Goal: Task Accomplishment & Management: Complete application form

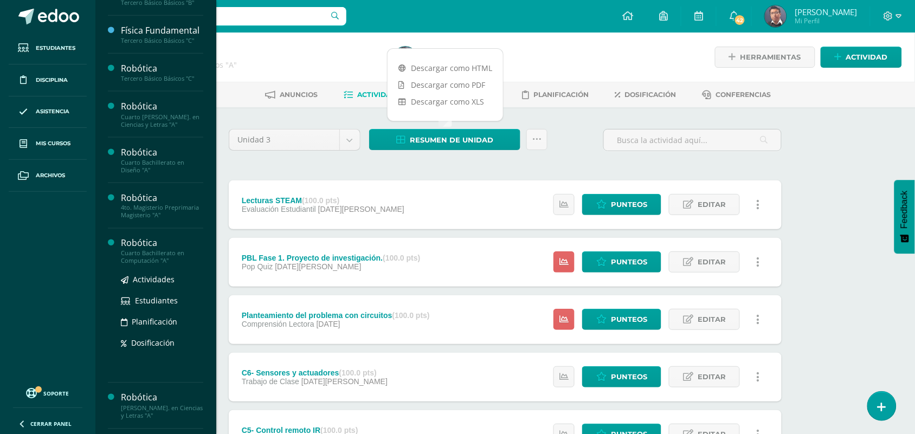
scroll to position [386, 0]
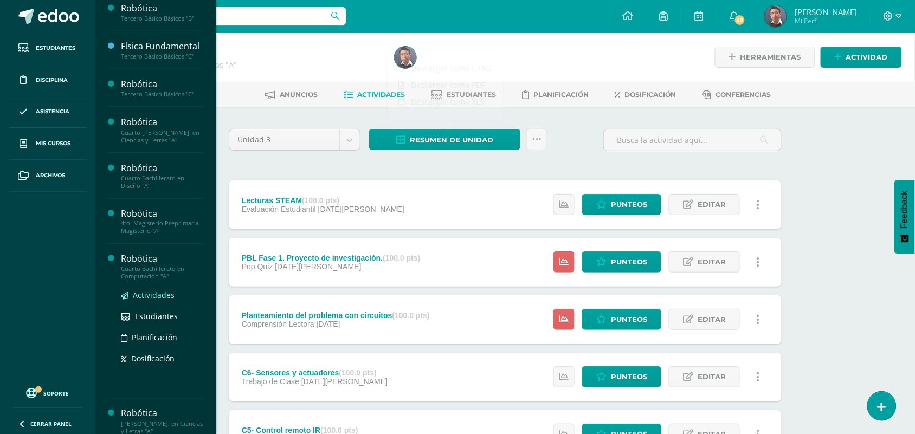
click at [154, 301] on span "Actividades" at bounding box center [154, 295] width 42 height 10
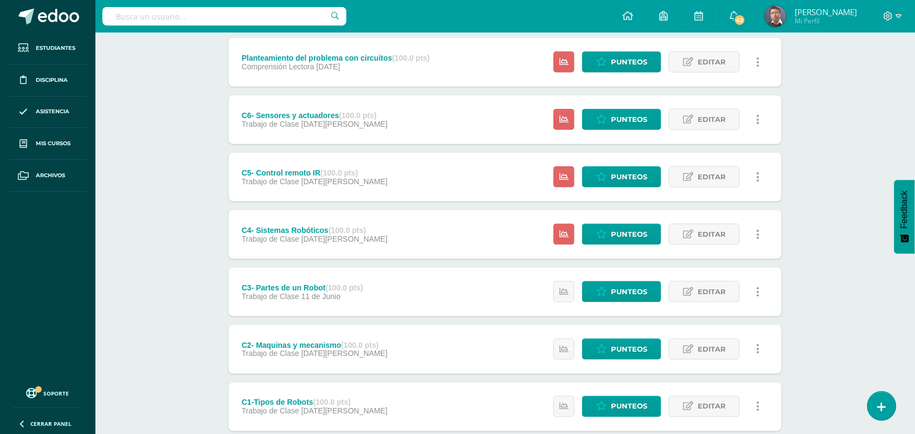
scroll to position [326, 0]
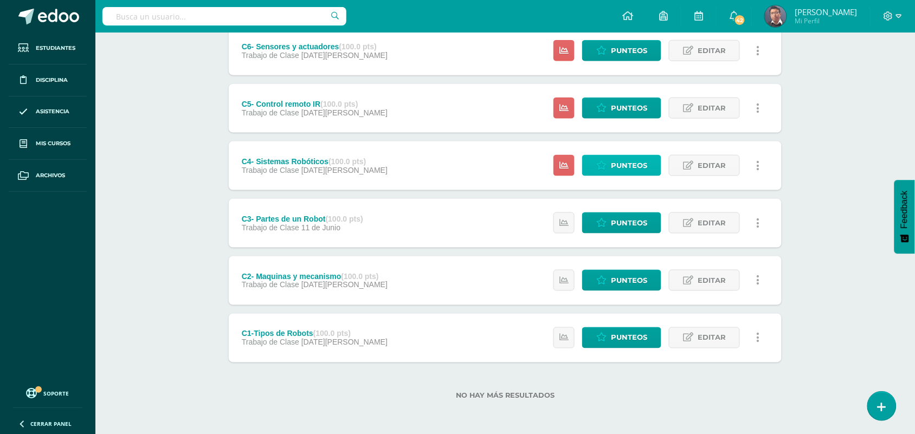
click at [624, 161] on span "Punteos" at bounding box center [629, 166] width 36 height 20
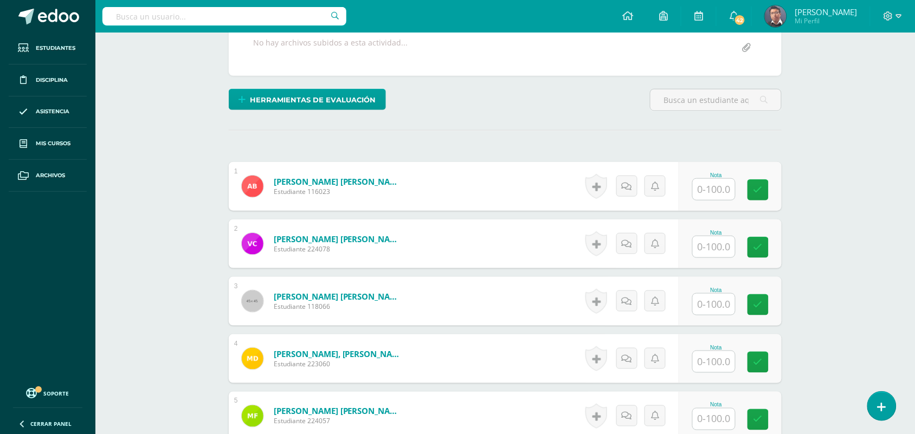
scroll to position [215, 0]
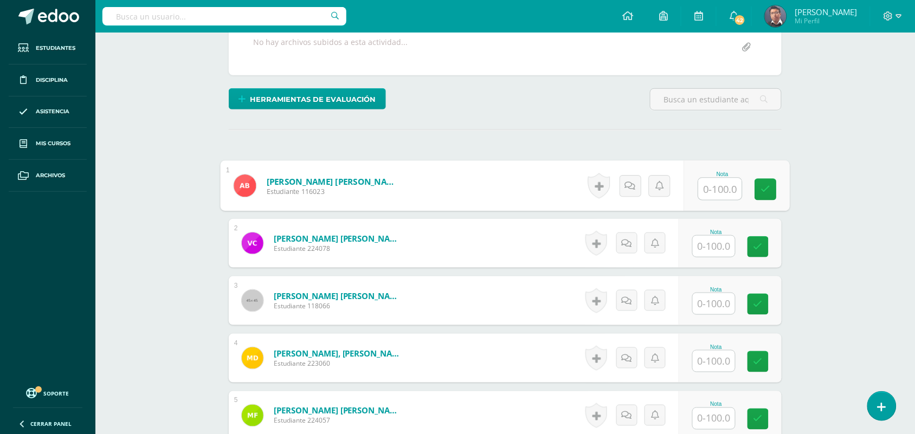
click at [703, 190] on input "text" at bounding box center [719, 189] width 43 height 22
click at [703, 190] on input "50" at bounding box center [719, 189] width 43 height 22
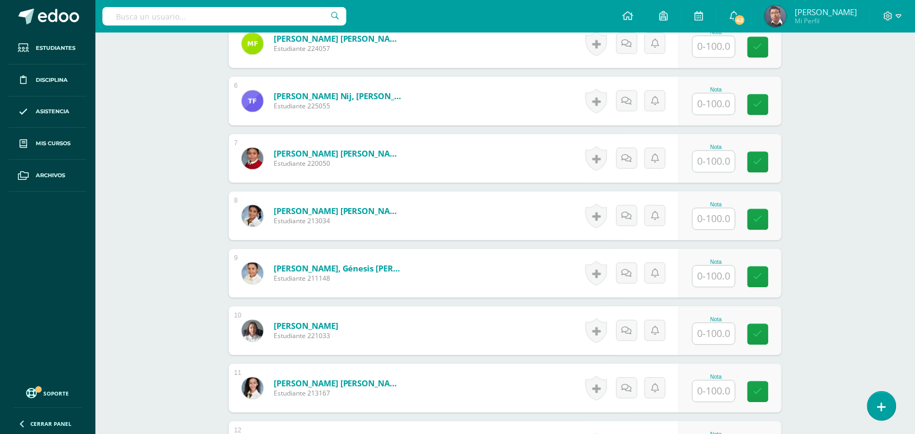
scroll to position [420, 0]
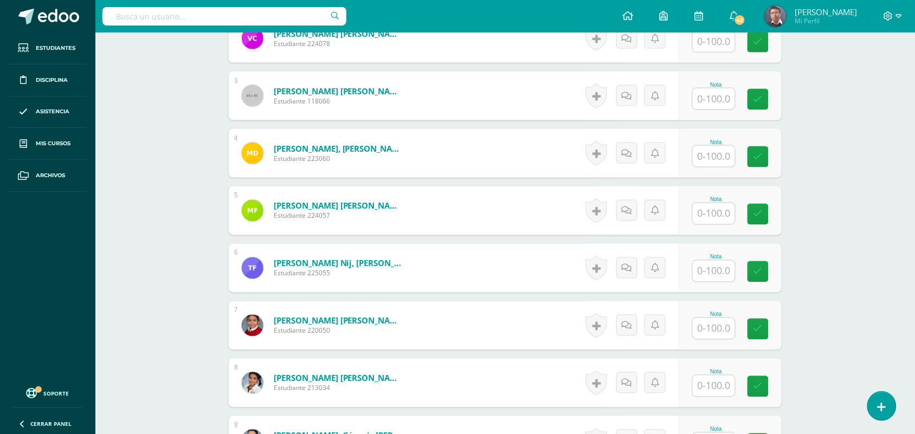
type input "50"
click at [721, 337] on input "text" at bounding box center [713, 328] width 42 height 21
paste input "50"
type input "50"
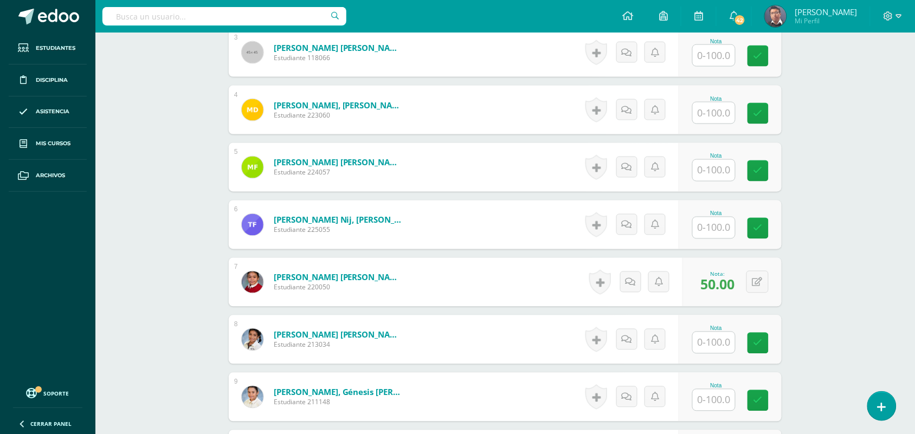
scroll to position [488, 0]
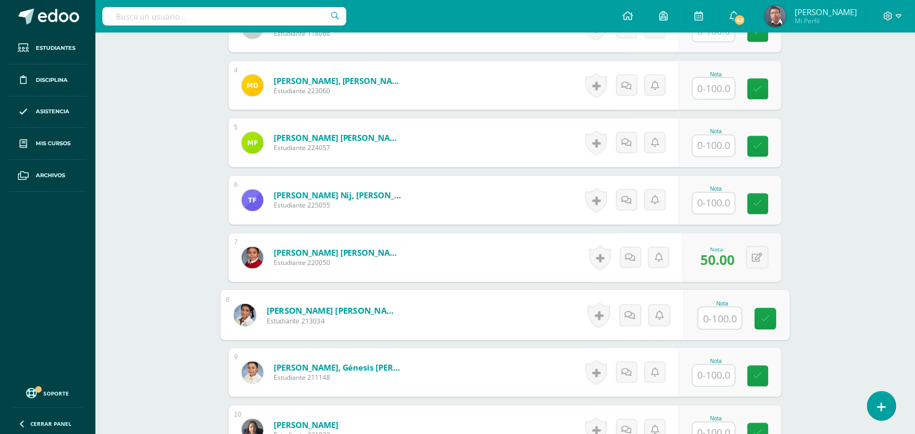
click at [710, 325] on input "text" at bounding box center [719, 319] width 43 height 22
paste input "50"
type input "50"
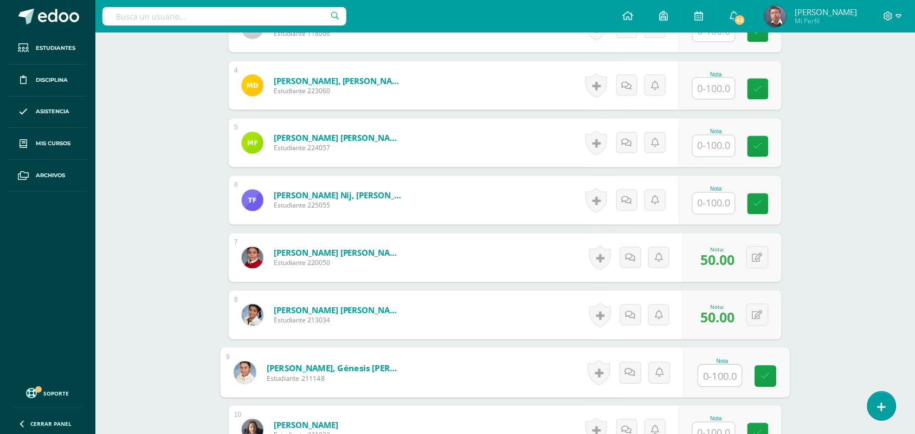
click at [718, 380] on input "text" at bounding box center [719, 376] width 43 height 22
paste input "50"
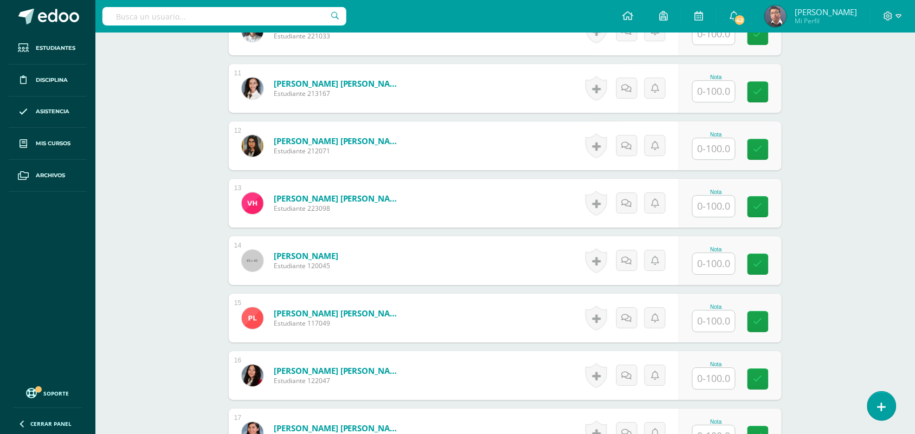
scroll to position [894, 0]
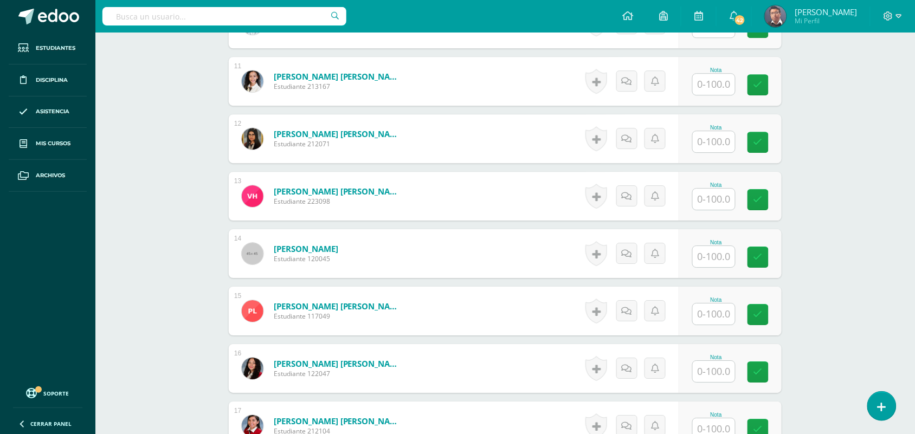
type input "50"
click at [715, 316] on input "text" at bounding box center [713, 313] width 42 height 21
paste input "50"
type input "50"
click at [839, 286] on div "Robótica Cuarto Bachillerato en Computación "A" Herramientas Detalle de asisten…" at bounding box center [504, 114] width 819 height 1953
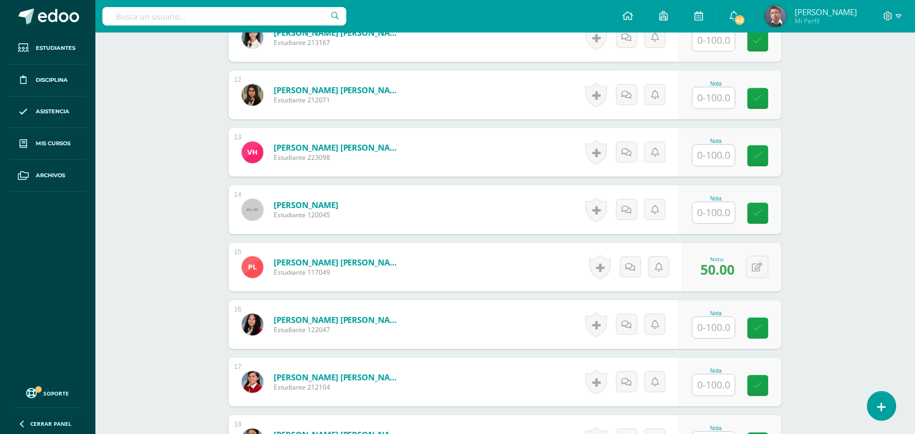
scroll to position [962, 0]
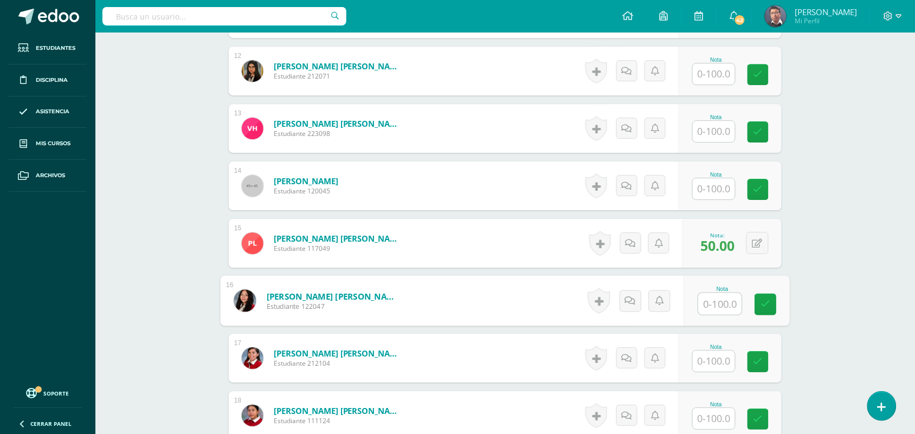
click at [725, 308] on input "text" at bounding box center [719, 304] width 43 height 22
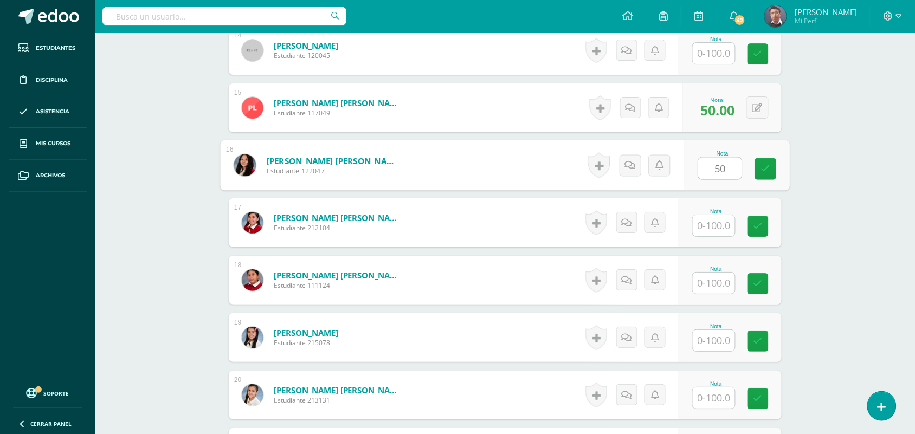
scroll to position [1165, 0]
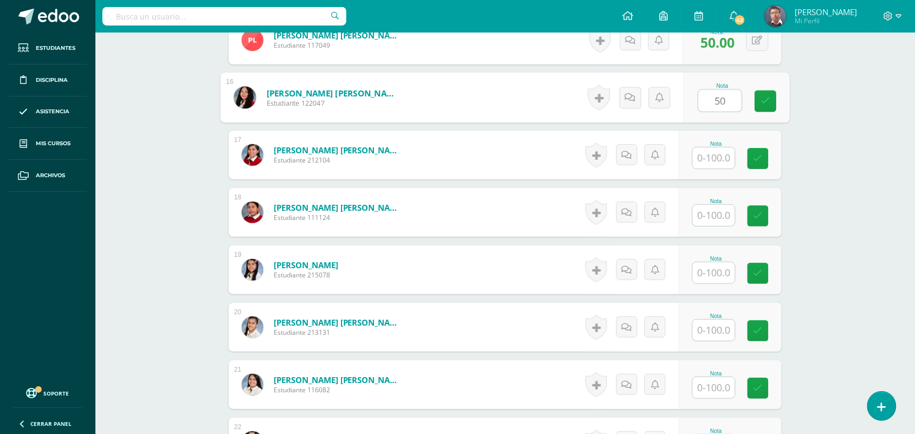
type input "50"
click at [707, 275] on input "text" at bounding box center [713, 272] width 42 height 21
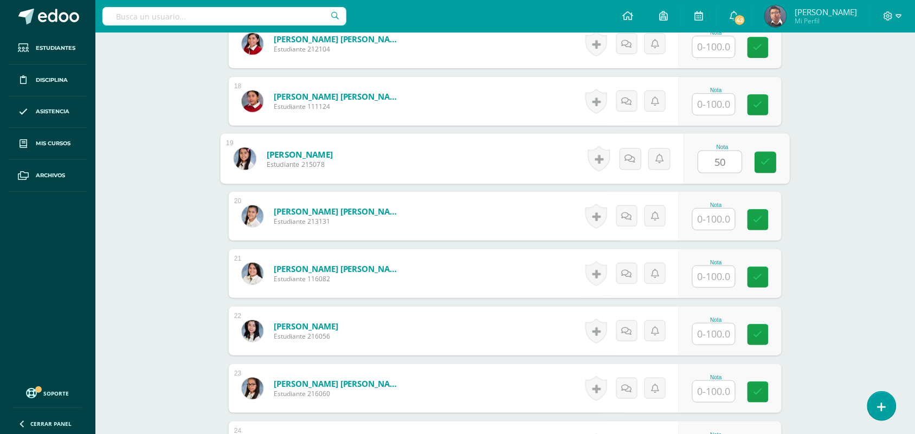
scroll to position [1300, 0]
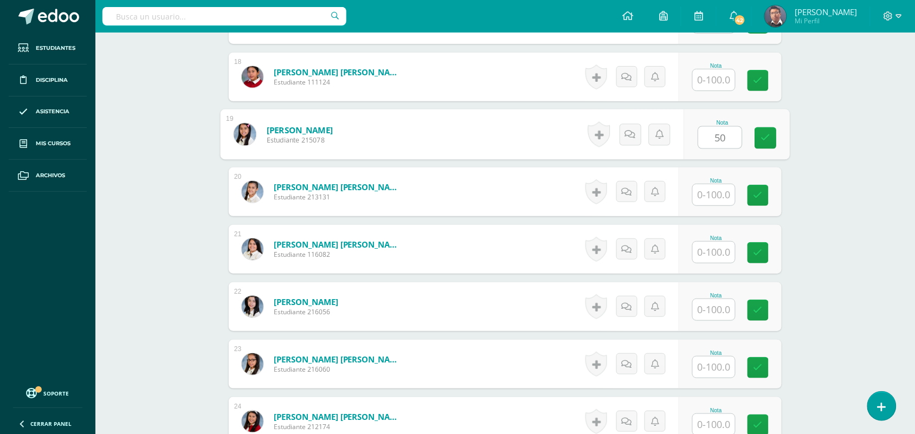
type input "50"
click at [718, 240] on div "Nota" at bounding box center [716, 238] width 48 height 6
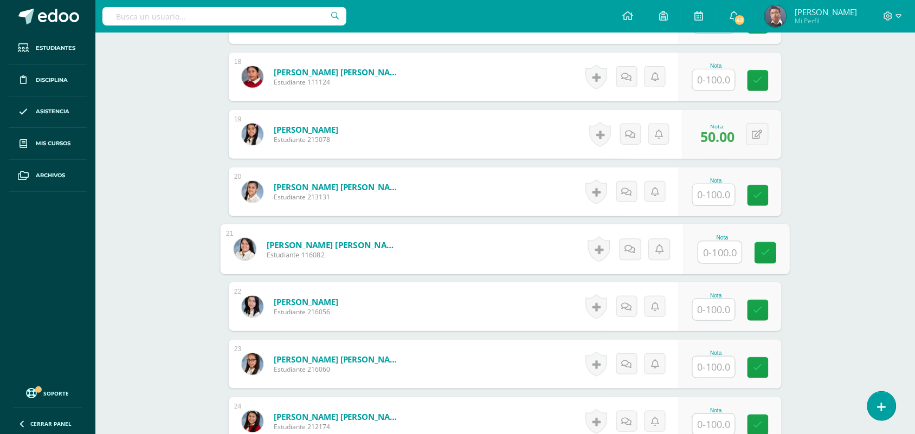
click at [719, 255] on input "text" at bounding box center [719, 253] width 43 height 22
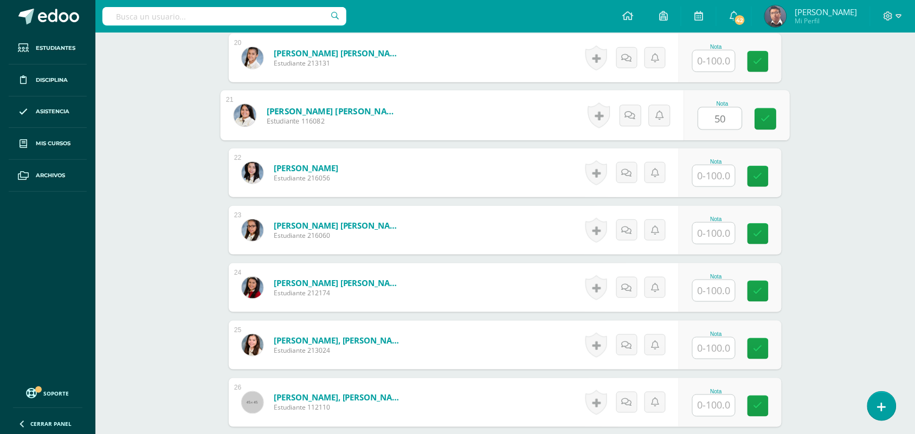
scroll to position [1436, 0]
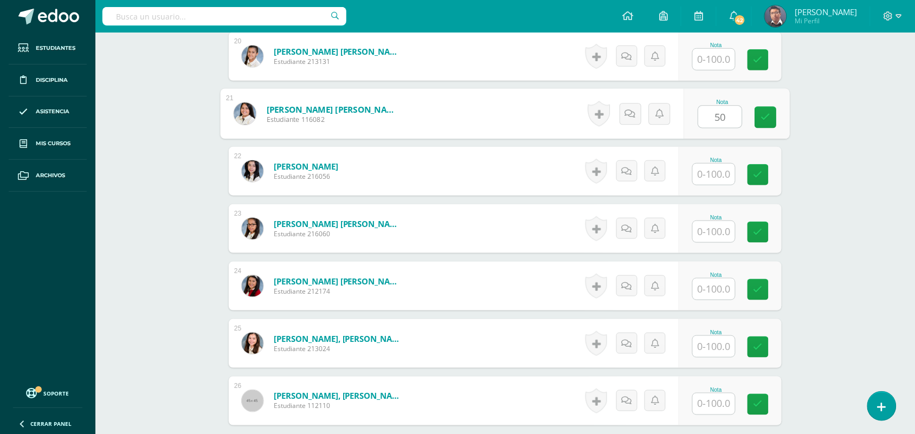
type input "50"
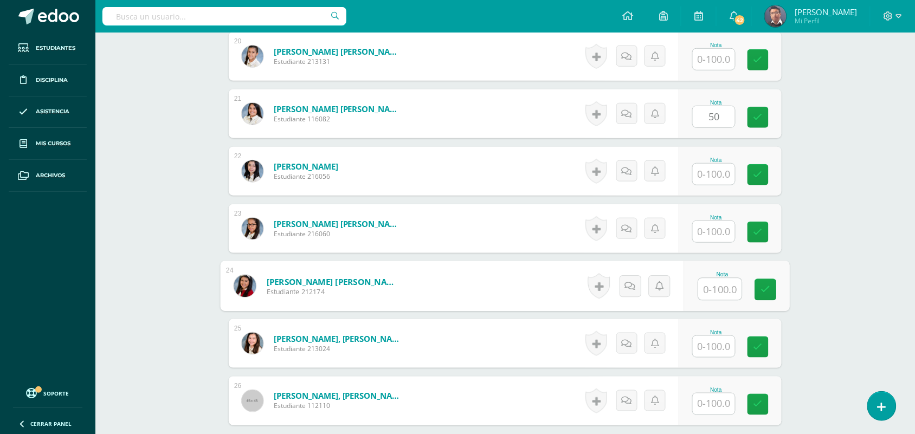
click at [714, 295] on input "text" at bounding box center [719, 290] width 43 height 22
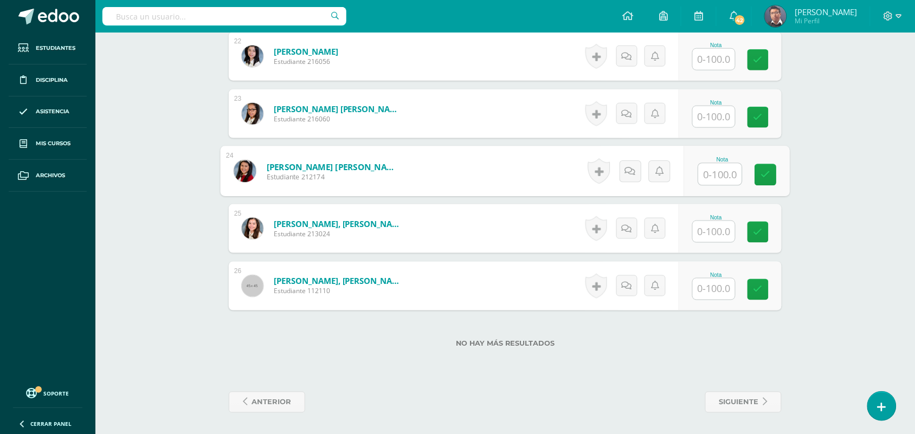
scroll to position [1551, 0]
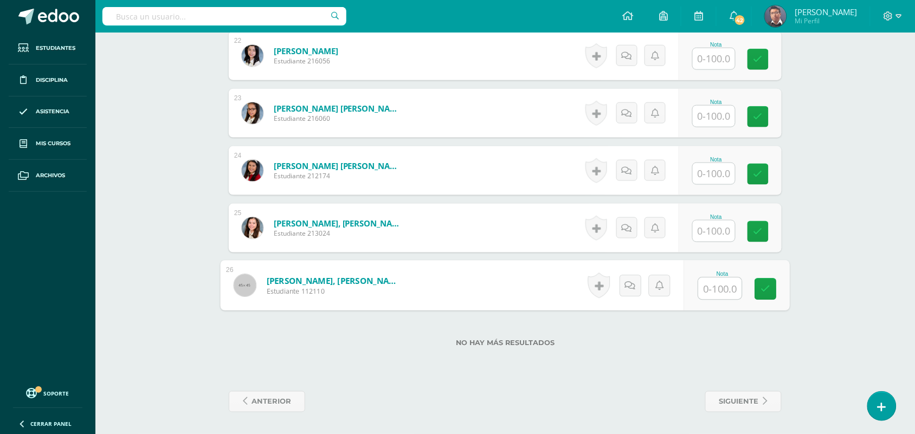
click at [721, 285] on input "text" at bounding box center [719, 289] width 43 height 22
click at [721, 285] on input "100" at bounding box center [719, 289] width 43 height 22
type input "100"
click at [724, 231] on input "text" at bounding box center [713, 231] width 42 height 21
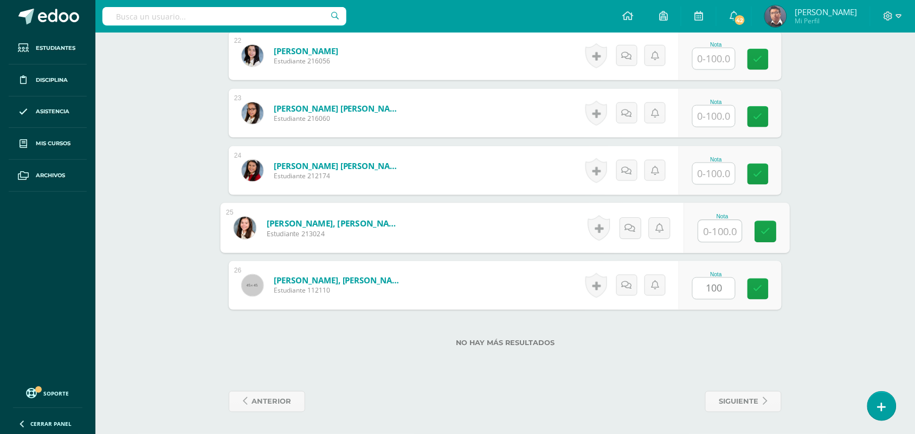
paste input "100"
type input "100"
click at [718, 175] on input "text" at bounding box center [713, 173] width 42 height 21
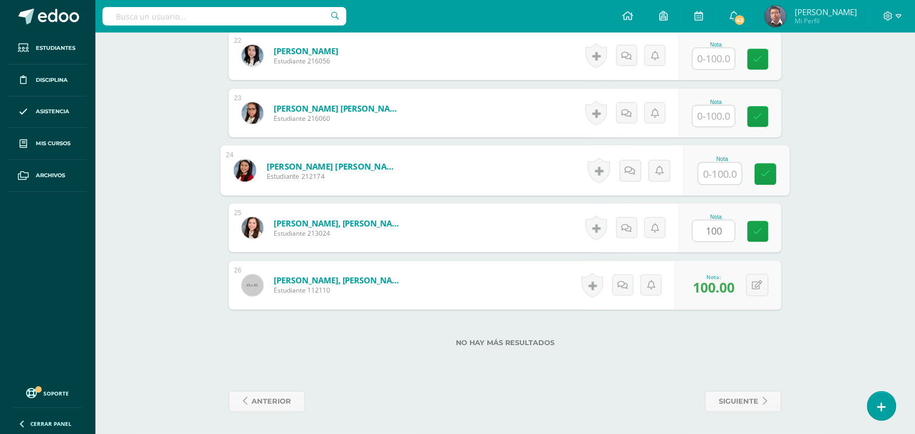
paste input "100"
type input "100"
click at [710, 111] on input "text" at bounding box center [713, 116] width 42 height 21
paste input "100"
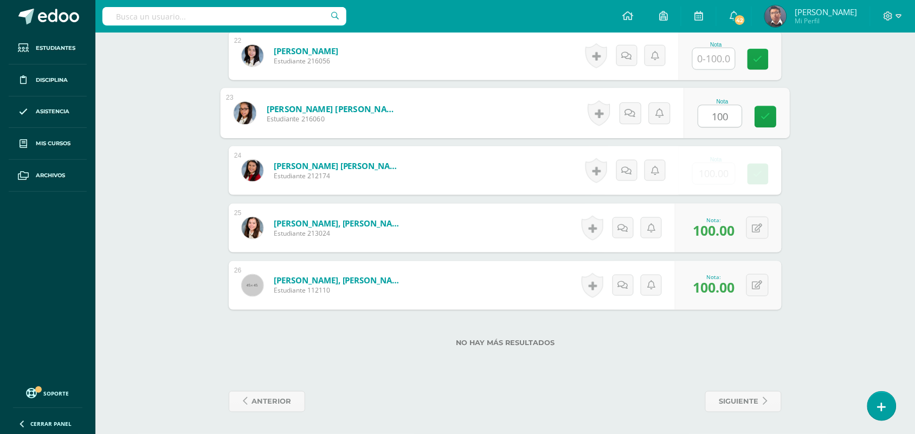
type input "100"
click at [717, 55] on input "text" at bounding box center [713, 58] width 42 height 21
paste input "100"
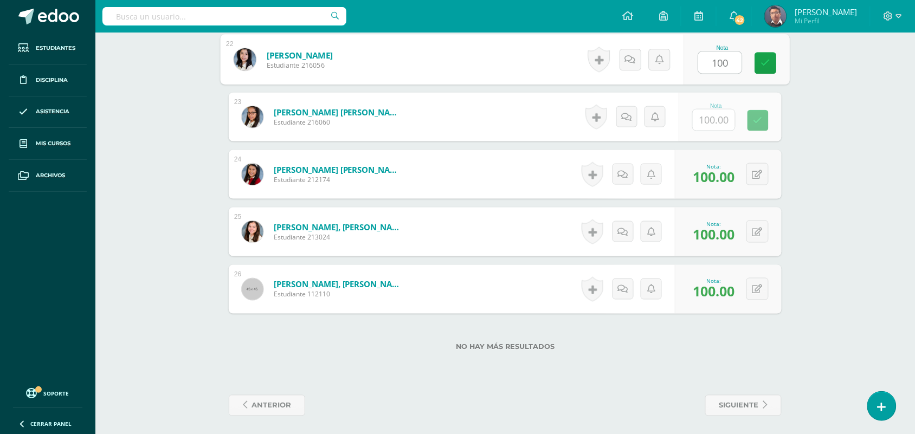
scroll to position [1348, 0]
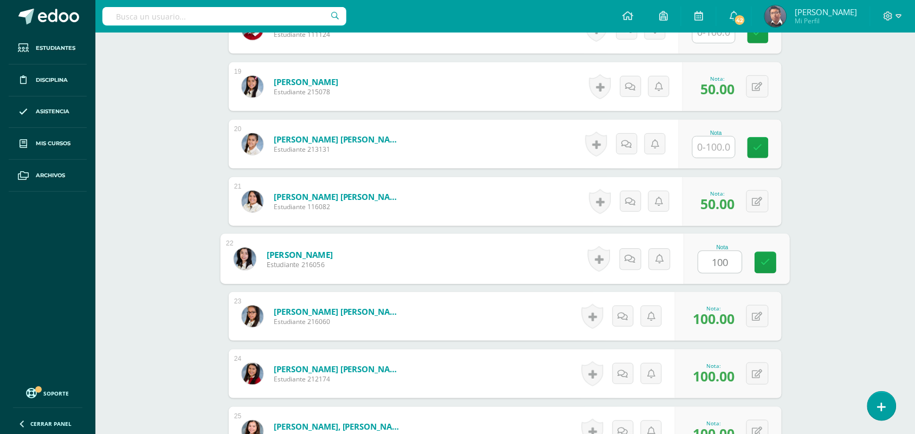
type input "100"
click at [715, 143] on input "text" at bounding box center [713, 147] width 42 height 21
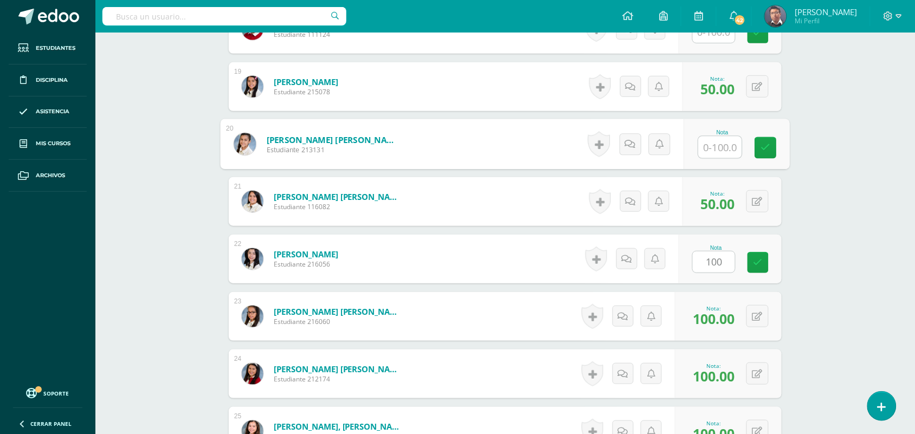
paste input "100"
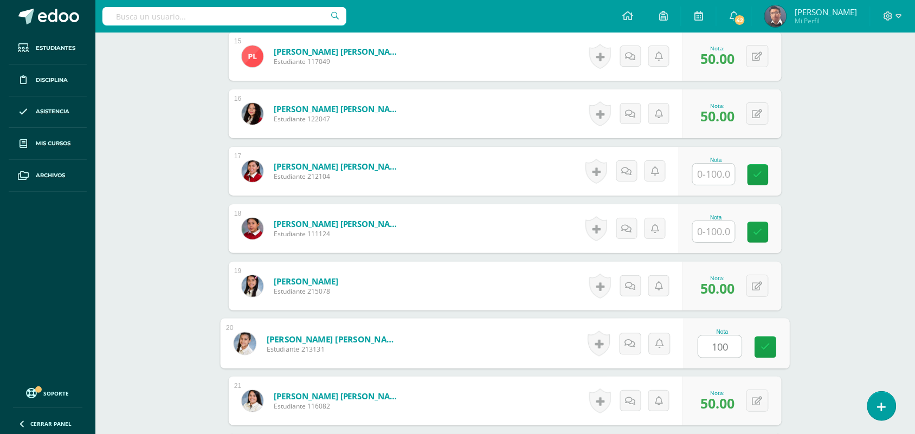
scroll to position [1145, 0]
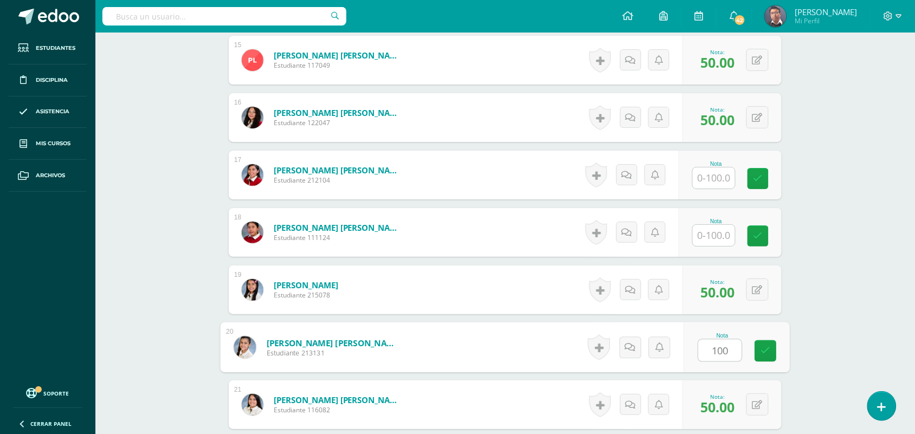
type input "100"
click at [718, 233] on input "text" at bounding box center [713, 235] width 42 height 21
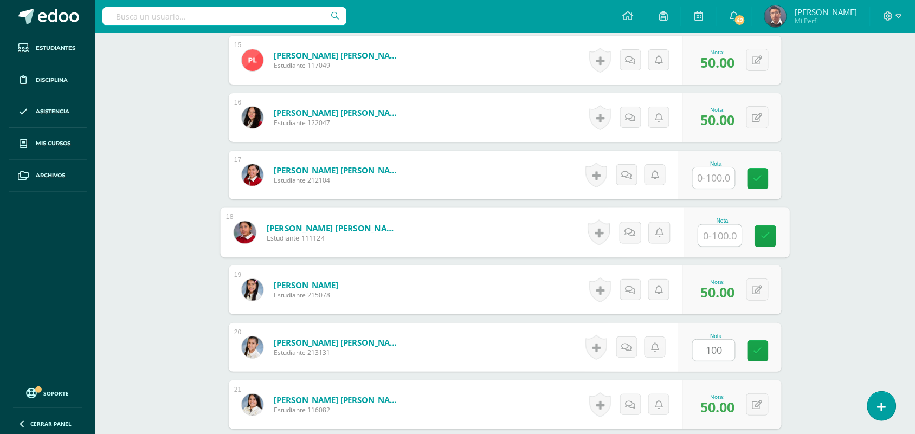
paste input "100"
type input "100"
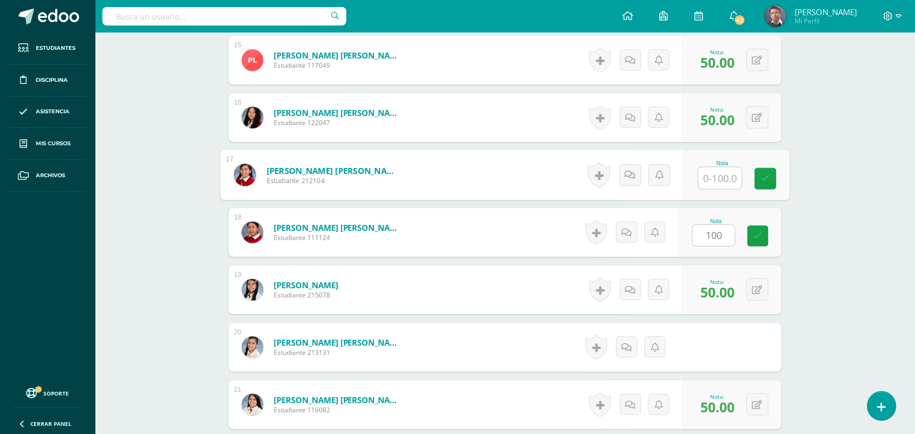
click at [718, 184] on input "text" at bounding box center [719, 178] width 43 height 22
paste input "100"
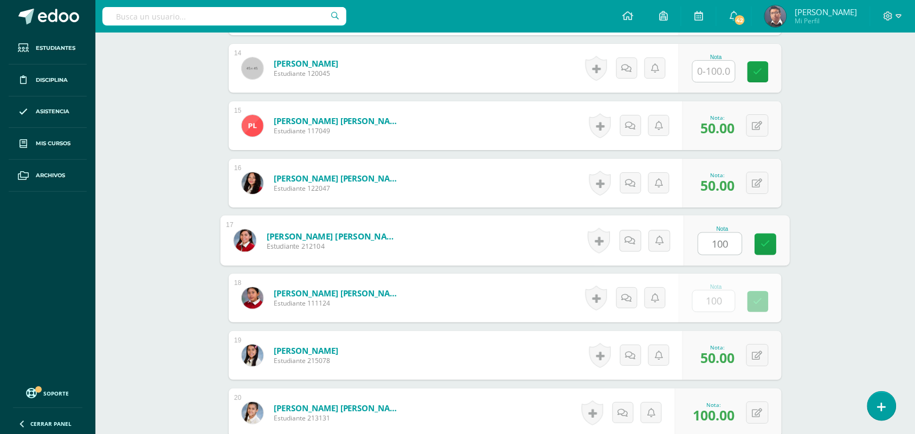
scroll to position [942, 0]
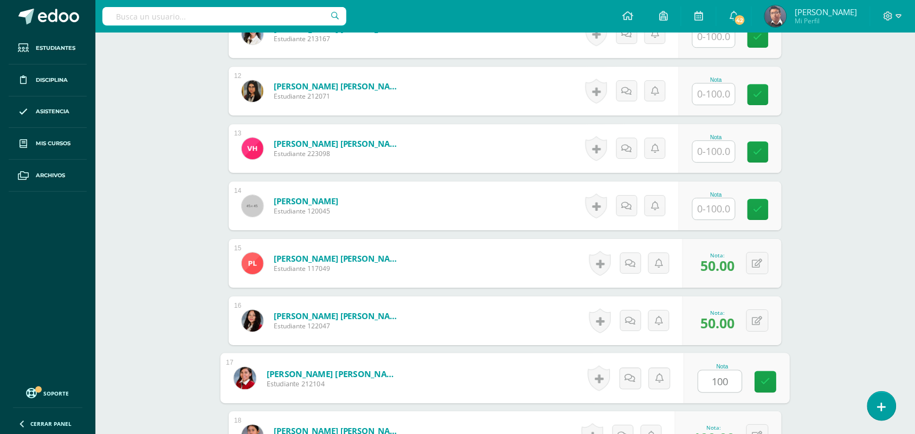
type input "100"
click at [719, 206] on input "text" at bounding box center [713, 208] width 42 height 21
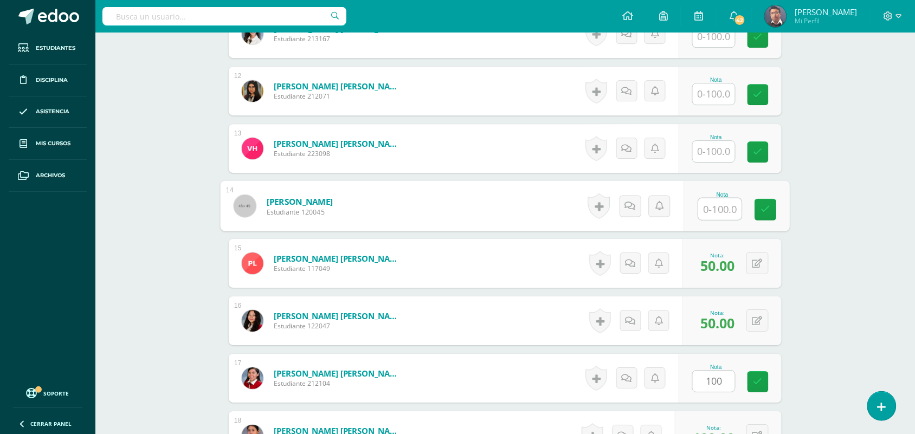
paste input "100"
type input "100"
click at [721, 155] on input "text" at bounding box center [713, 151] width 42 height 21
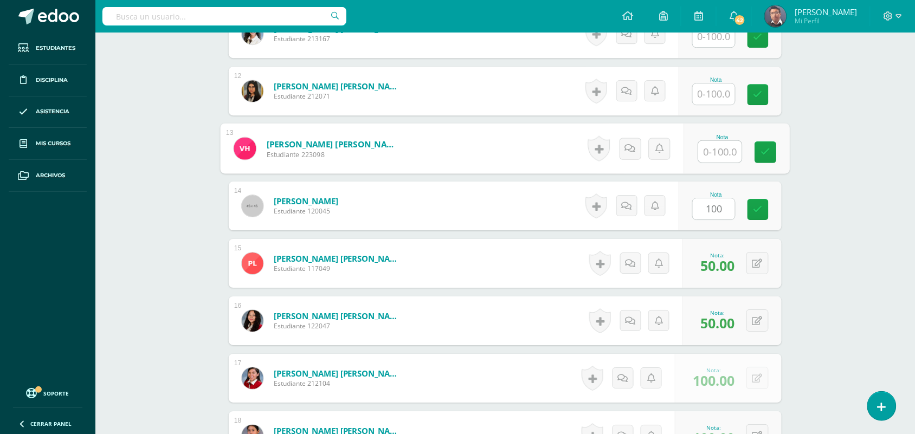
paste input "100"
type input "100"
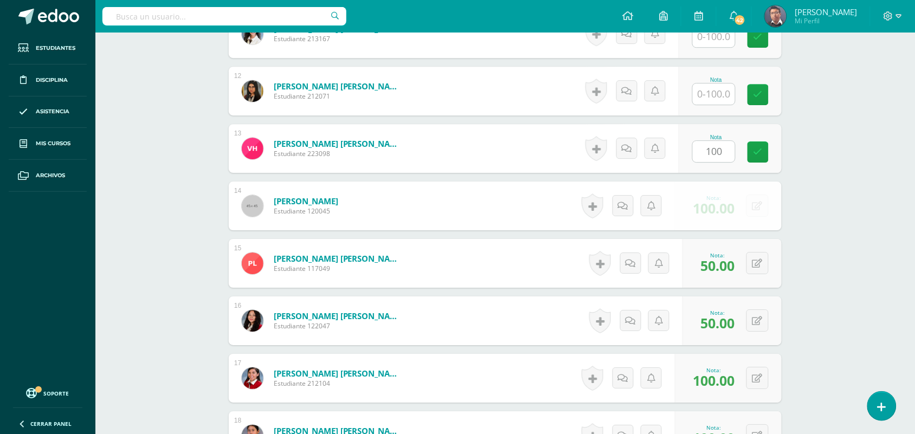
click at [722, 107] on div "Nota" at bounding box center [729, 91] width 103 height 49
click at [724, 98] on input "text" at bounding box center [713, 93] width 42 height 21
paste input "100"
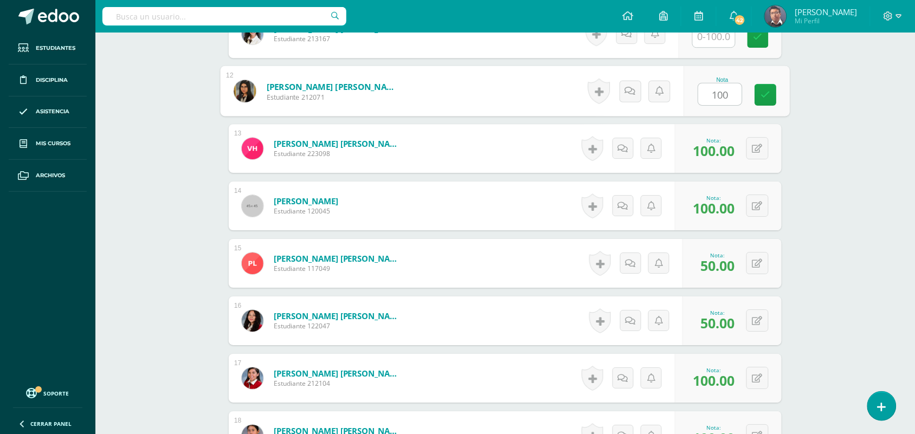
scroll to position [739, 0]
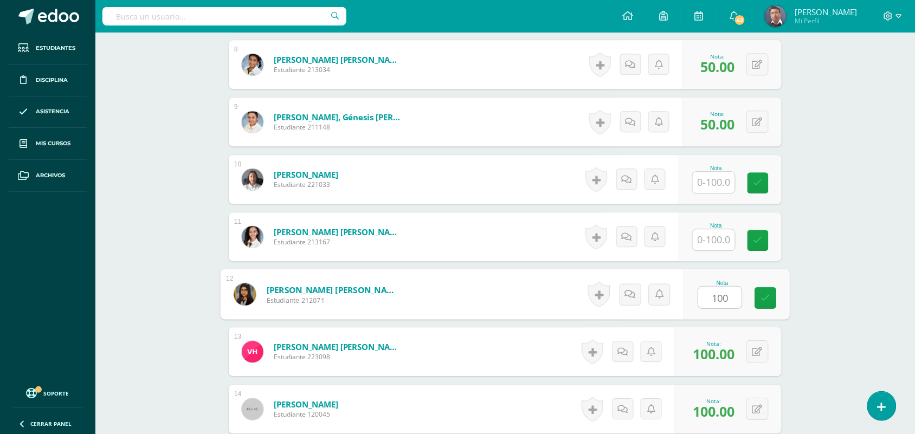
type input "100"
click at [710, 245] on input "text" at bounding box center [713, 239] width 42 height 21
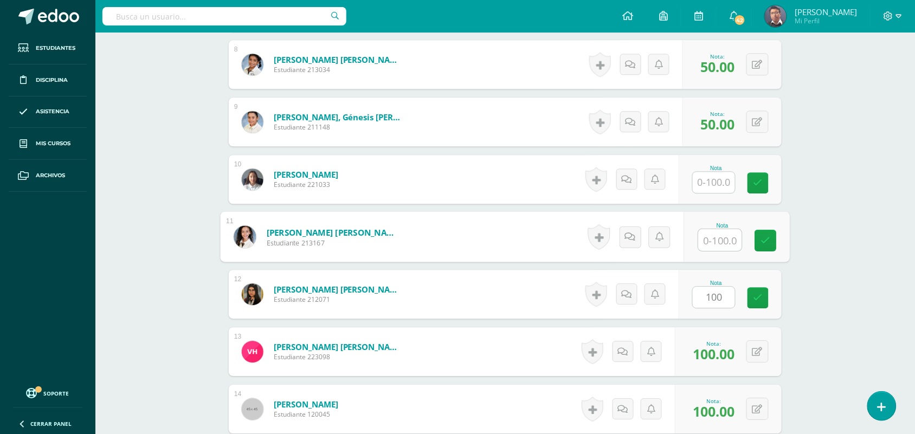
paste input "100"
type input "100"
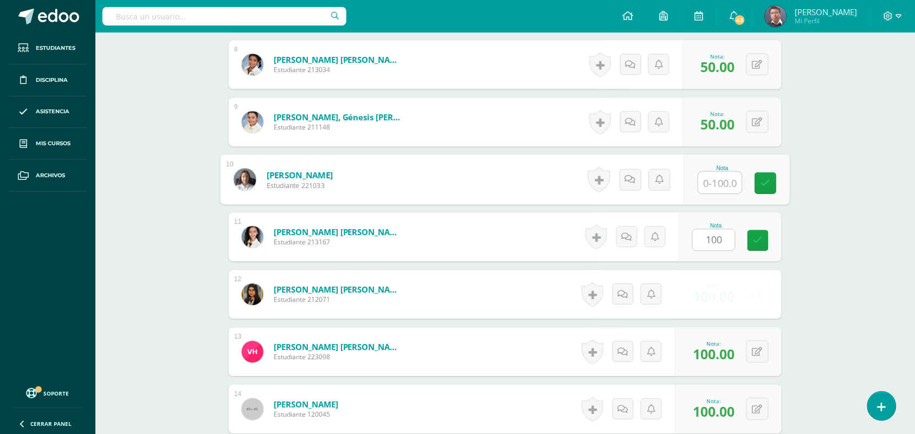
click at [714, 172] on input "text" at bounding box center [719, 183] width 43 height 22
paste input "100"
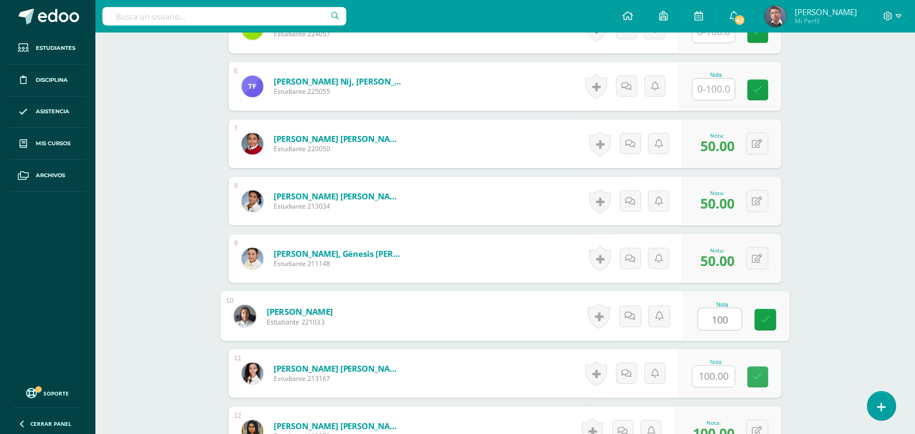
scroll to position [535, 0]
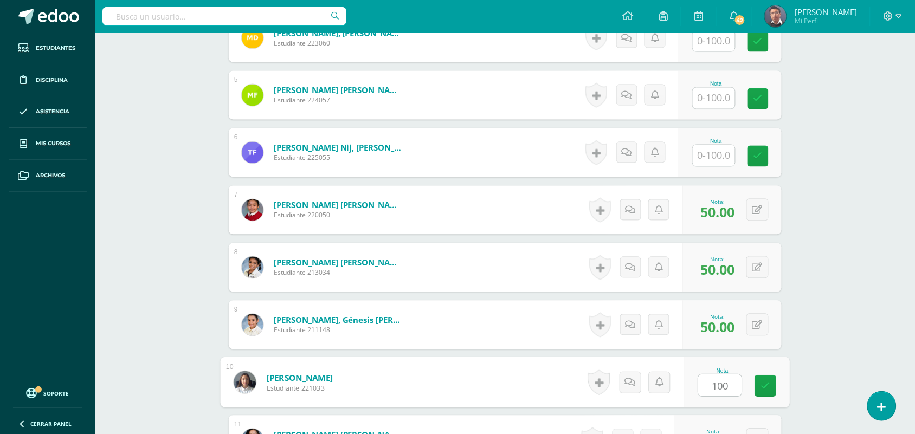
type input "100"
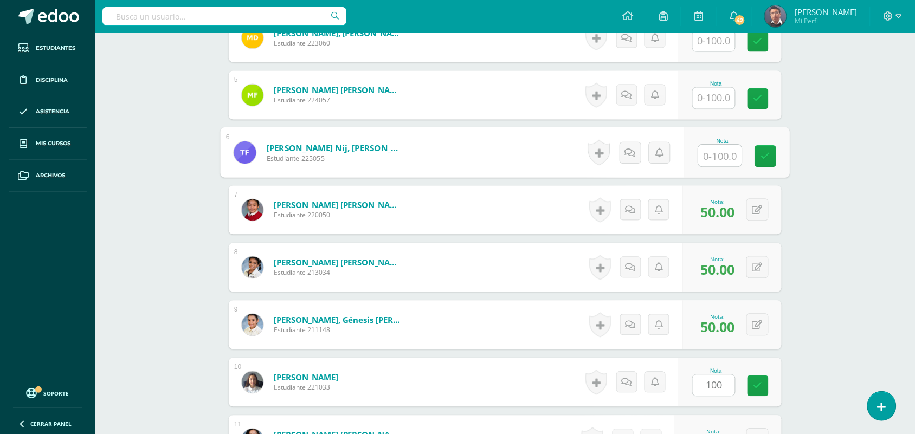
click at [719, 165] on input "text" at bounding box center [719, 156] width 43 height 22
paste input "100"
type input "100"
click at [721, 109] on div "Nota" at bounding box center [729, 95] width 103 height 49
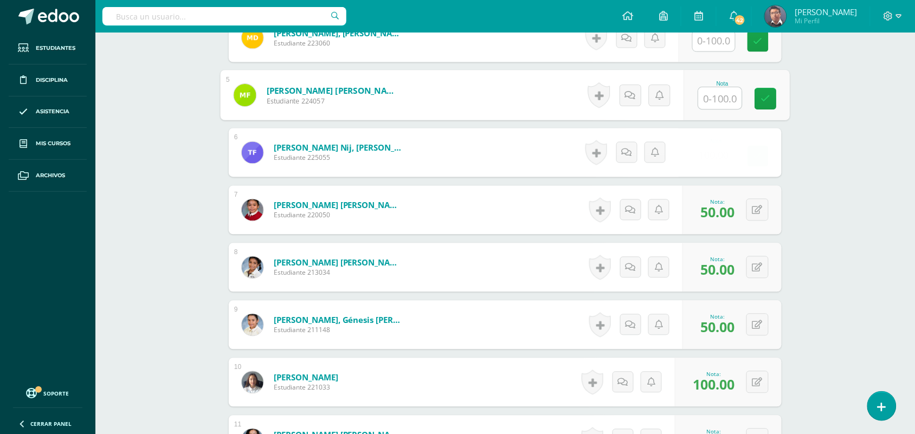
paste input "100"
click at [722, 99] on input "text" at bounding box center [719, 99] width 43 height 22
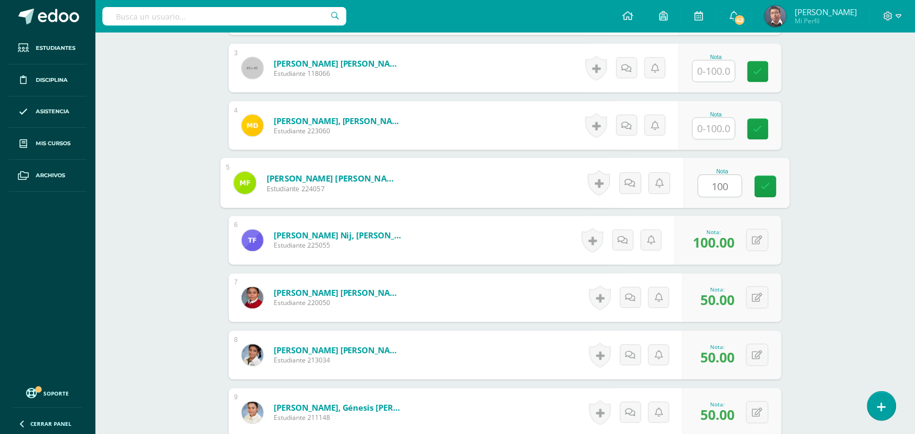
scroll to position [332, 0]
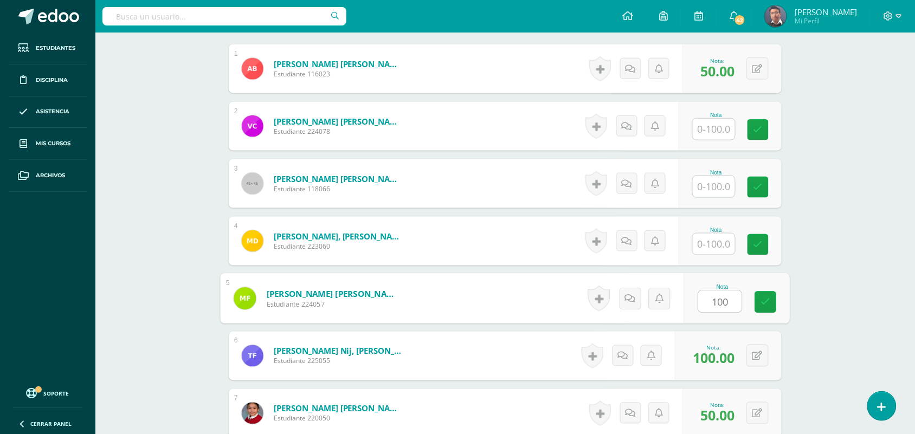
type input "100"
click at [716, 249] on input "text" at bounding box center [713, 244] width 42 height 21
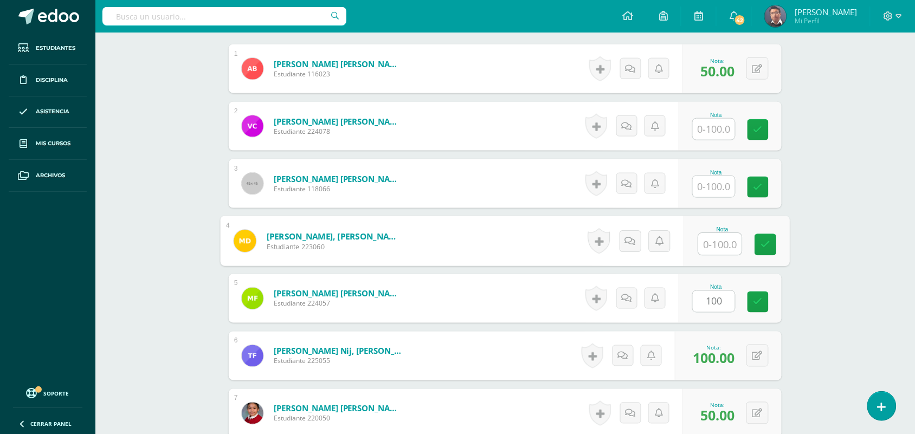
paste input "100"
type input "100"
click at [716, 185] on input "text" at bounding box center [713, 186] width 42 height 21
paste input "100"
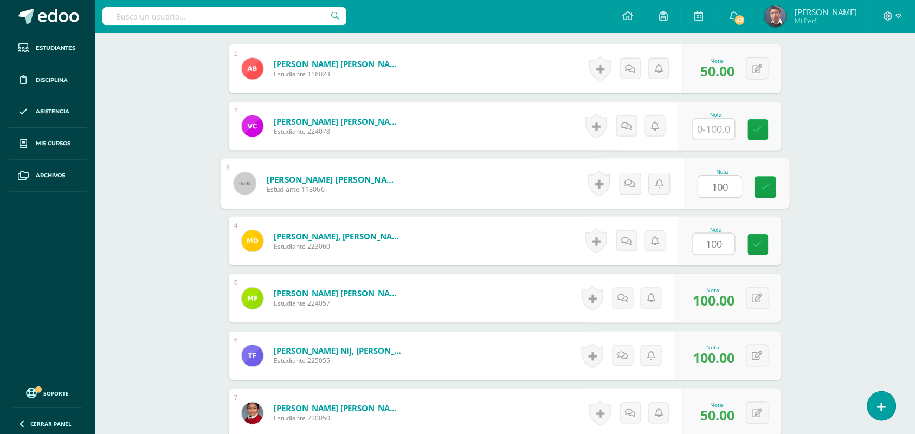
type input "100"
click at [716, 132] on input "text" at bounding box center [713, 129] width 42 height 21
paste input "100"
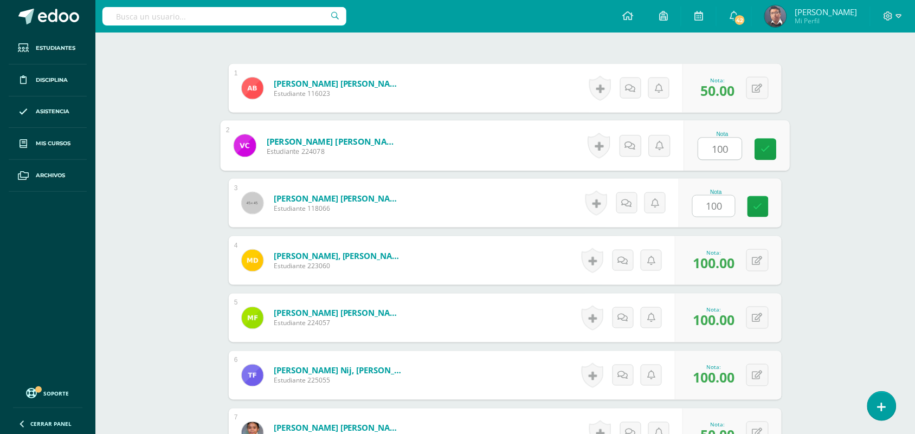
scroll to position [197, 0]
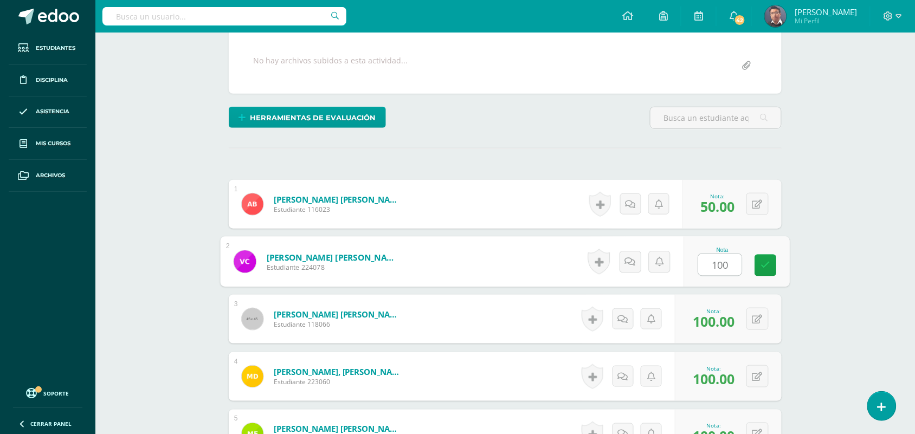
type input "100"
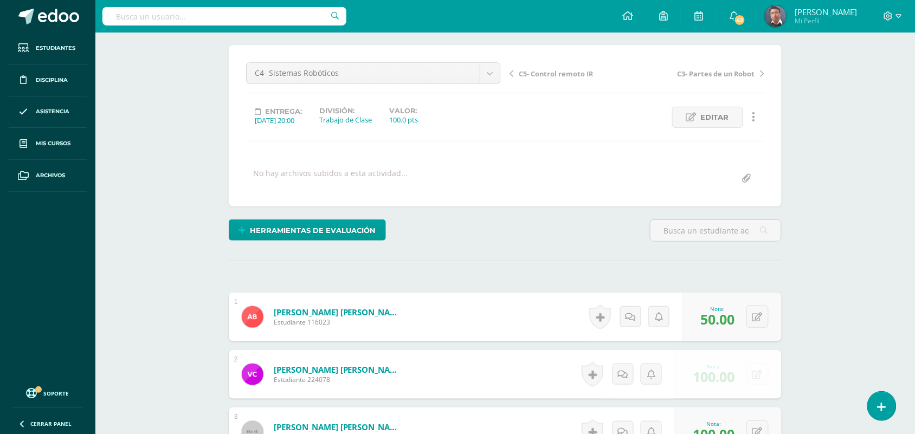
scroll to position [0, 0]
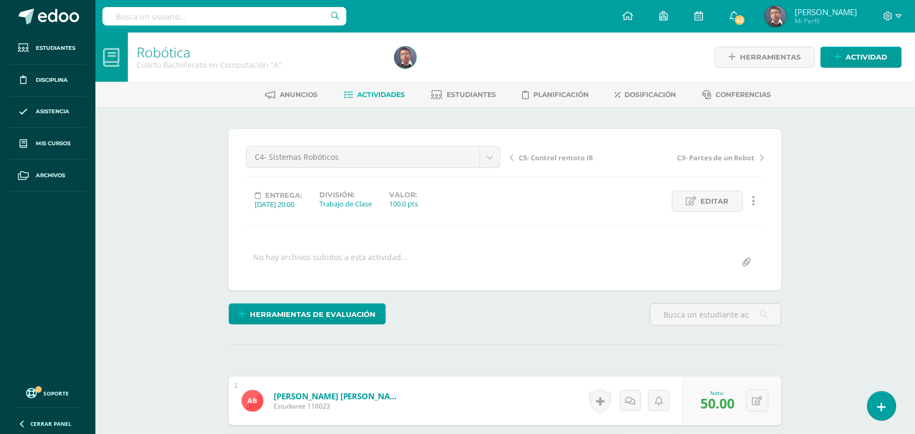
click at [561, 152] on link "C5- Control remoto IR" at bounding box center [572, 157] width 127 height 11
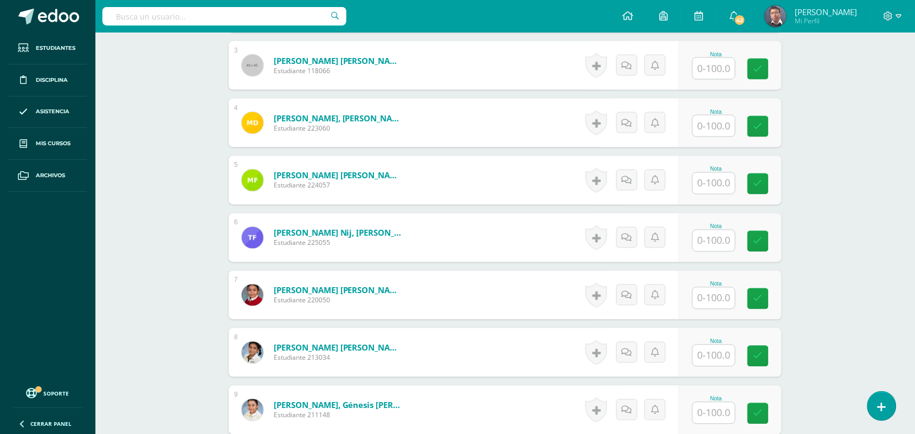
scroll to position [474, 0]
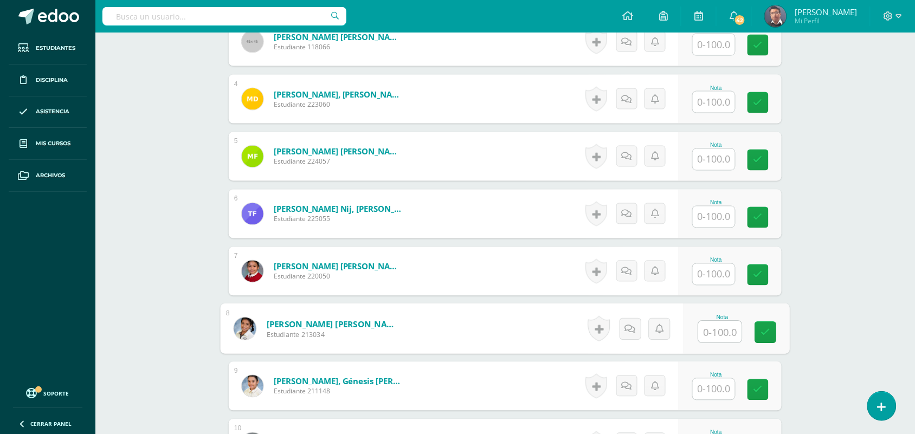
click at [723, 328] on input "text" at bounding box center [719, 332] width 43 height 22
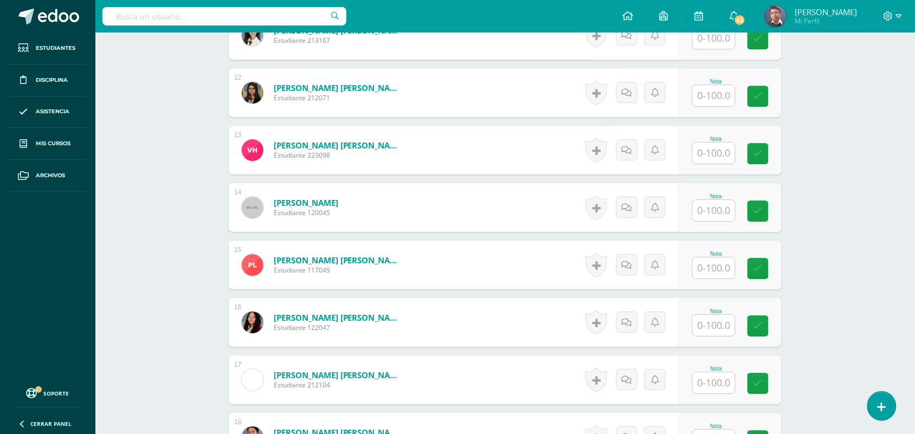
scroll to position [948, 0]
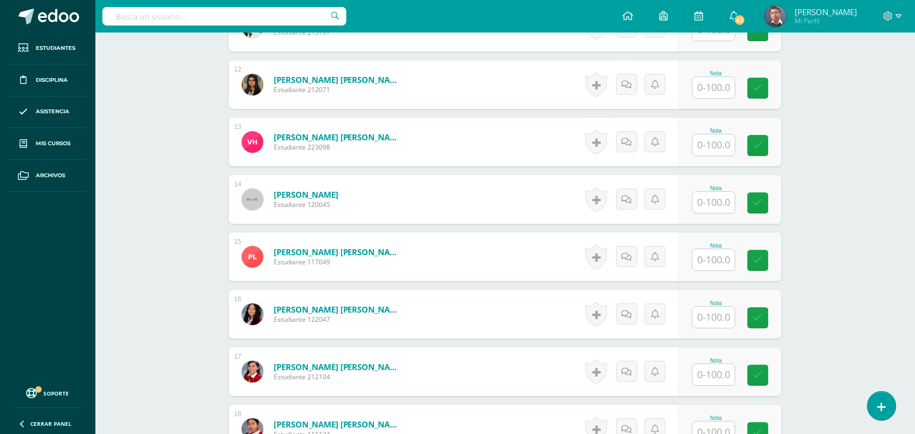
type input "80"
click at [709, 325] on input "text" at bounding box center [719, 318] width 43 height 22
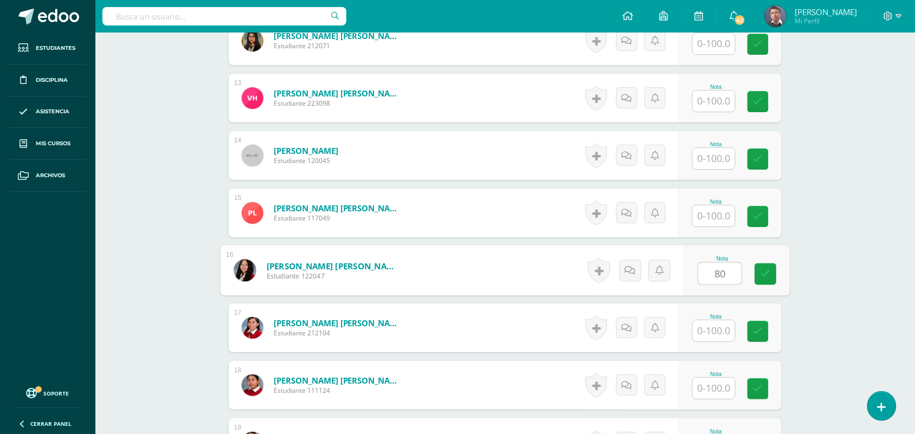
scroll to position [1016, 0]
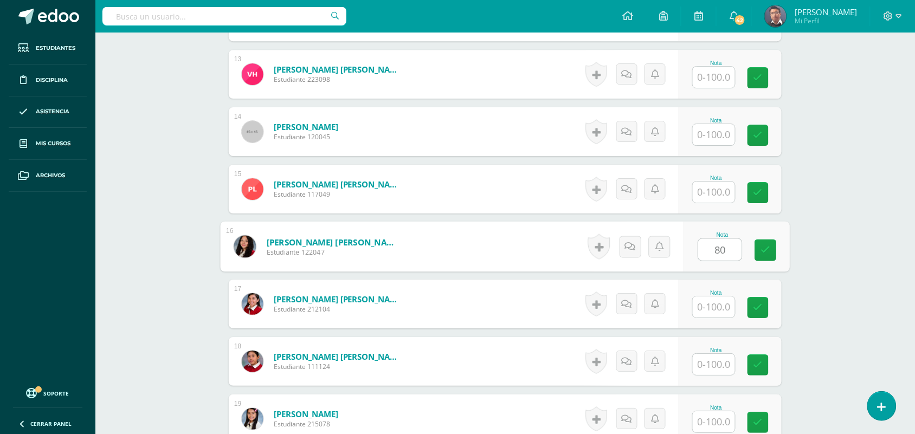
type input "80"
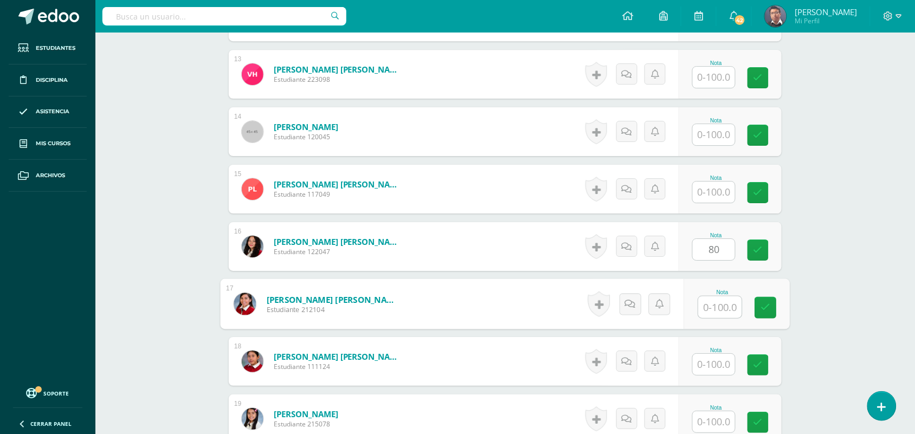
click at [720, 313] on input "text" at bounding box center [719, 307] width 43 height 22
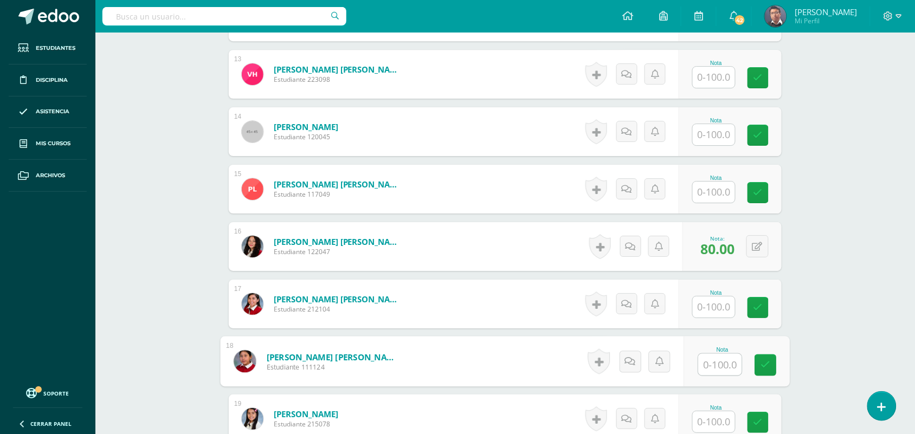
click at [720, 369] on input "text" at bounding box center [719, 365] width 43 height 22
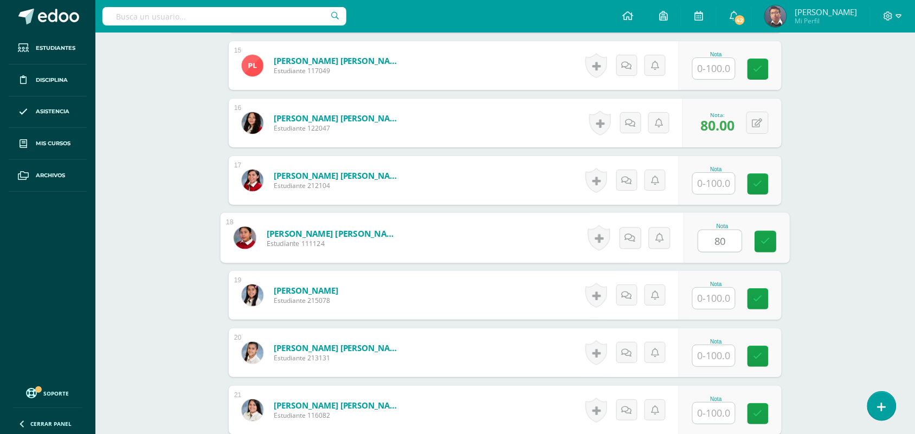
scroll to position [1151, 0]
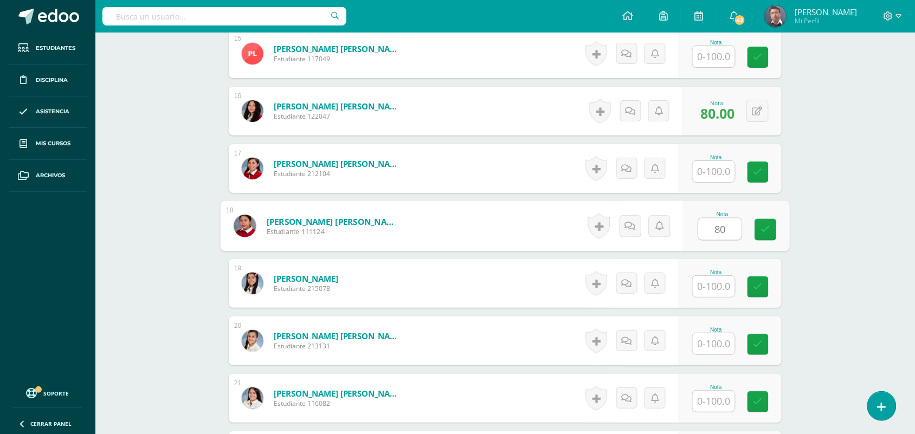
type input "80"
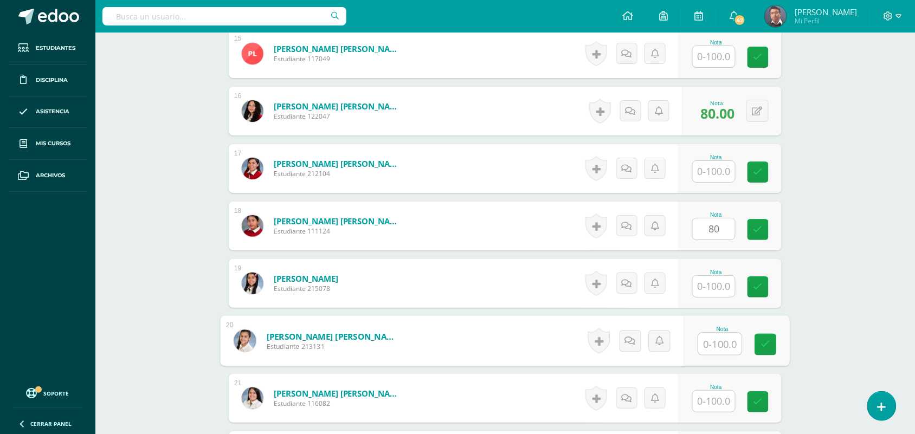
click at [728, 333] on input "text" at bounding box center [719, 344] width 43 height 22
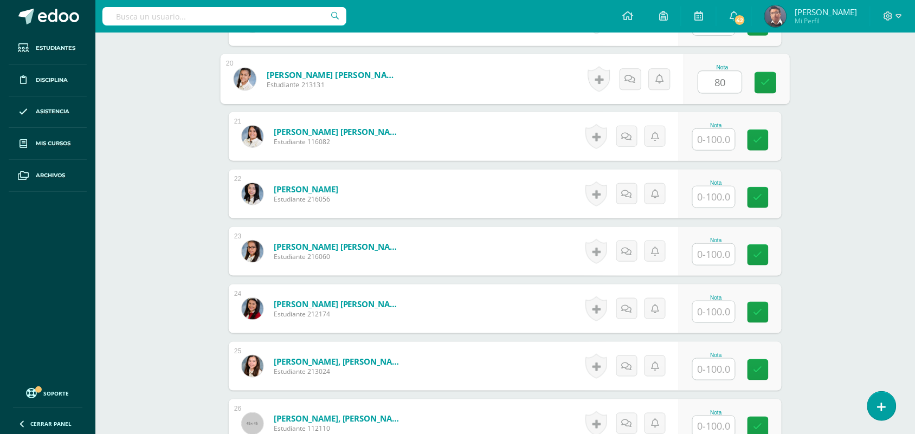
scroll to position [1422, 0]
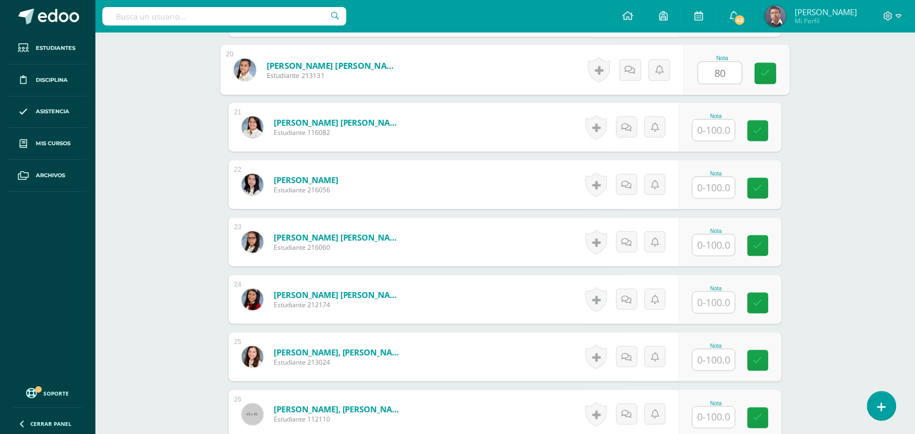
type input "80"
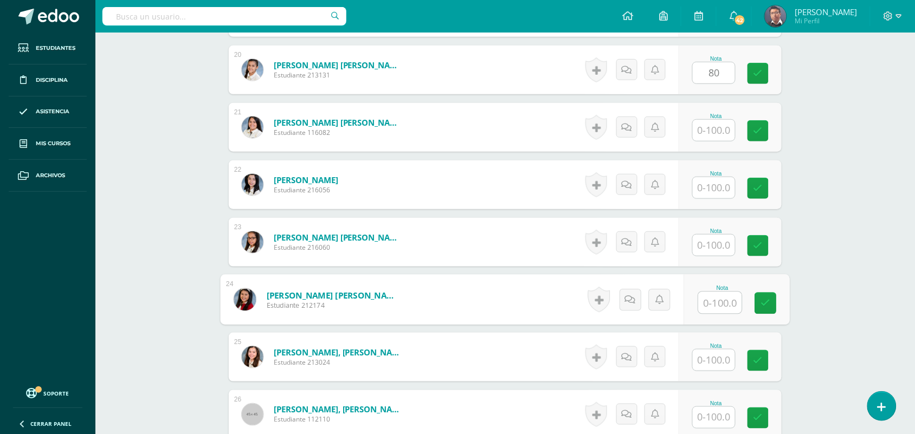
click at [711, 300] on input "text" at bounding box center [719, 303] width 43 height 22
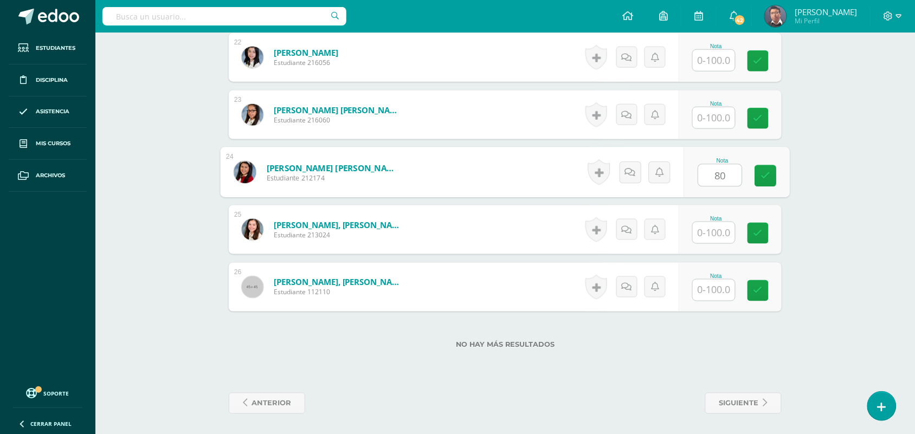
scroll to position [1551, 0]
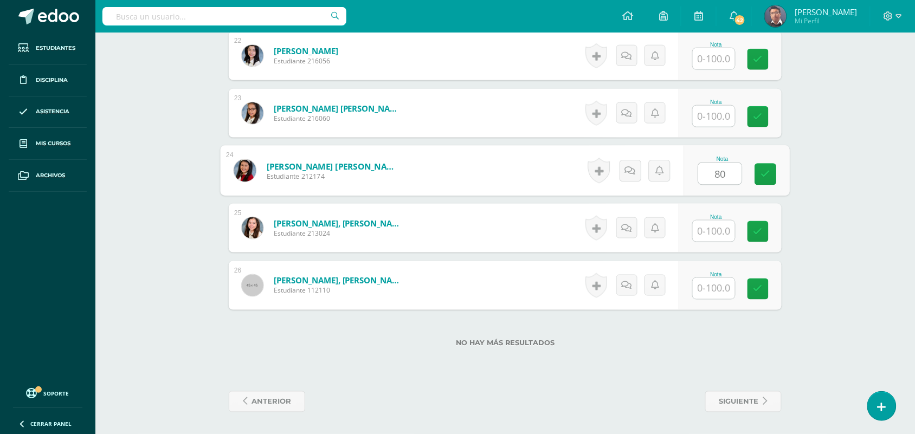
type input "80"
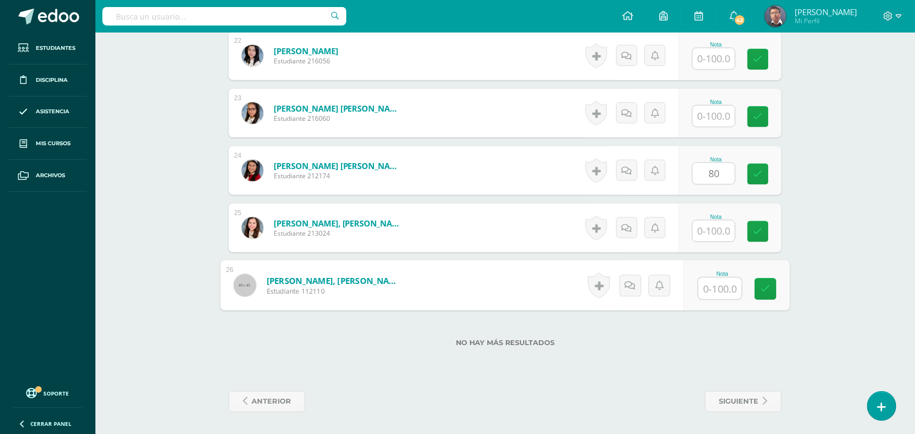
click at [730, 282] on input "text" at bounding box center [719, 289] width 43 height 22
paste input "100"
type input "100"
click at [720, 218] on div "Nota" at bounding box center [716, 217] width 48 height 6
click at [721, 235] on input "text" at bounding box center [713, 231] width 42 height 21
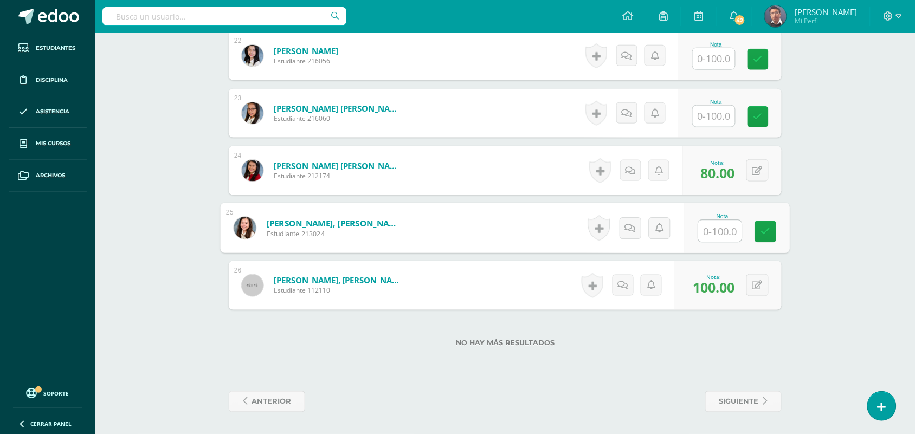
paste input "100"
type input "100"
click at [719, 119] on input "text" at bounding box center [713, 116] width 42 height 21
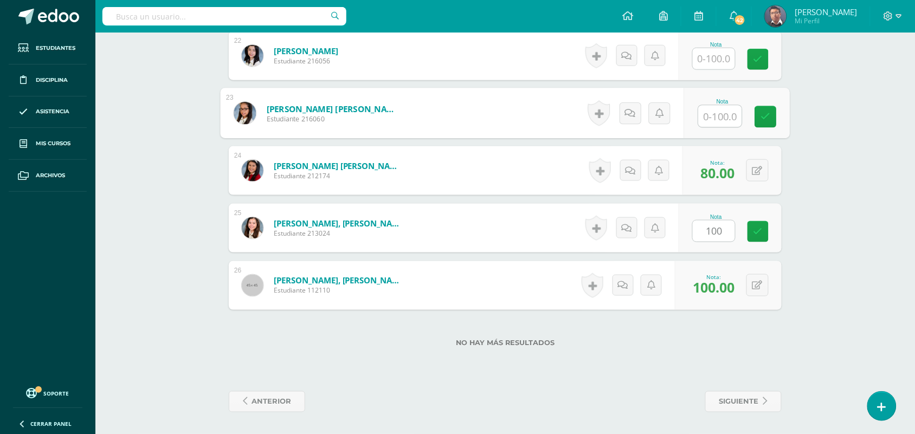
paste input "100"
type input "100"
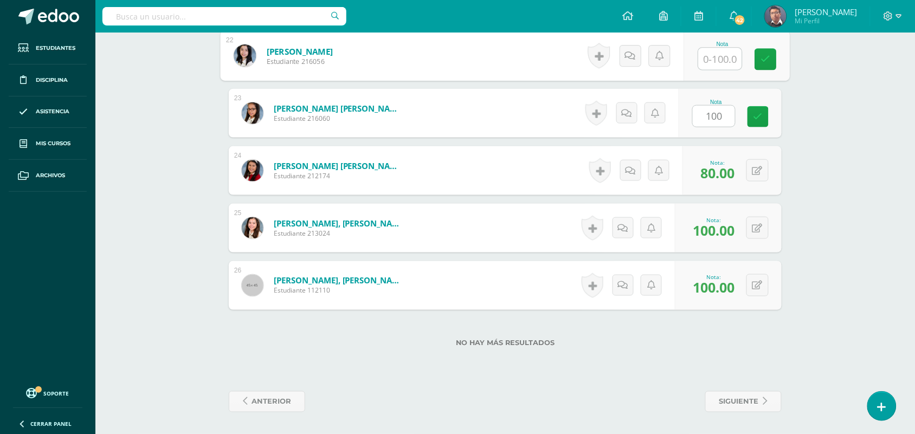
click at [719, 60] on input "text" at bounding box center [719, 59] width 43 height 22
paste input "100"
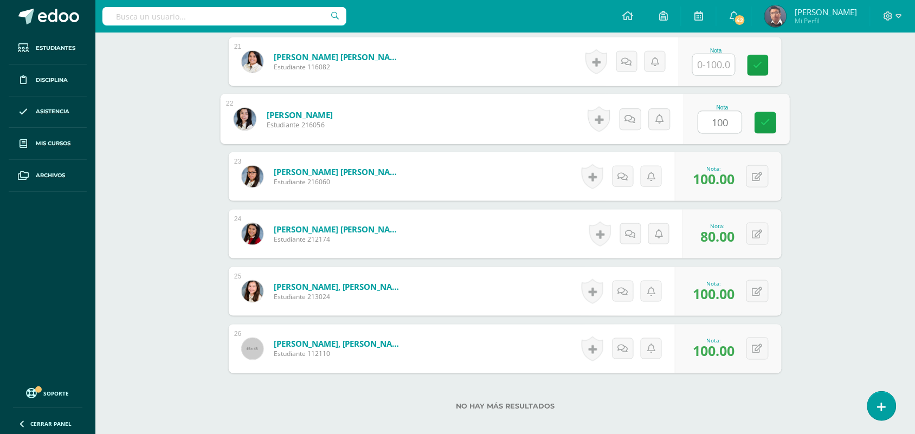
scroll to position [1416, 0]
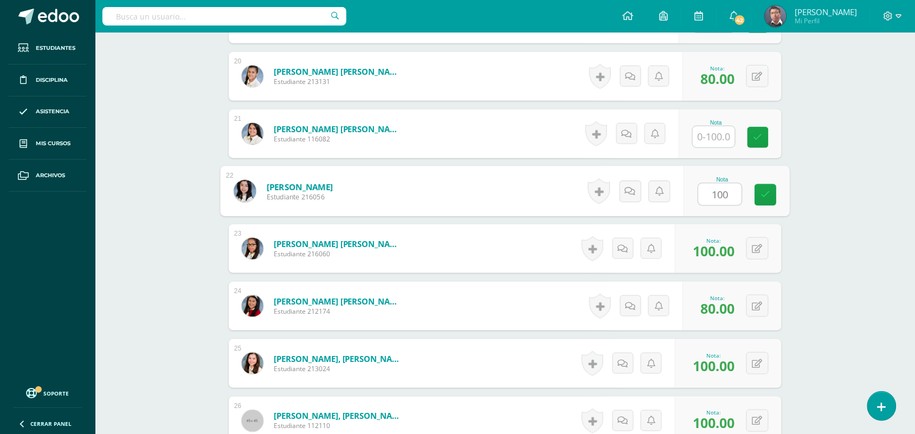
type input "100"
drag, startPoint x: 718, startPoint y: 125, endPoint x: 718, endPoint y: 133, distance: 8.1
click at [718, 127] on div at bounding box center [713, 137] width 43 height 22
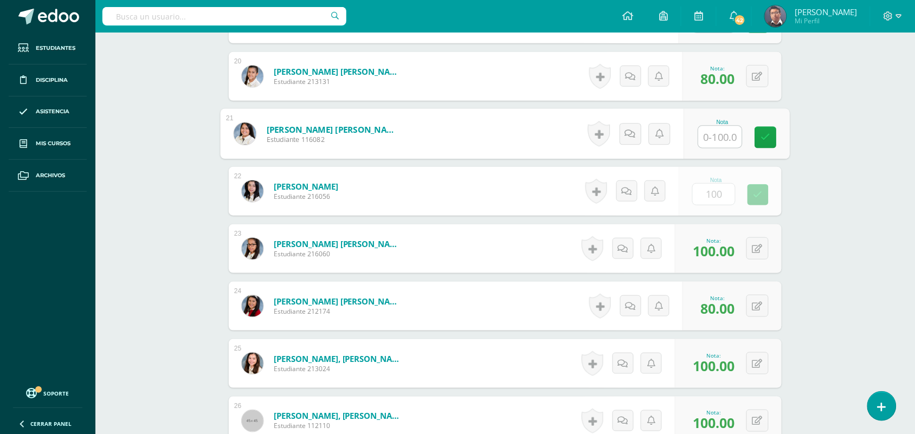
click at [718, 133] on input "text" at bounding box center [719, 137] width 43 height 22
paste input "100"
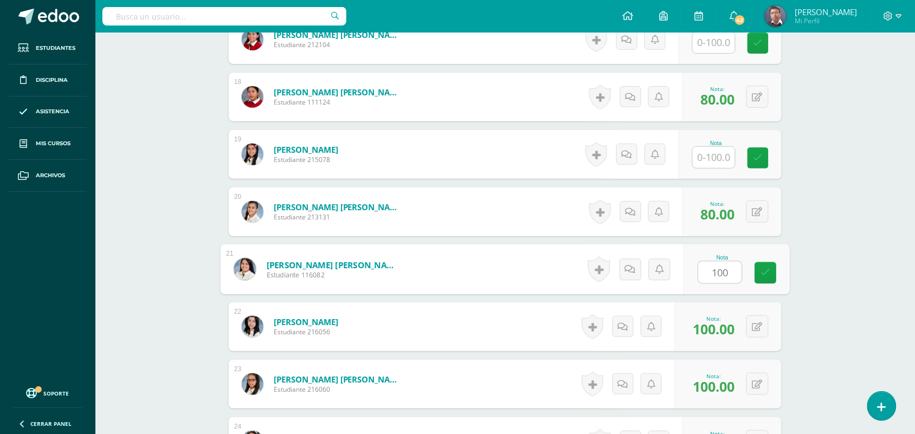
type input "100"
click at [715, 161] on input "text" at bounding box center [713, 157] width 42 height 21
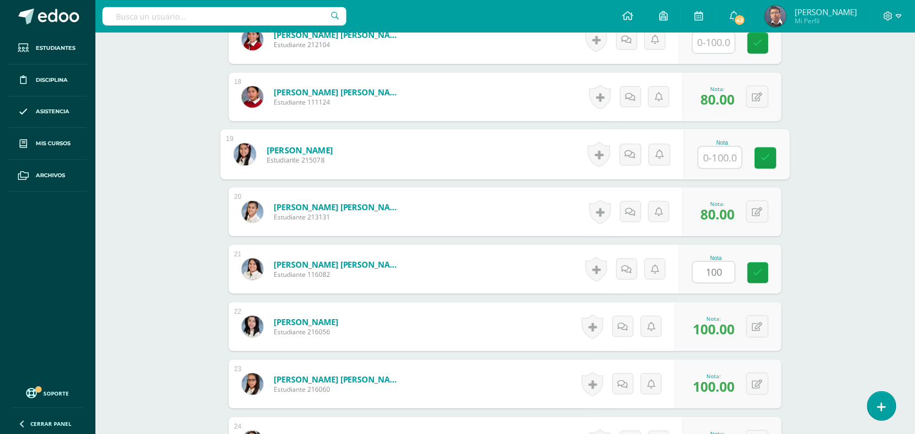
paste input "100"
type input "100"
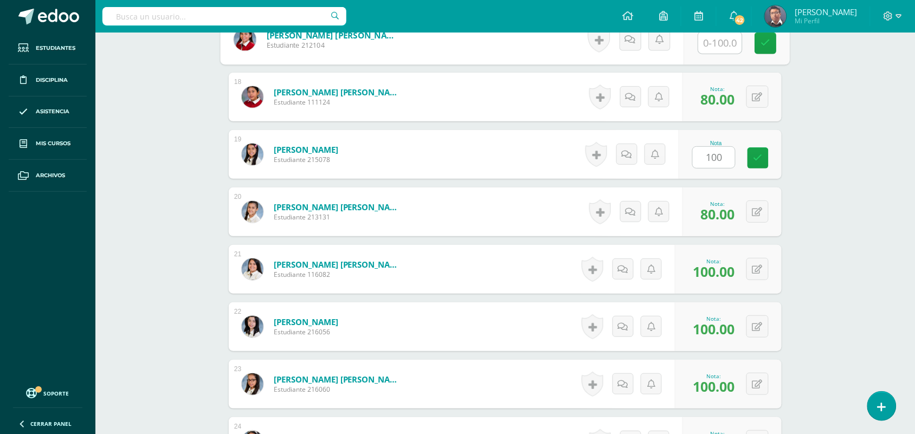
click at [711, 51] on input "text" at bounding box center [719, 43] width 43 height 22
paste input "100"
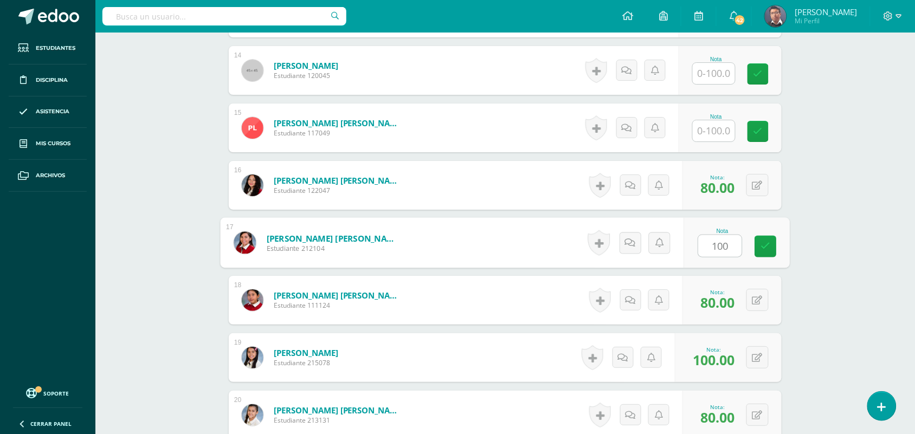
type input "100"
click at [720, 140] on input "text" at bounding box center [713, 130] width 42 height 21
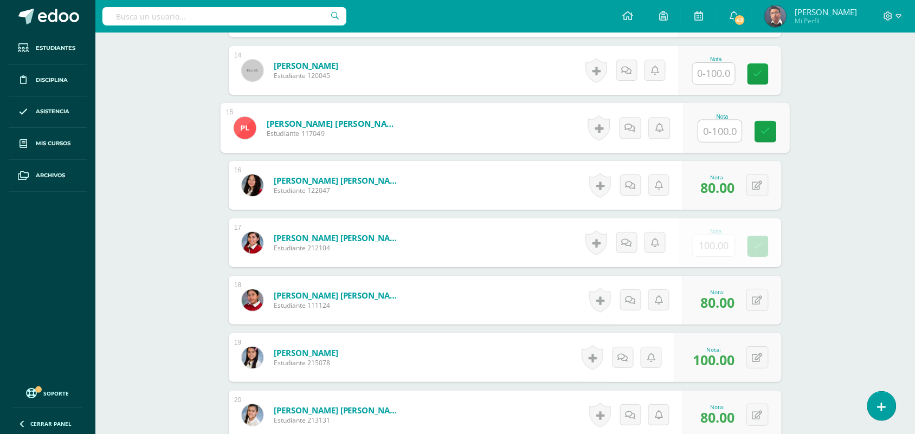
paste input "100"
type input "100"
click at [713, 77] on input "text" at bounding box center [713, 73] width 42 height 21
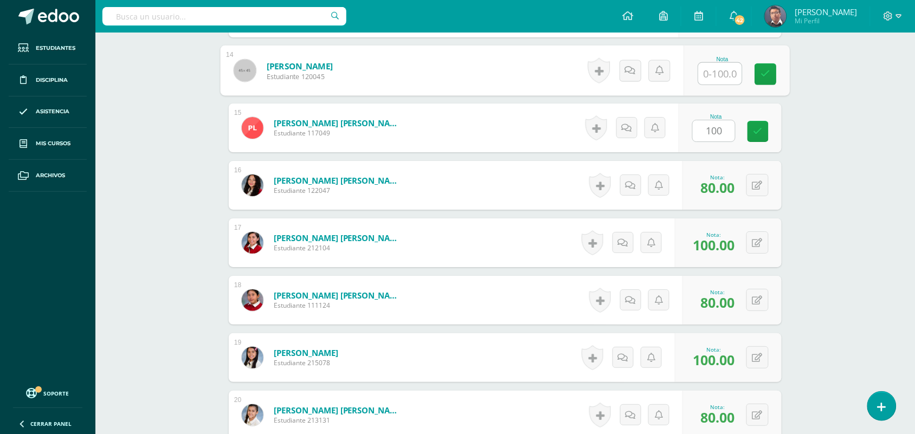
paste input "100"
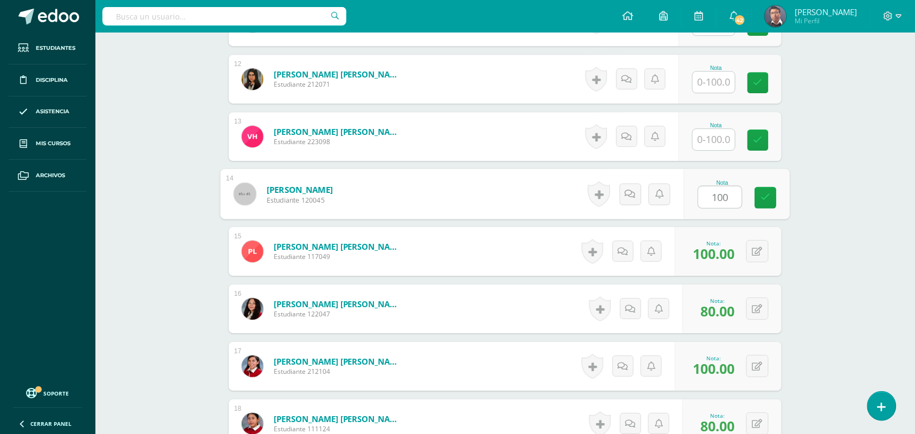
scroll to position [806, 0]
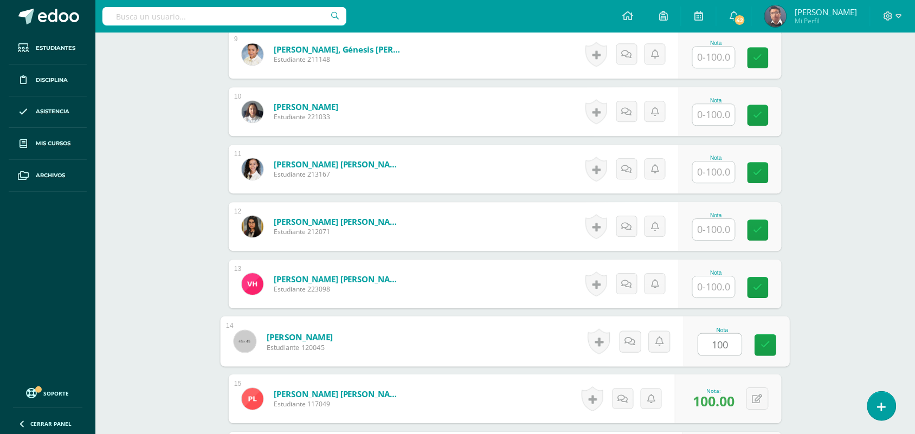
type input "100"
click at [718, 230] on input "text" at bounding box center [713, 229] width 42 height 21
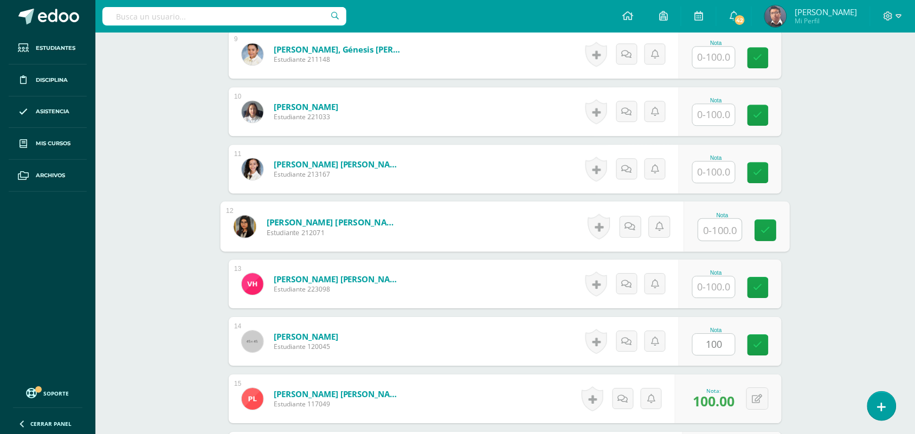
paste input "100"
type input "100"
click at [720, 283] on input "text" at bounding box center [713, 286] width 42 height 21
paste input "100"
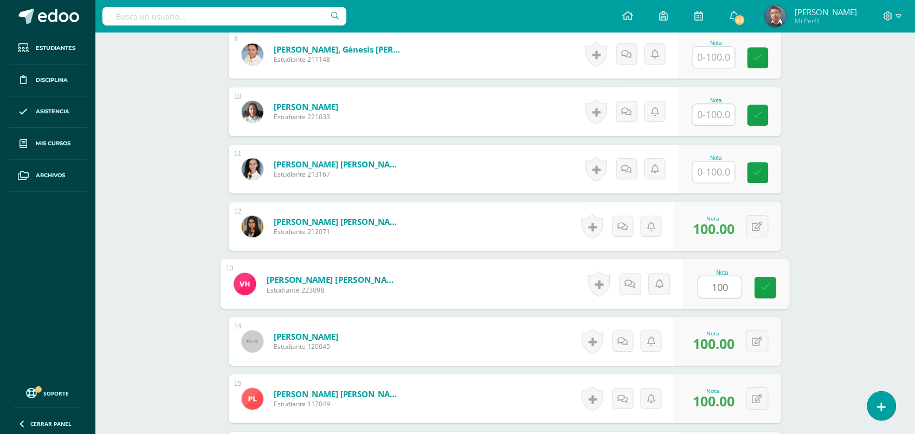
type input "100"
click at [715, 174] on input "text" at bounding box center [713, 171] width 42 height 21
paste input "100"
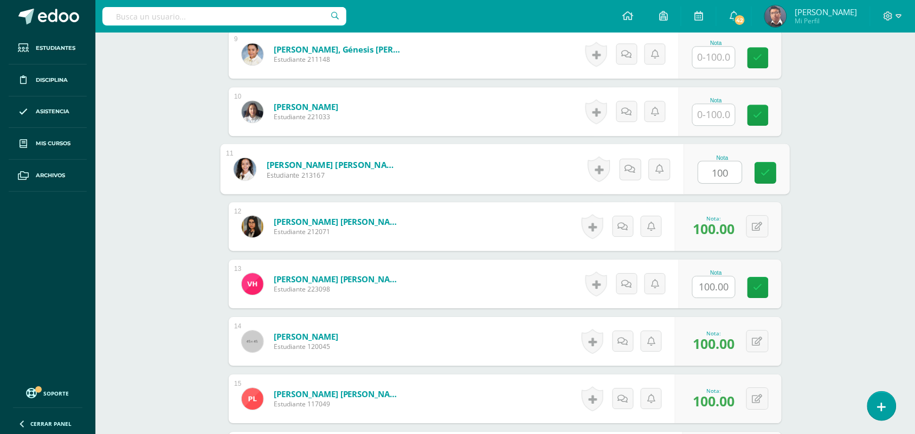
type input "100"
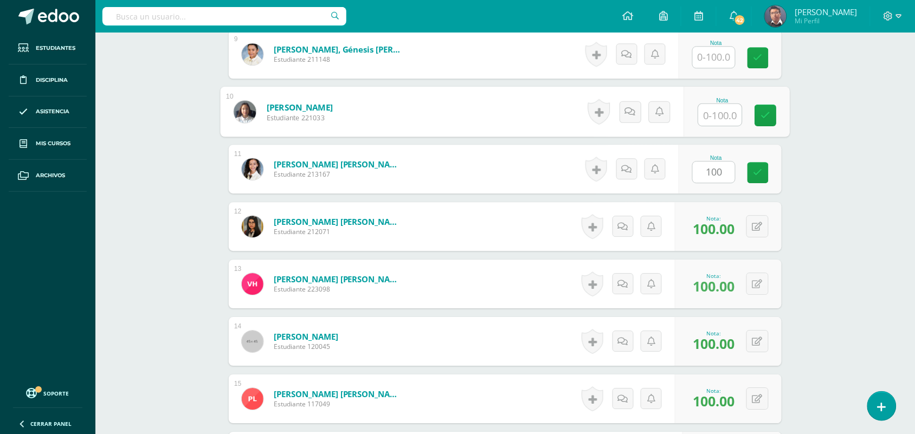
click at [714, 115] on input "text" at bounding box center [719, 115] width 43 height 22
paste input "100"
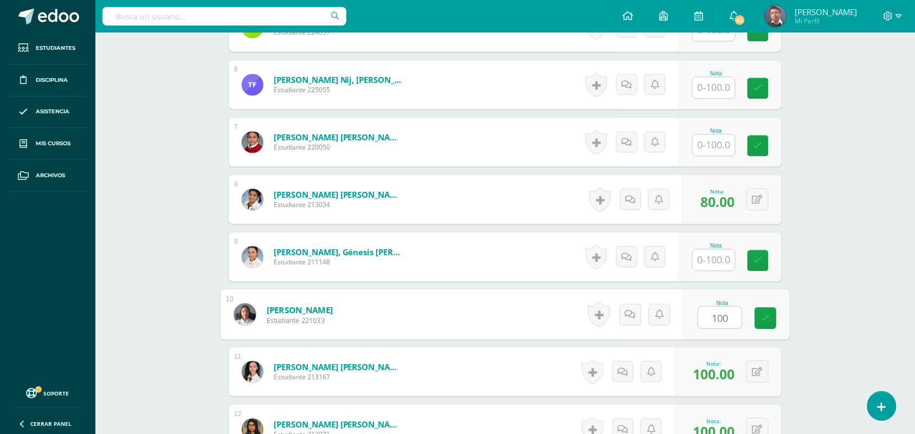
type input "100"
click at [720, 261] on input "text" at bounding box center [713, 260] width 42 height 21
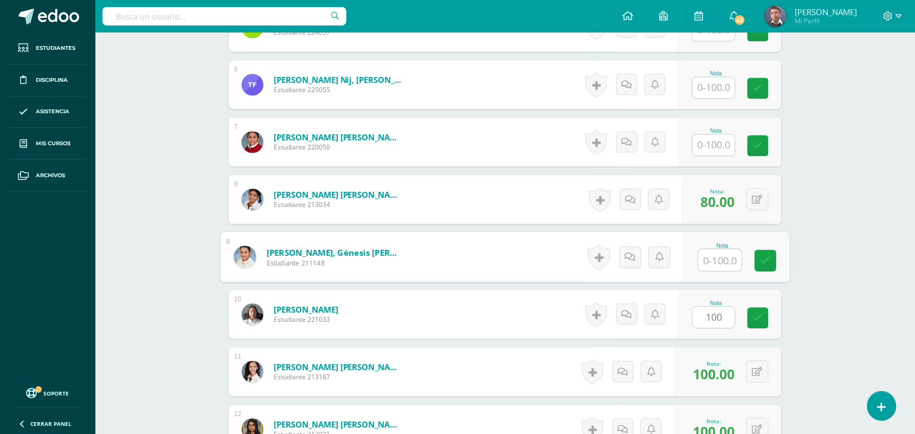
paste input "100"
type input "100"
click at [716, 137] on input "text" at bounding box center [713, 145] width 42 height 21
paste input "100"
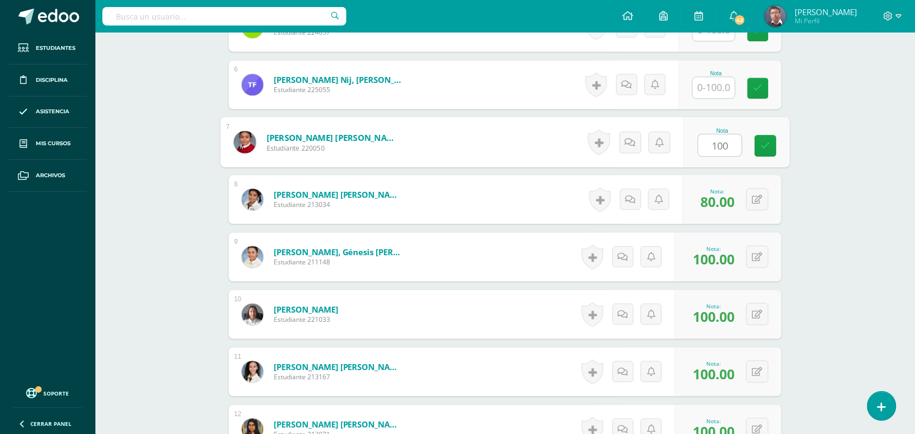
type input "100"
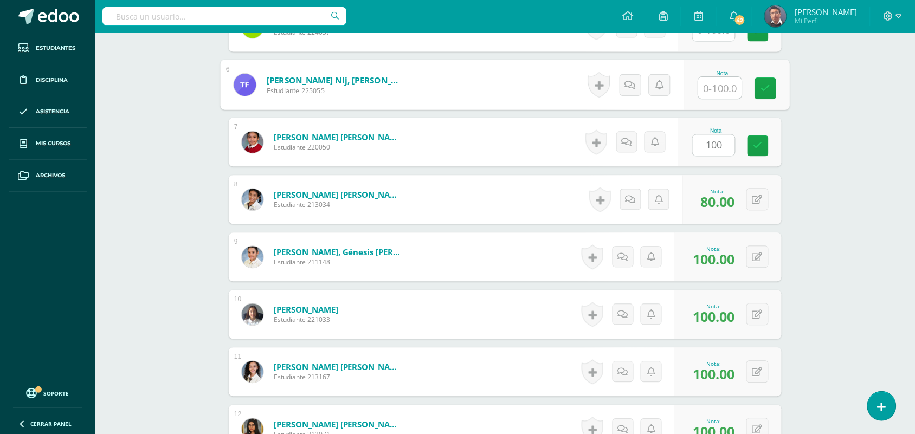
click at [713, 87] on input "text" at bounding box center [719, 88] width 43 height 22
paste input "100"
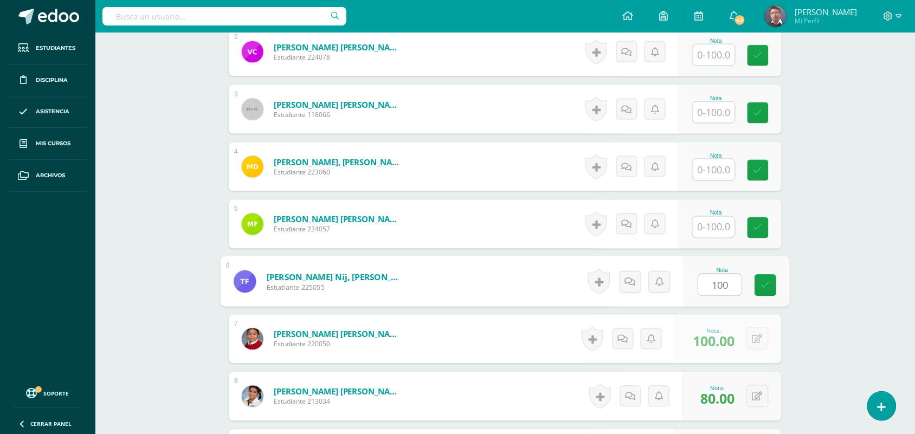
scroll to position [400, 0]
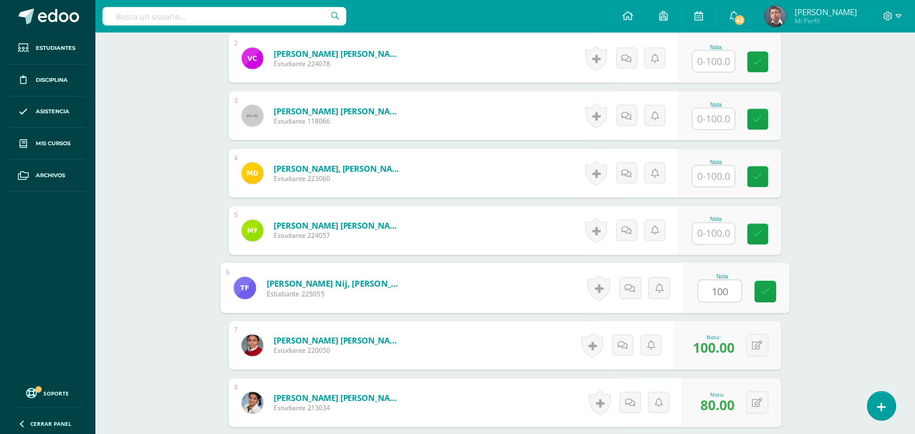
type input "100"
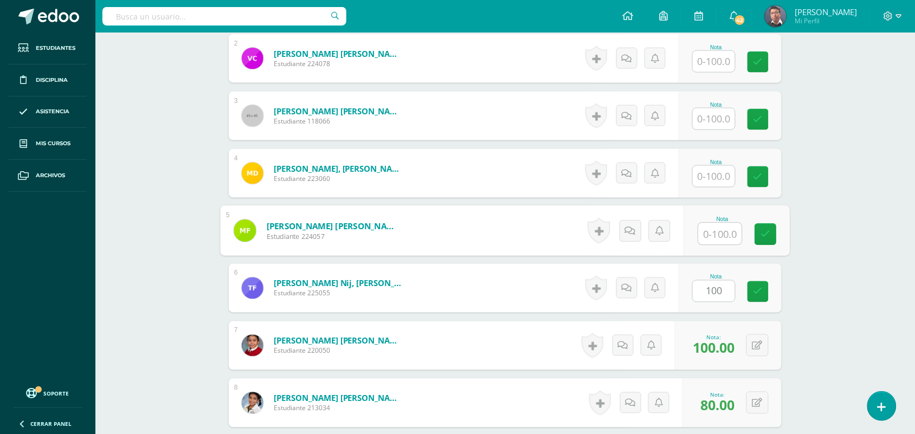
click at [724, 234] on input "text" at bounding box center [719, 234] width 43 height 22
paste input "100"
type input "100"
click at [716, 186] on input "text" at bounding box center [713, 176] width 42 height 21
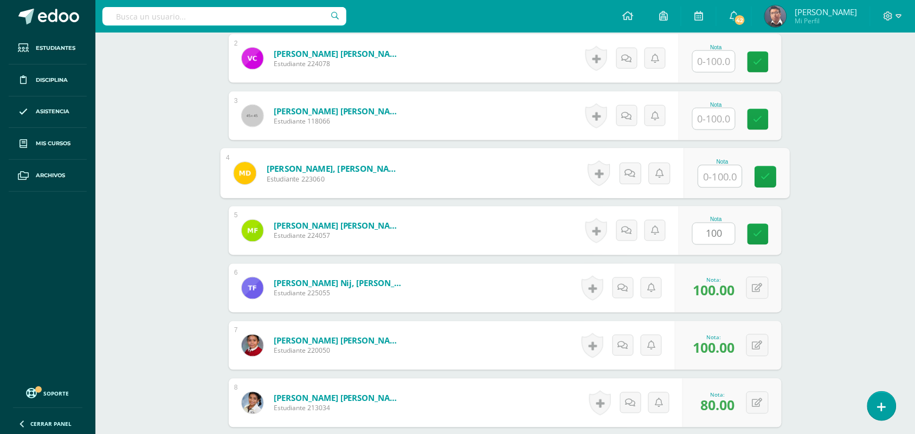
paste input "100"
type input "100"
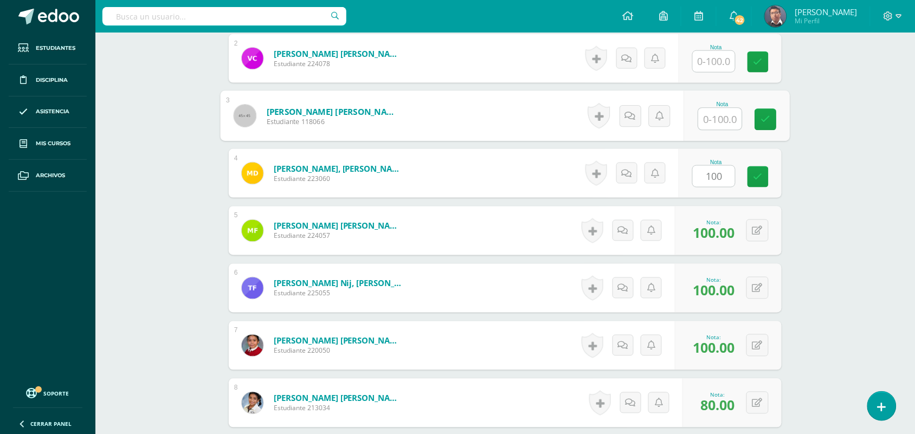
click at [714, 115] on input "text" at bounding box center [719, 119] width 43 height 22
paste input "100"
type input "100"
click at [714, 68] on input "text" at bounding box center [713, 61] width 42 height 21
paste input "100"
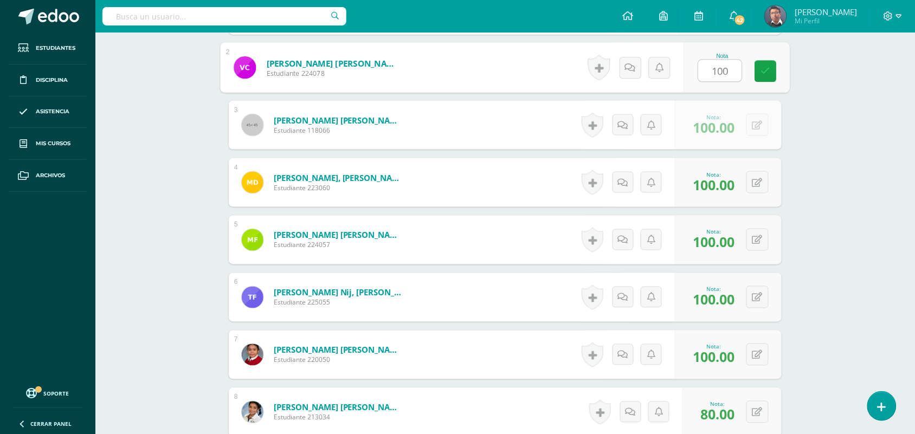
scroll to position [264, 0]
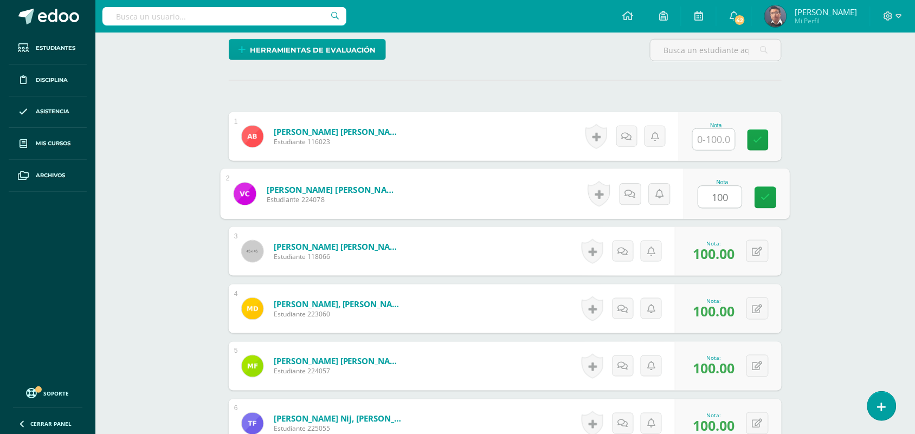
type input "100"
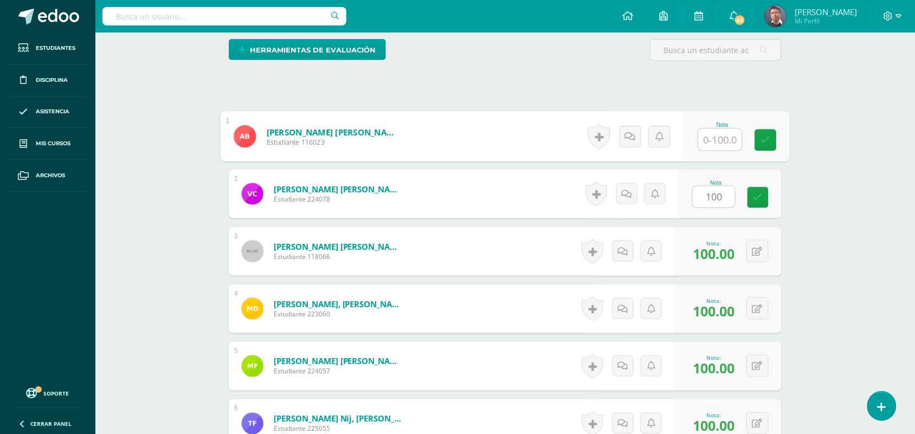
click at [721, 149] on input "text" at bounding box center [719, 140] width 43 height 22
paste input "100"
type input "100"
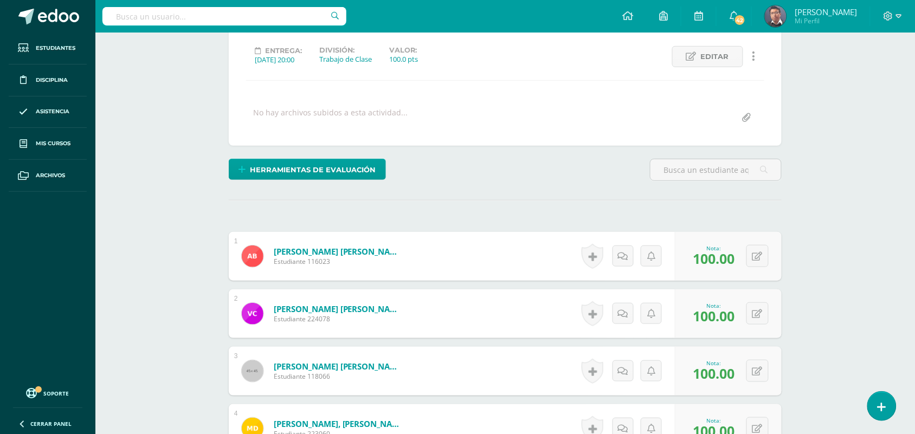
scroll to position [0, 0]
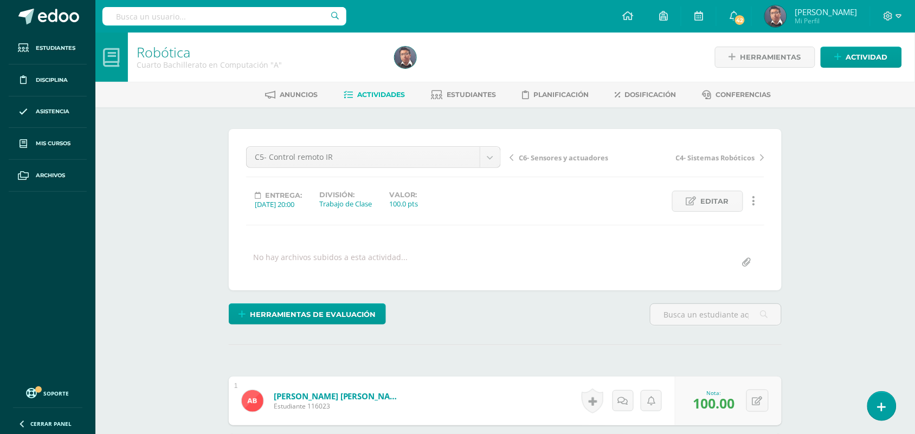
click at [560, 161] on span "C6- Sensores y actuadores" at bounding box center [563, 158] width 89 height 10
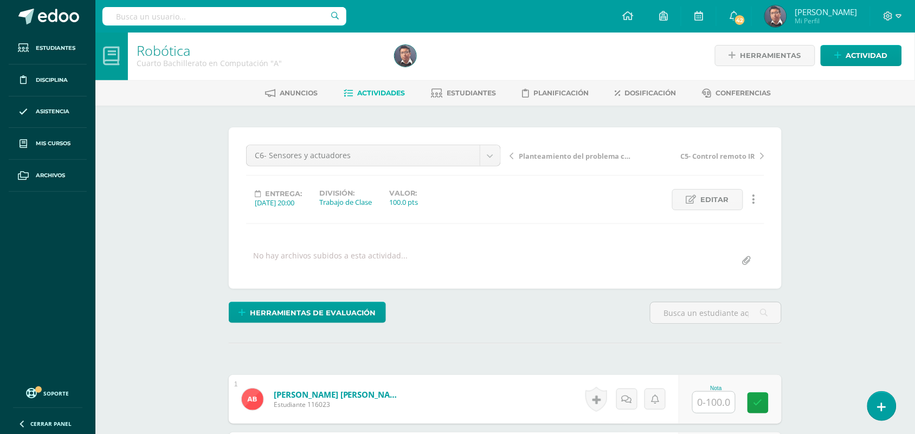
scroll to position [137, 0]
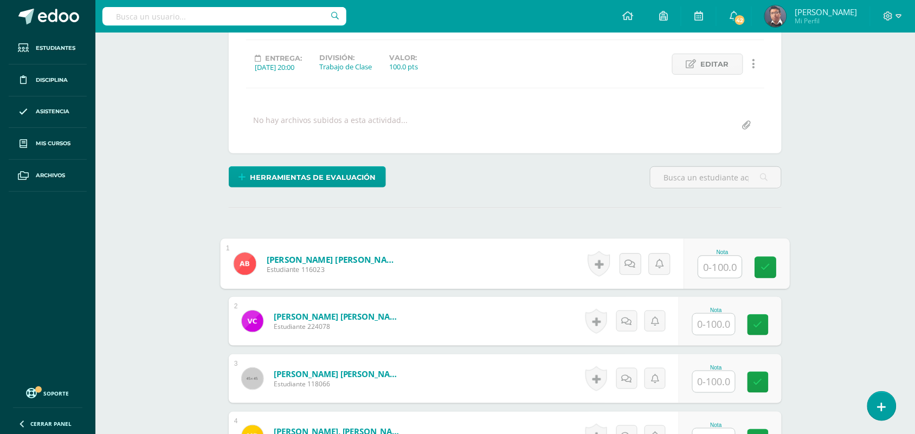
click at [708, 260] on input "text" at bounding box center [719, 267] width 43 height 22
click at [726, 260] on input "100" at bounding box center [719, 267] width 43 height 22
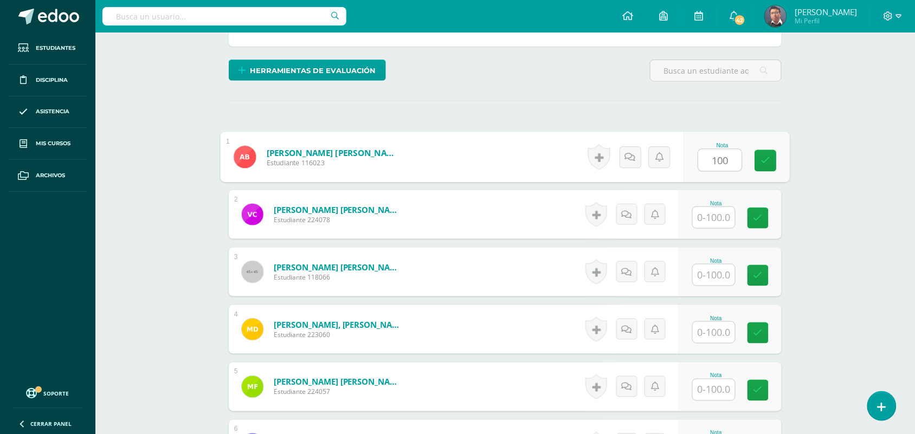
scroll to position [273, 0]
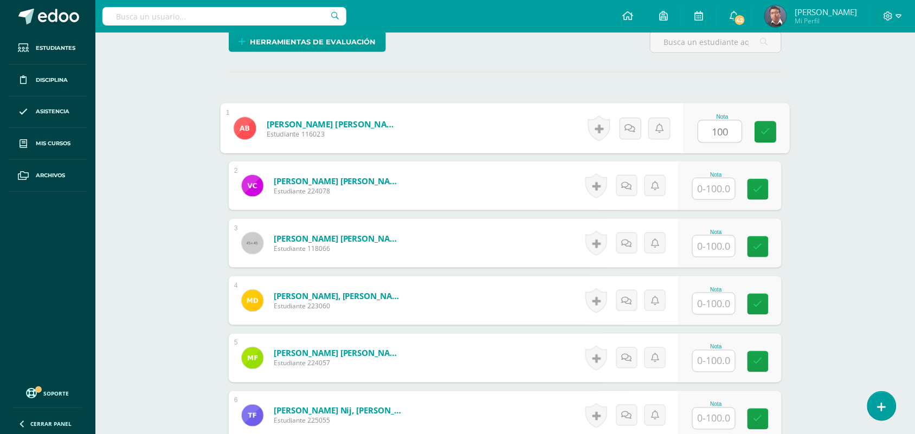
type input "100"
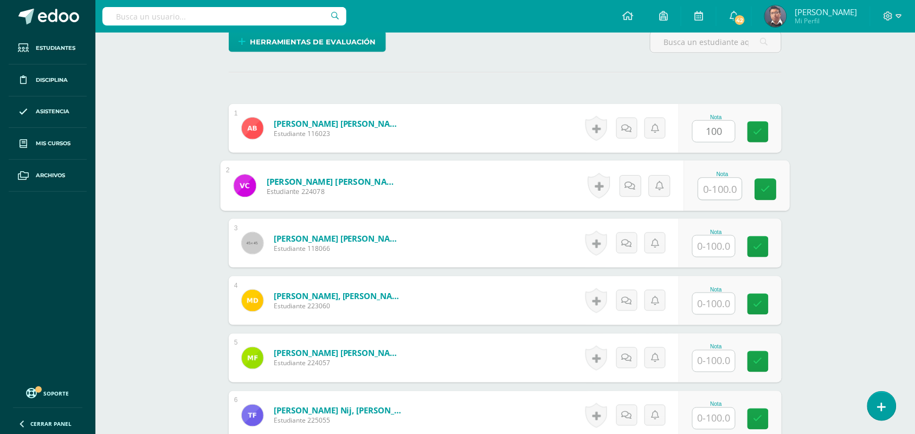
click at [722, 185] on input "text" at bounding box center [719, 189] width 43 height 22
paste input "100"
type input "100"
click at [726, 238] on input "text" at bounding box center [713, 246] width 42 height 21
paste input "100"
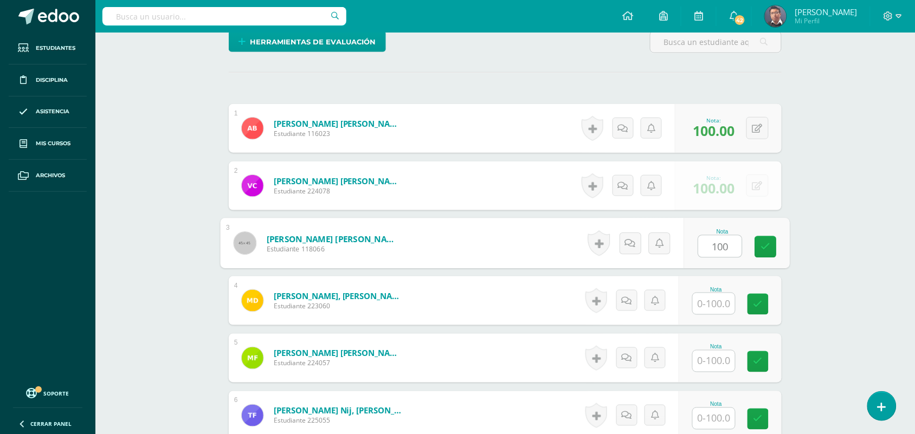
type input "100"
paste input "100"
click at [732, 313] on input "100" at bounding box center [713, 303] width 42 height 21
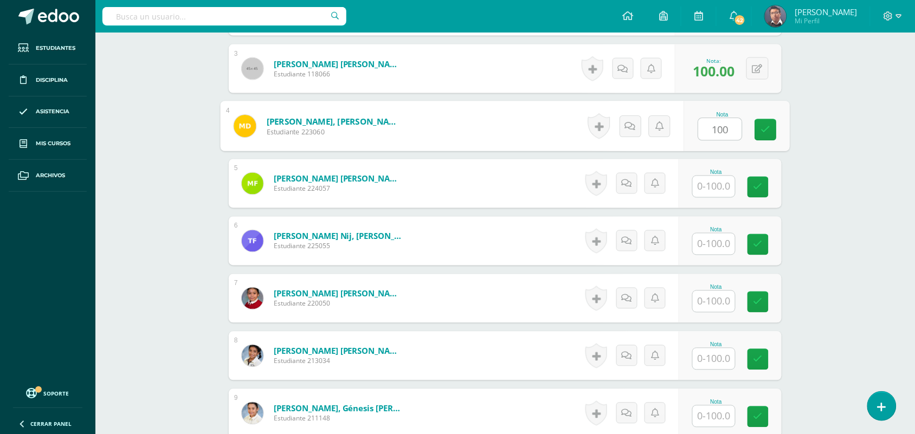
scroll to position [476, 0]
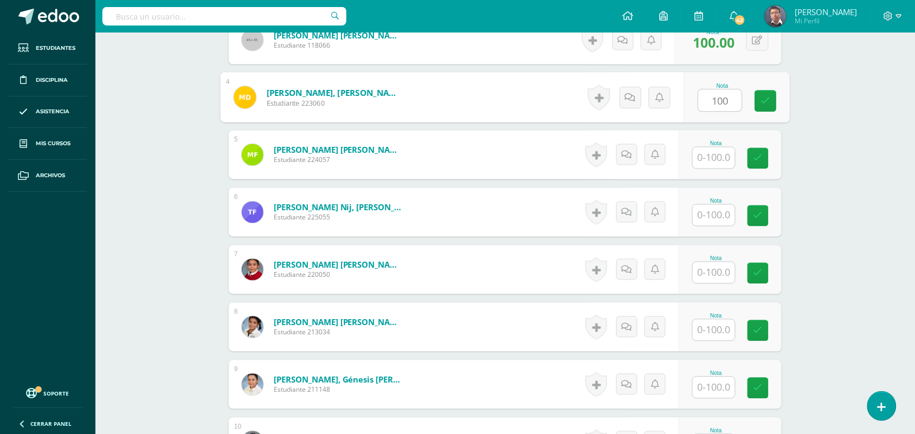
type input "100"
click at [718, 158] on input "text" at bounding box center [713, 157] width 42 height 21
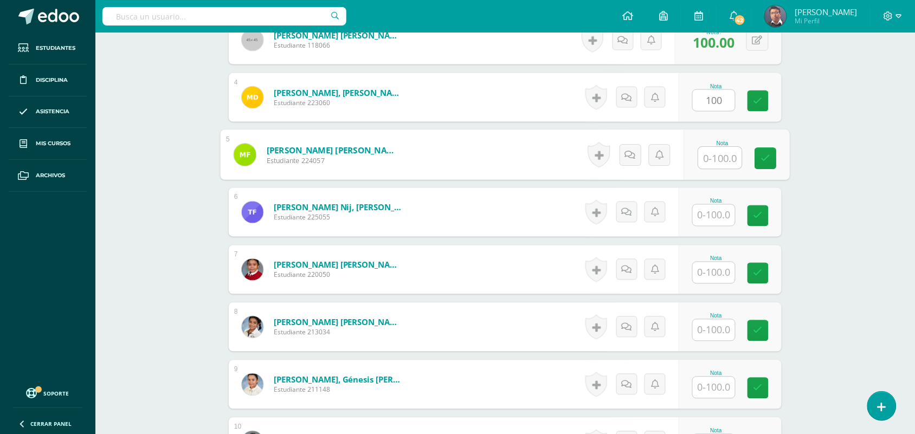
paste input "100"
type input "100"
drag, startPoint x: 718, startPoint y: 206, endPoint x: 721, endPoint y: 221, distance: 15.0
click at [718, 206] on input "text" at bounding box center [713, 215] width 42 height 21
paste input "100"
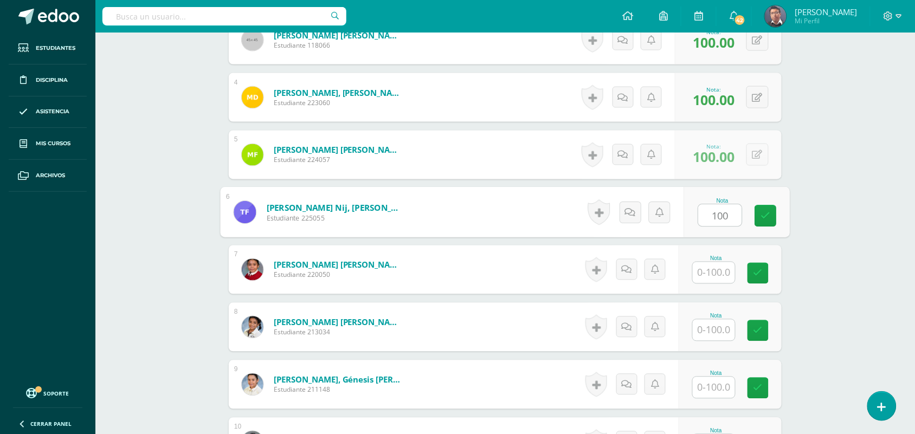
type input "100"
click at [728, 270] on input "text" at bounding box center [713, 272] width 42 height 21
paste input "100"
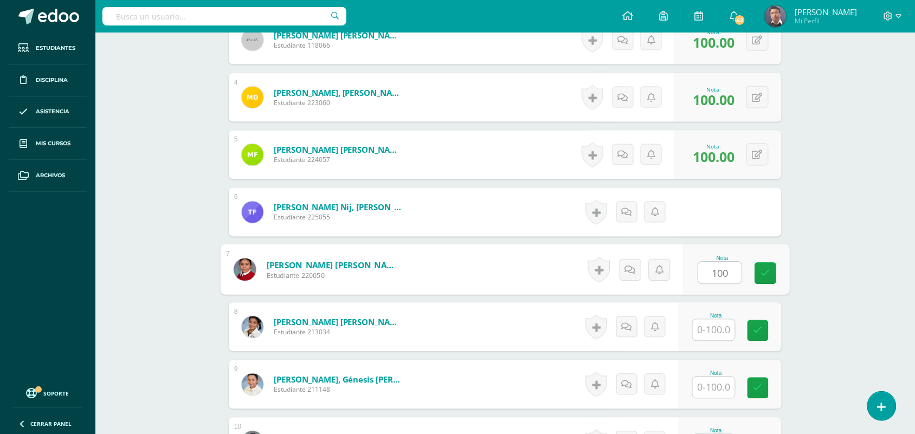
type input "100"
paste input "100"
click at [727, 323] on input "100" at bounding box center [713, 330] width 42 height 21
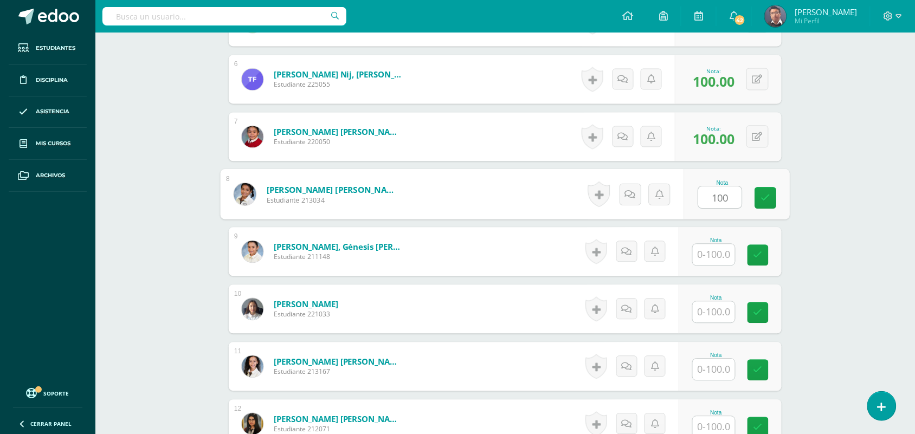
scroll to position [611, 0]
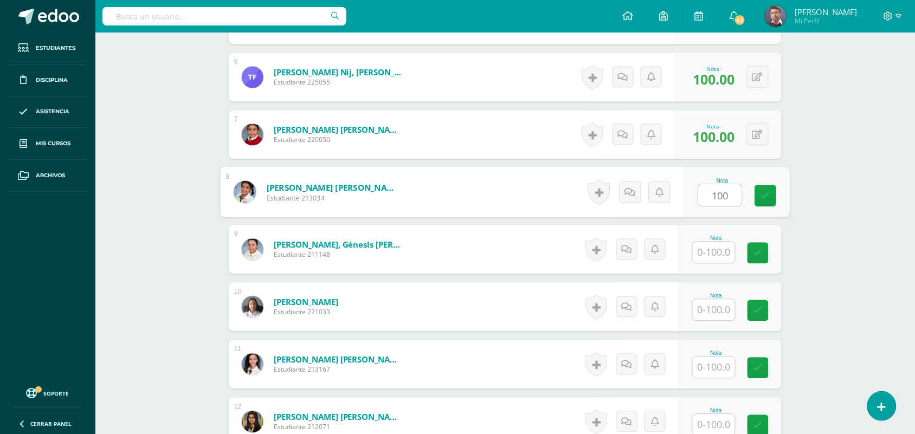
type input "100"
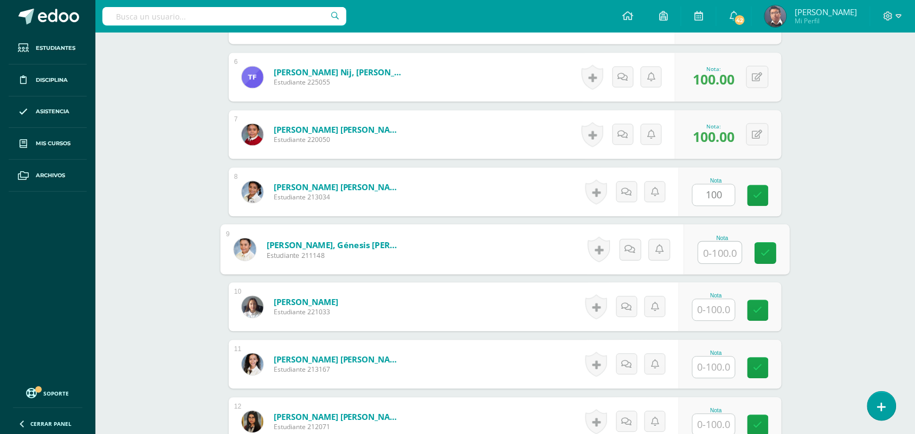
click at [720, 257] on input "text" at bounding box center [719, 253] width 43 height 22
paste input "100"
type input "100"
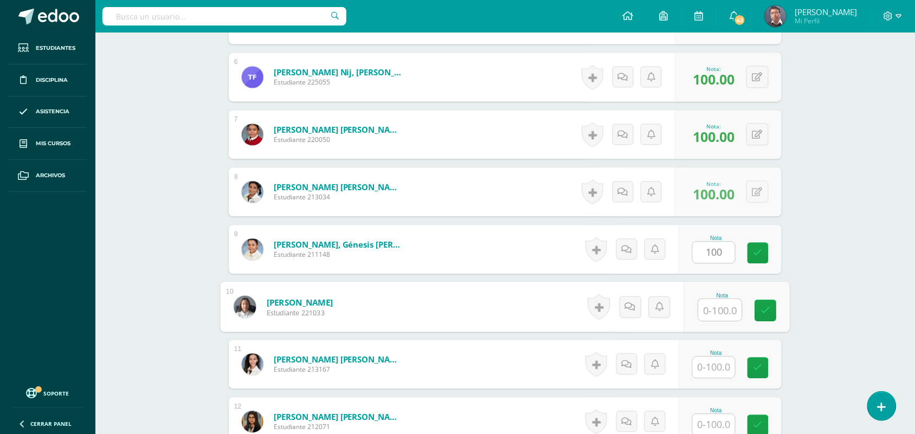
paste input "100"
click at [724, 313] on input "100" at bounding box center [719, 310] width 43 height 22
type input "100"
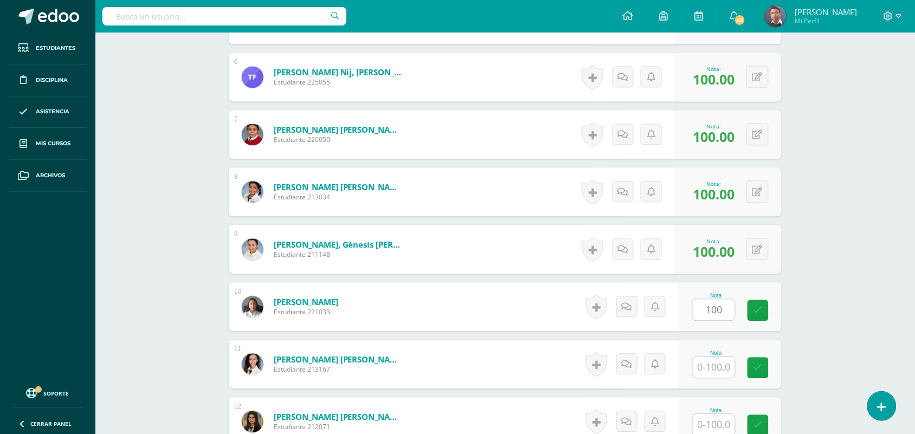
click at [727, 378] on div at bounding box center [713, 367] width 43 height 22
click at [729, 357] on input "text" at bounding box center [713, 367] width 42 height 21
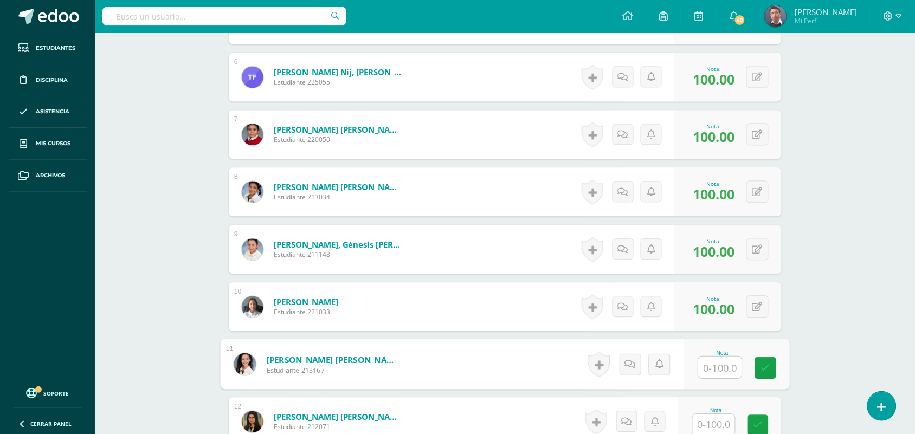
paste input "100"
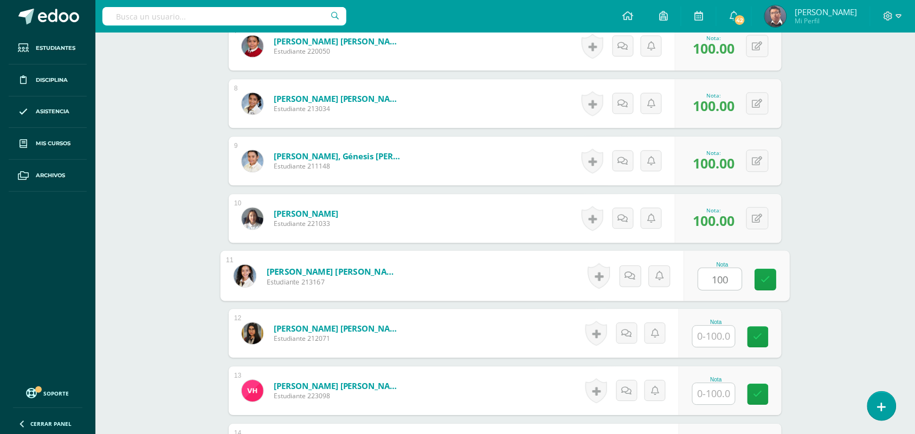
scroll to position [814, 0]
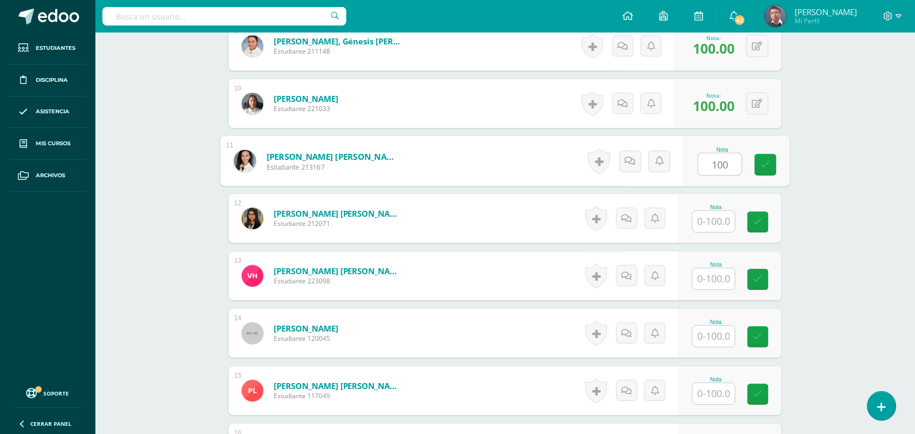
type input "100"
click at [713, 281] on input "text" at bounding box center [713, 278] width 42 height 21
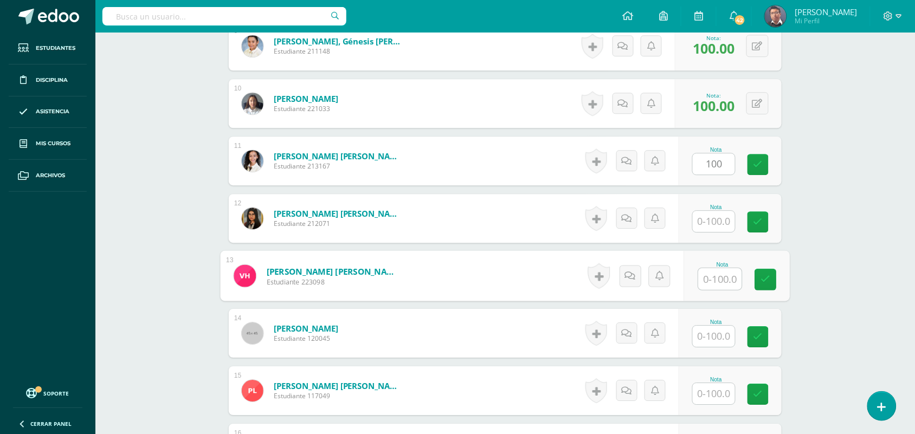
paste input "100"
type input "100"
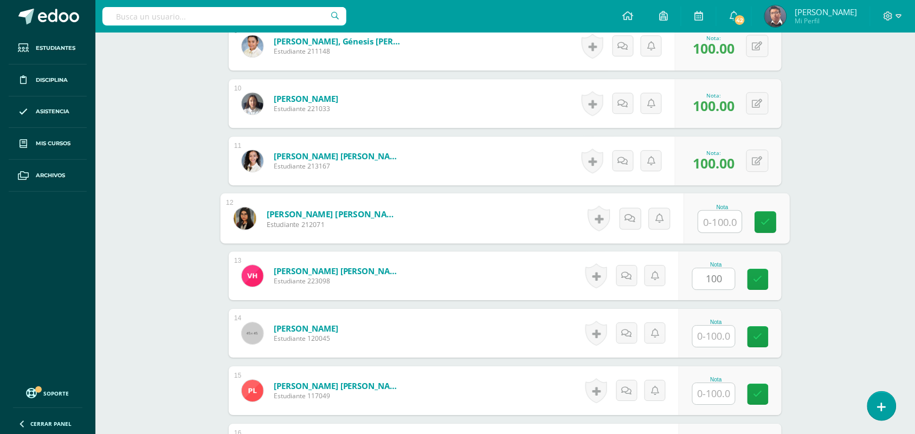
click at [713, 230] on input "text" at bounding box center [719, 222] width 43 height 22
paste input "100"
type input "100"
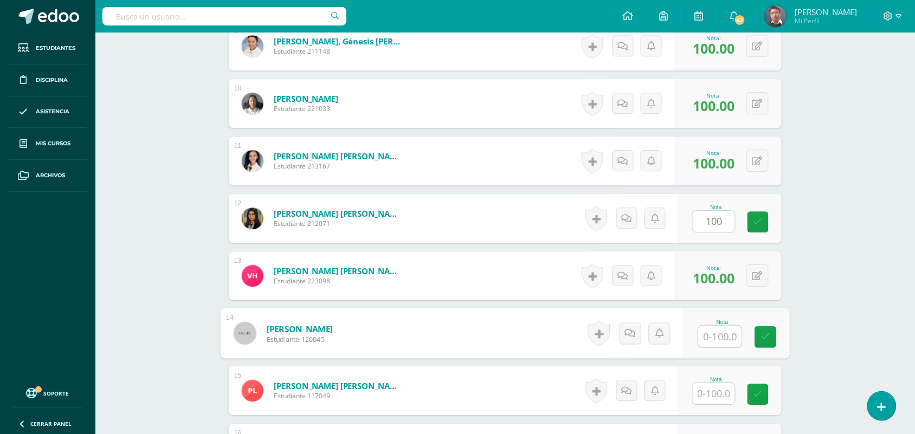
click at [718, 326] on input "text" at bounding box center [719, 337] width 43 height 22
paste input "100"
type input "100"
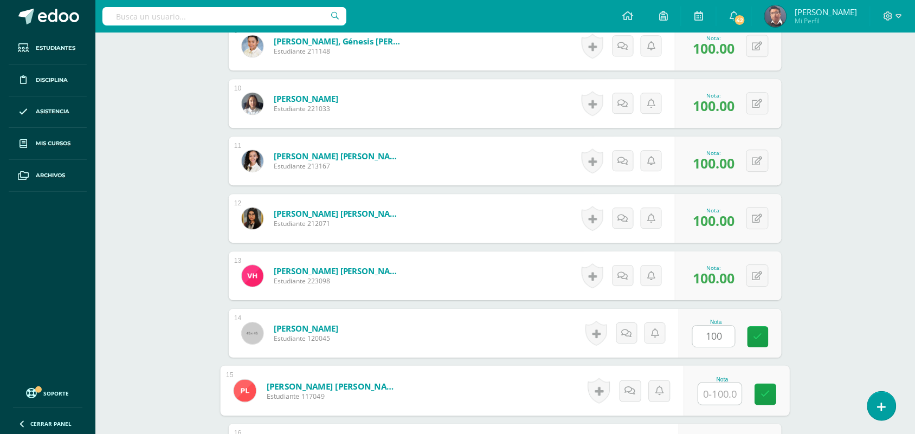
click at [721, 393] on input "text" at bounding box center [719, 394] width 43 height 22
paste input "100"
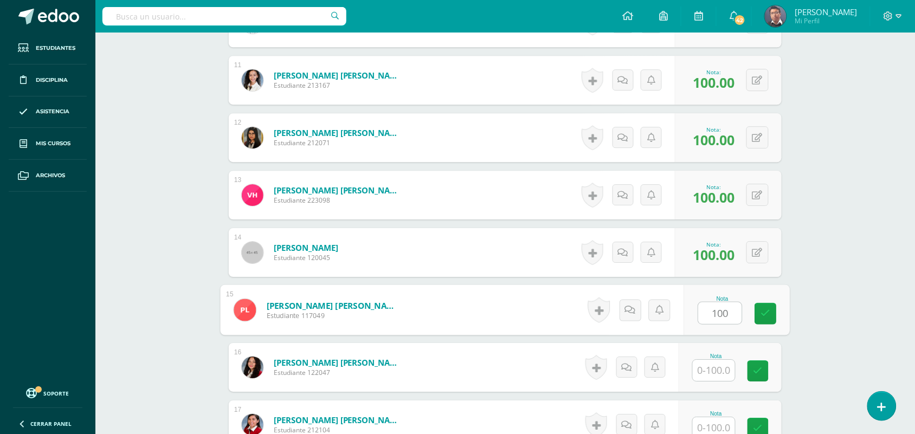
scroll to position [1018, 0]
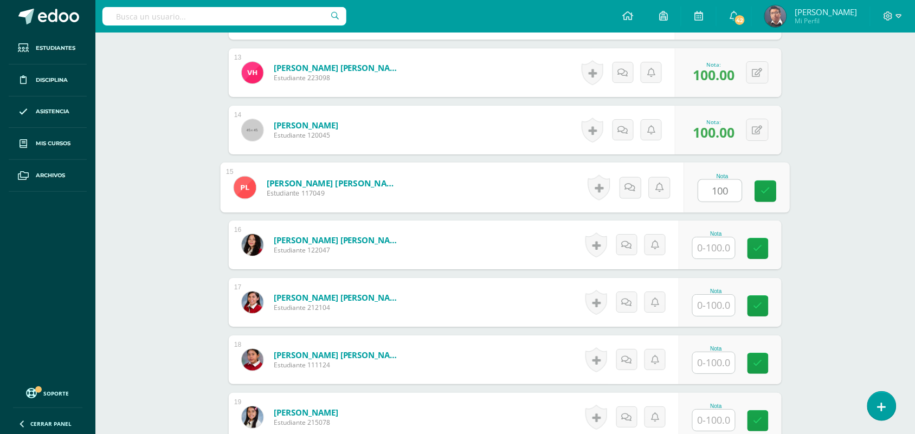
type input "100"
click at [716, 315] on input "text" at bounding box center [713, 305] width 42 height 21
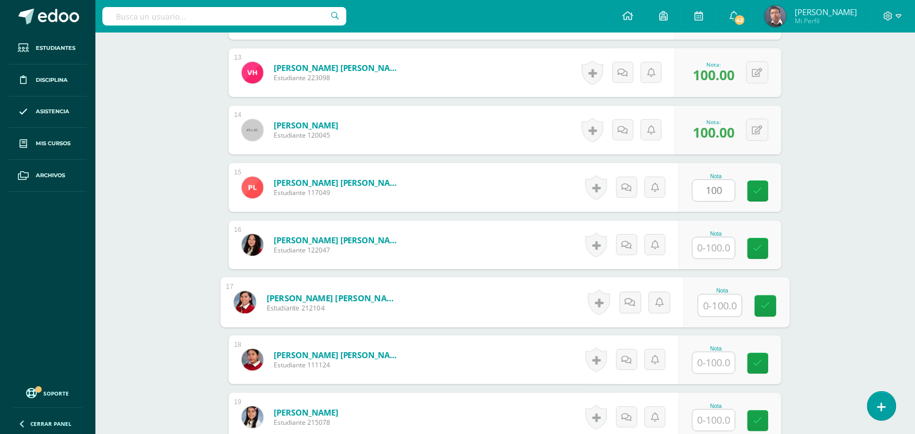
paste input "100"
type input "100"
click at [714, 259] on div "Nota" at bounding box center [729, 245] width 103 height 49
click at [714, 248] on input "text" at bounding box center [713, 247] width 42 height 21
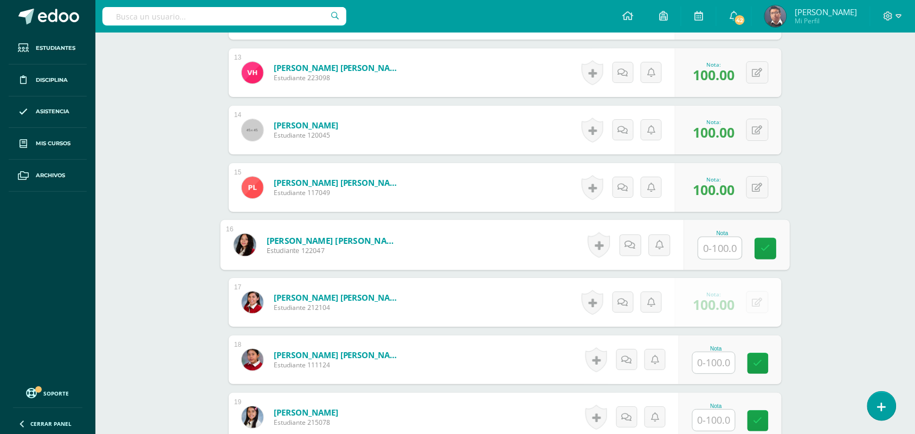
paste input "100"
type input "100"
click at [718, 375] on div "Nota" at bounding box center [729, 359] width 103 height 49
click at [720, 359] on input "text" at bounding box center [713, 362] width 42 height 21
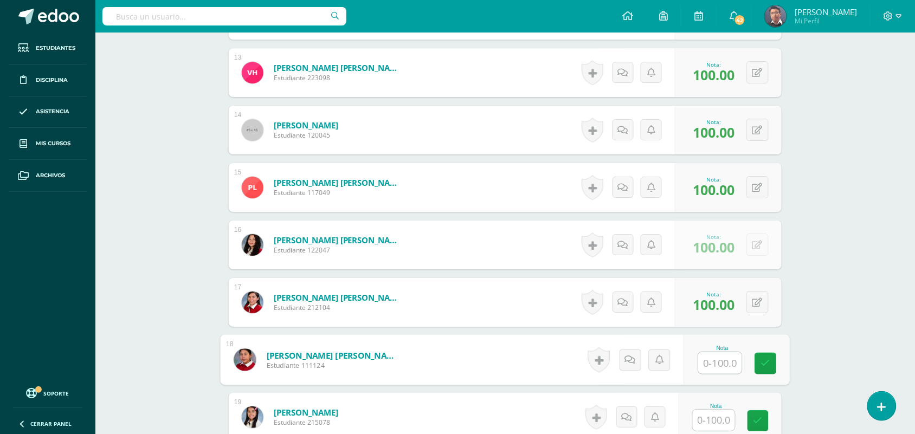
paste input "100"
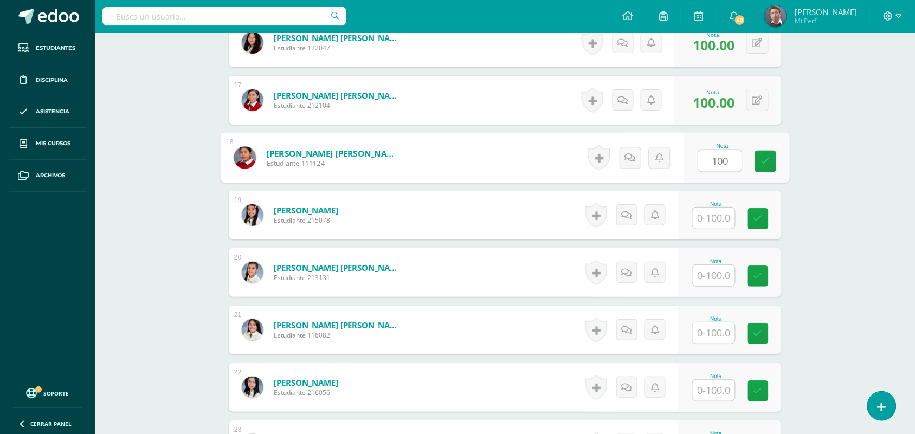
scroll to position [1221, 0]
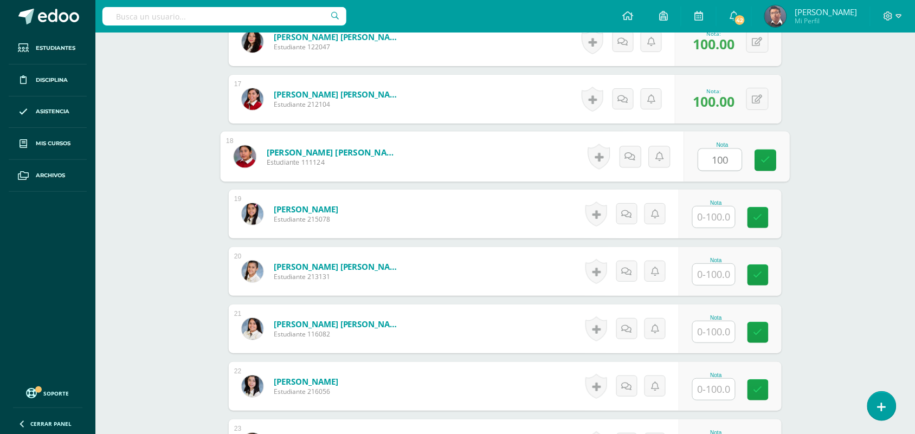
type input "100"
click at [713, 283] on input "text" at bounding box center [713, 274] width 42 height 21
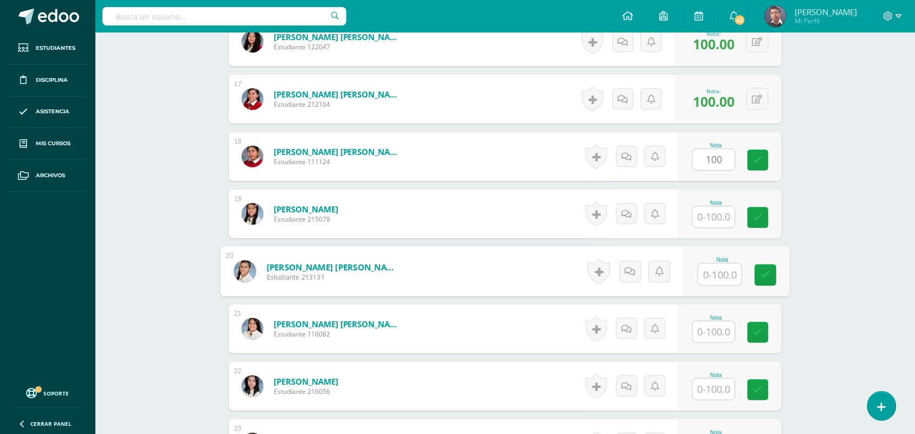
paste input "100"
type input "100"
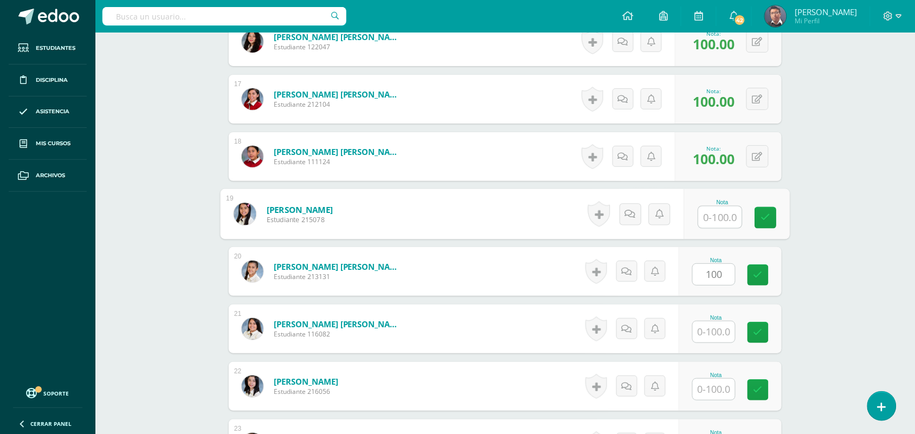
click at [711, 216] on input "text" at bounding box center [719, 217] width 43 height 22
paste input "100"
type input "100"
click at [723, 326] on input "text" at bounding box center [713, 331] width 42 height 21
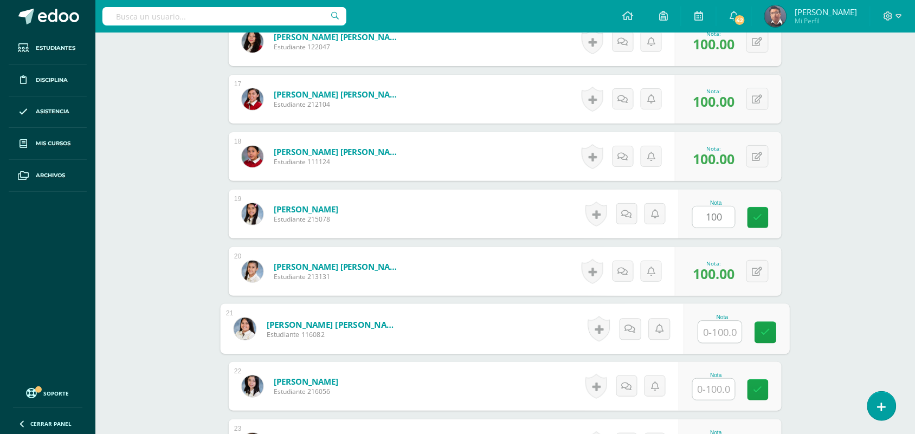
paste input "100"
type input "100"
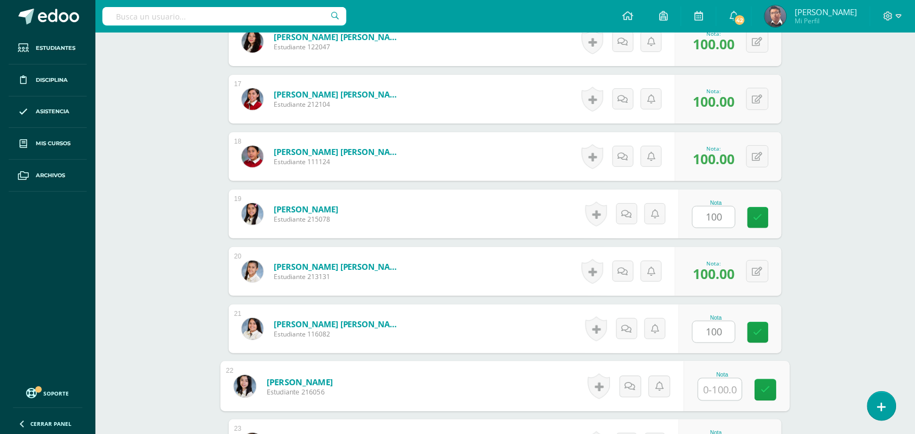
click at [721, 388] on input "text" at bounding box center [719, 390] width 43 height 22
paste input "100"
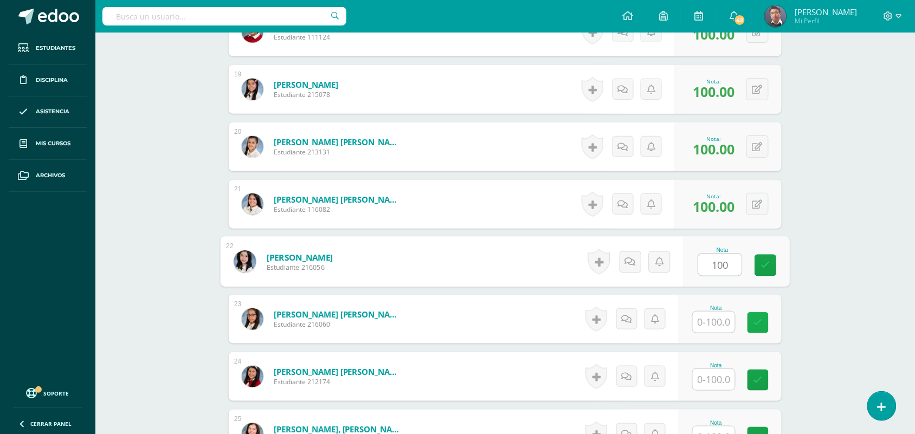
scroll to position [1356, 0]
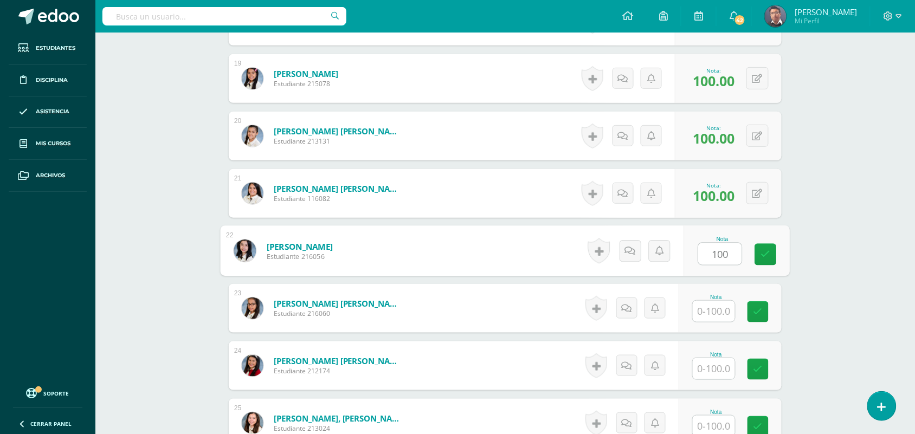
type input "100"
click at [727, 313] on input "text" at bounding box center [713, 311] width 42 height 21
paste input "100"
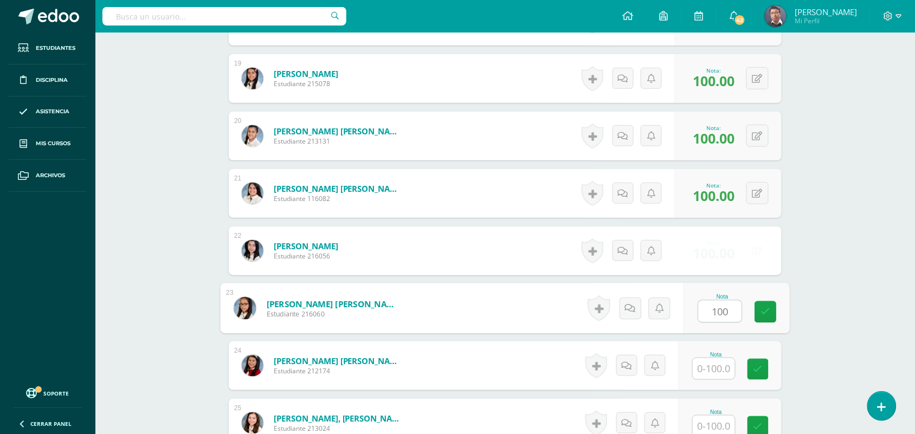
type input "100"
click at [731, 364] on input "text" at bounding box center [713, 368] width 42 height 21
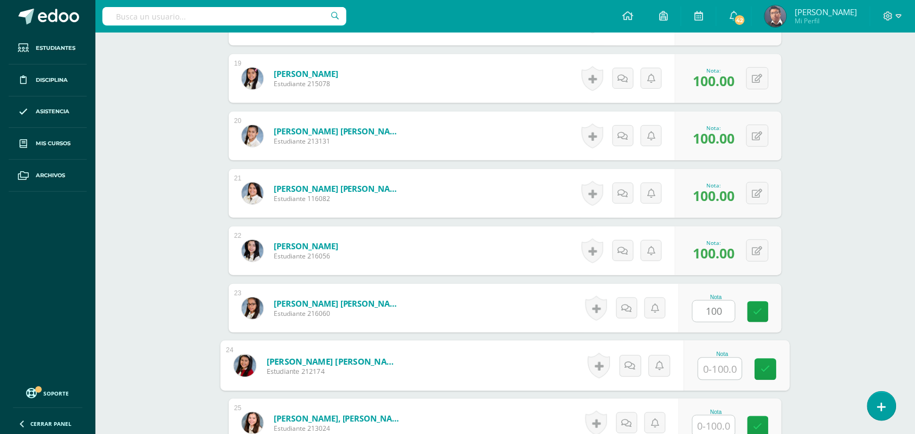
paste input "100"
type input "100"
click at [729, 419] on input "text" at bounding box center [713, 426] width 42 height 21
paste input "100"
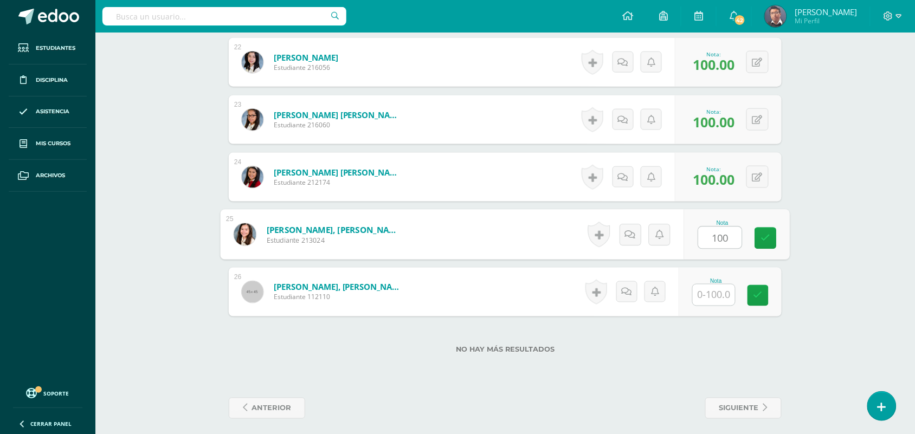
scroll to position [1551, 0]
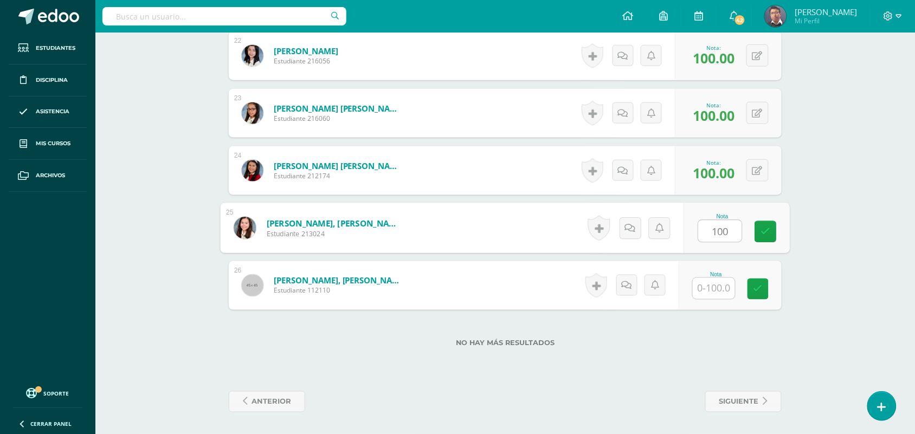
type input "100"
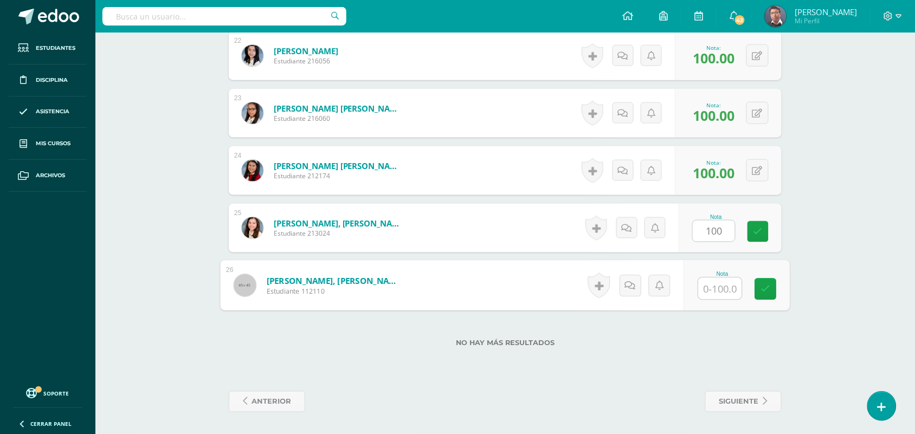
click at [731, 291] on input "text" at bounding box center [719, 289] width 43 height 22
paste input "100"
type input "100"
click at [783, 277] on div "Nota 100" at bounding box center [737, 286] width 106 height 50
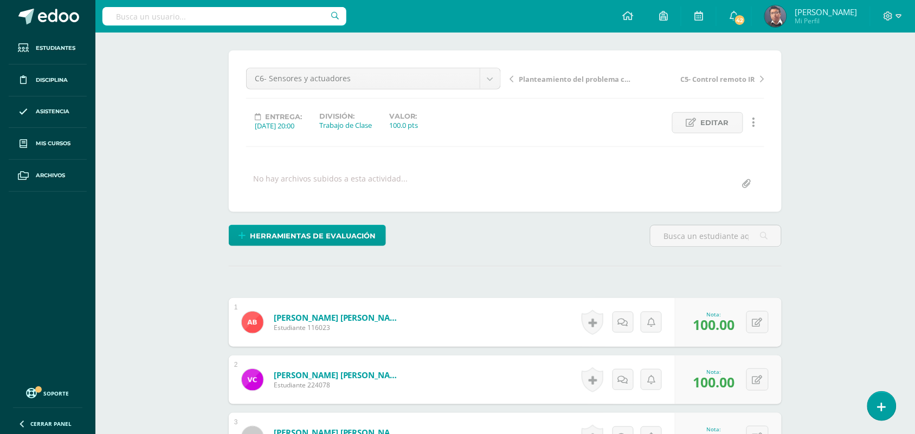
scroll to position [0, 0]
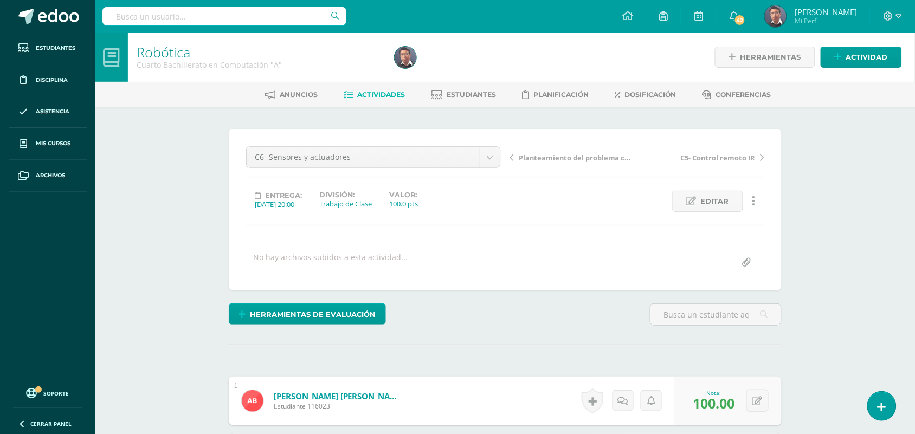
click at [391, 96] on span "Actividades" at bounding box center [382, 94] width 48 height 8
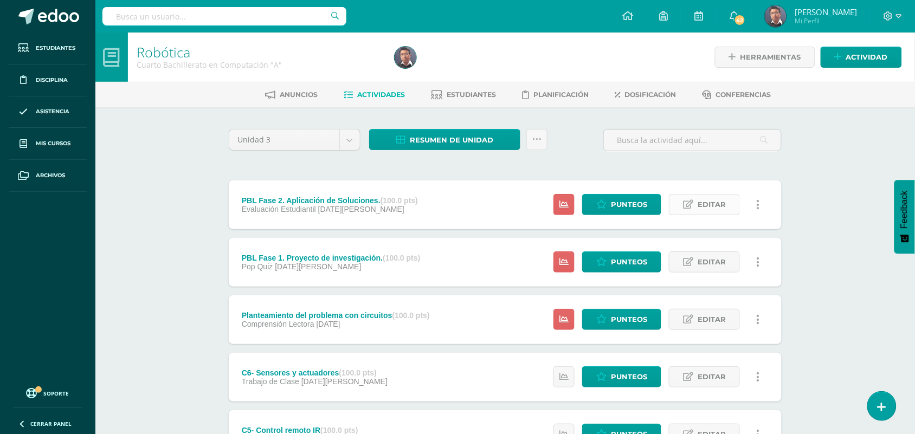
drag, startPoint x: 716, startPoint y: 202, endPoint x: 684, endPoint y: 199, distance: 31.5
click at [715, 201] on span "Editar" at bounding box center [711, 205] width 28 height 20
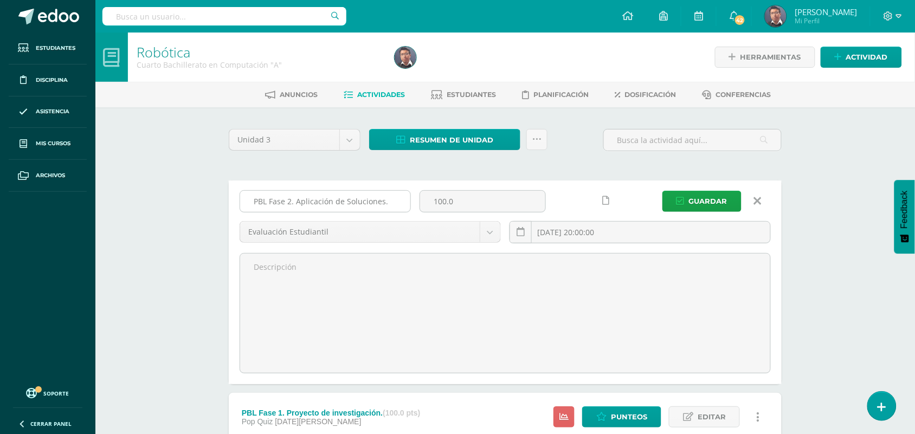
drag, startPoint x: 394, startPoint y: 200, endPoint x: 295, endPoint y: 203, distance: 98.7
click at [295, 203] on input "PBL Fase 2. Aplicación de Soluciones." at bounding box center [325, 201] width 170 height 21
type input "P"
type input "Lecturas STEAM"
click at [635, 235] on input "[DATE] 20:00:00" at bounding box center [640, 232] width 260 height 21
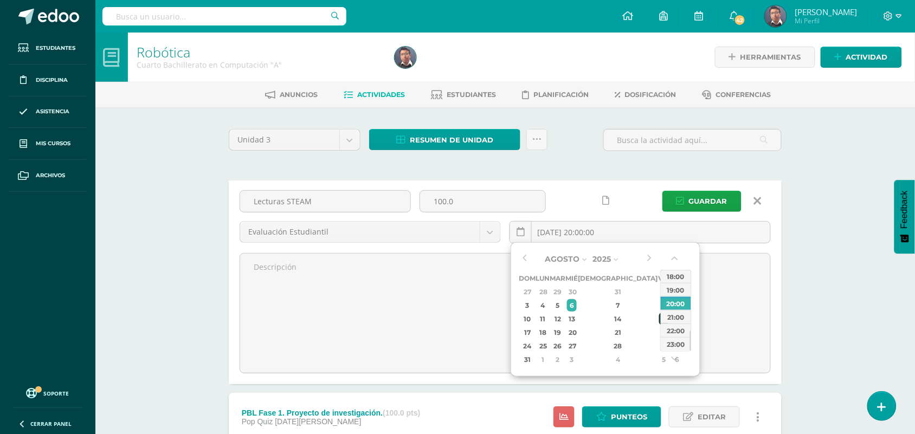
click at [659, 319] on div "15" at bounding box center [664, 319] width 10 height 12
type input "[DATE] 20:00"
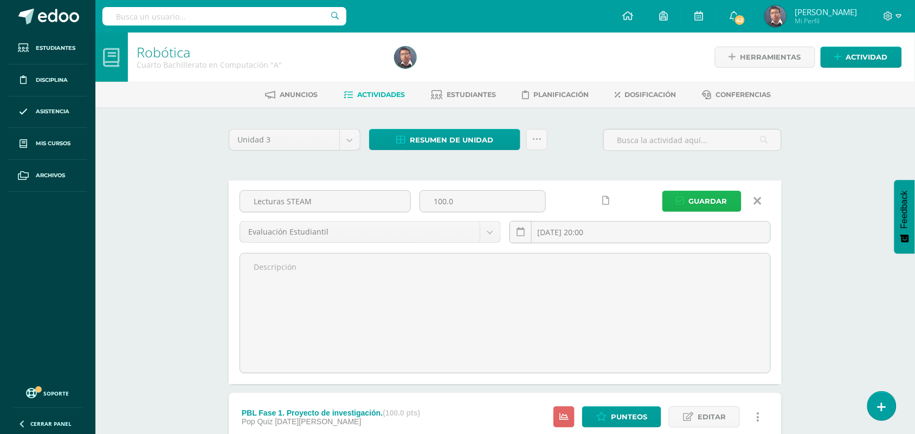
click at [697, 201] on span "Guardar" at bounding box center [708, 201] width 38 height 20
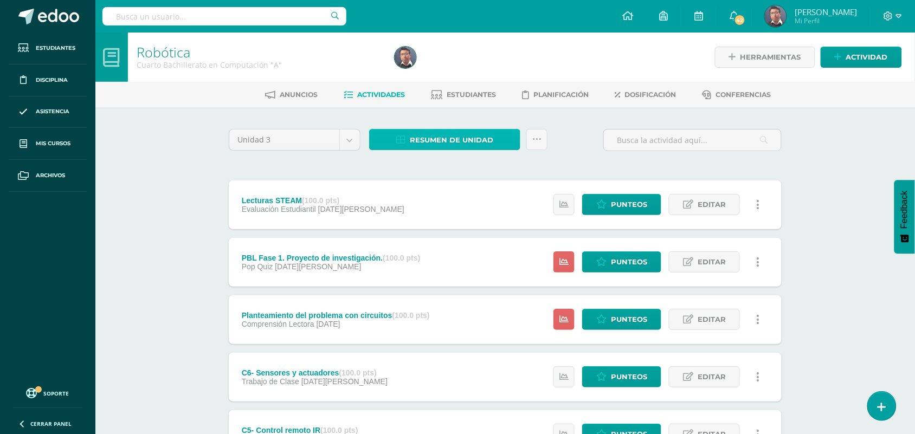
click at [433, 141] on span "Resumen de unidad" at bounding box center [451, 140] width 83 height 20
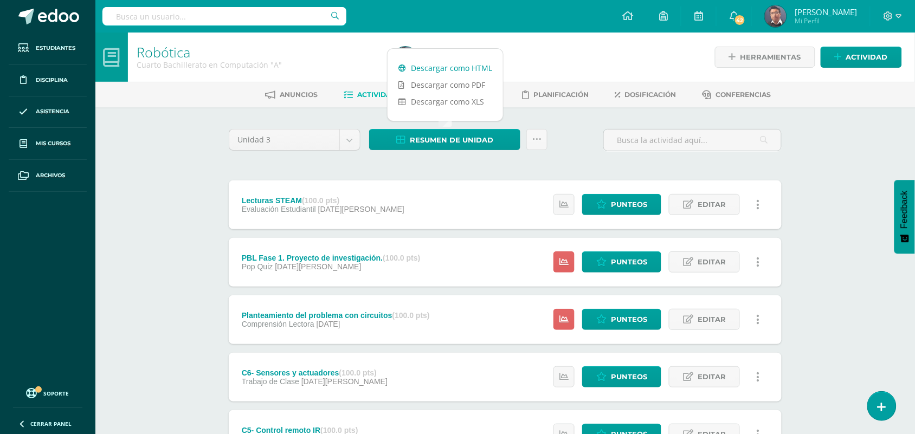
click at [428, 66] on link "Descargar como HTML" at bounding box center [444, 68] width 115 height 17
click at [620, 206] on span "Punteos" at bounding box center [629, 205] width 36 height 20
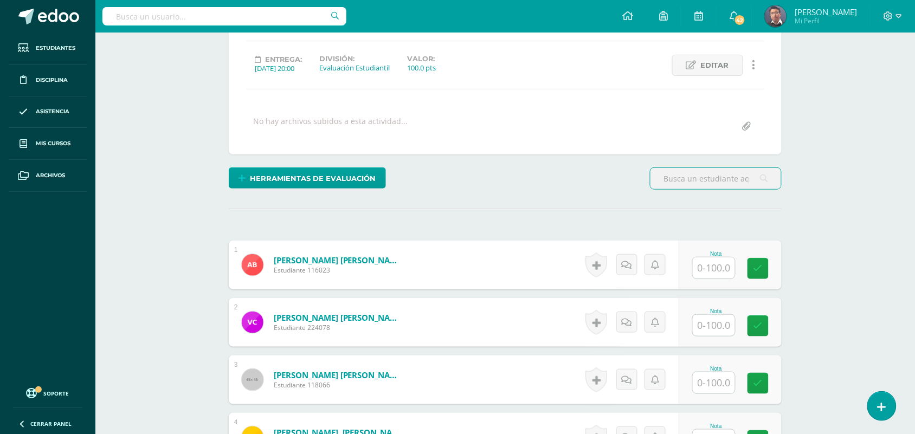
scroll to position [137, 0]
click at [720, 279] on div "Nota" at bounding box center [729, 264] width 103 height 49
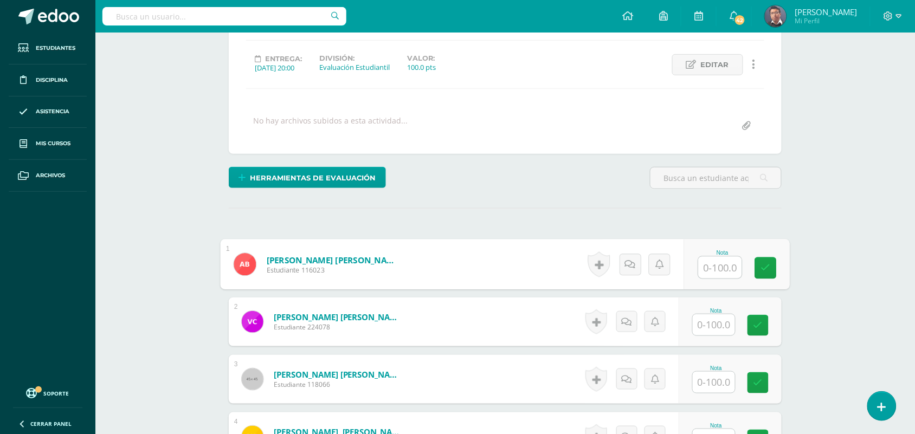
click at [720, 271] on input "text" at bounding box center [719, 268] width 43 height 22
type input "100"
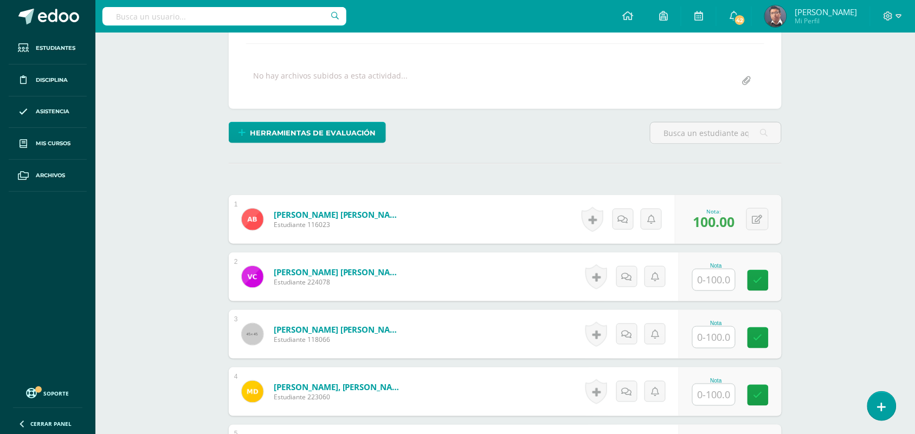
scroll to position [205, 0]
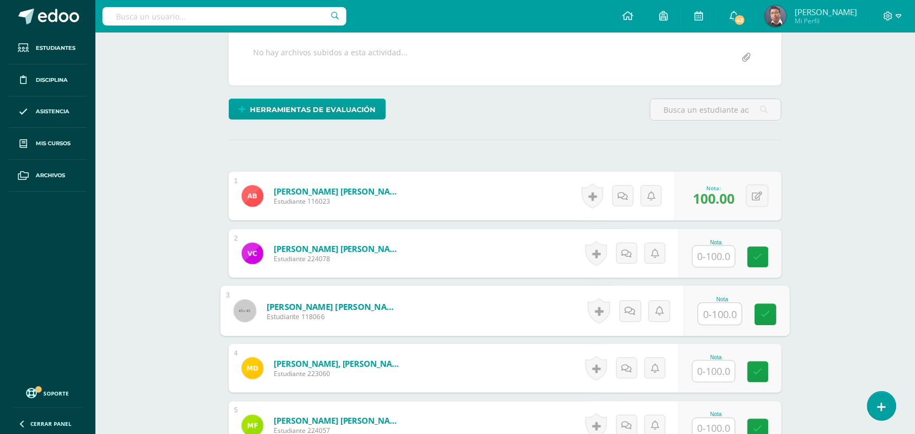
click at [710, 320] on input "text" at bounding box center [719, 314] width 43 height 22
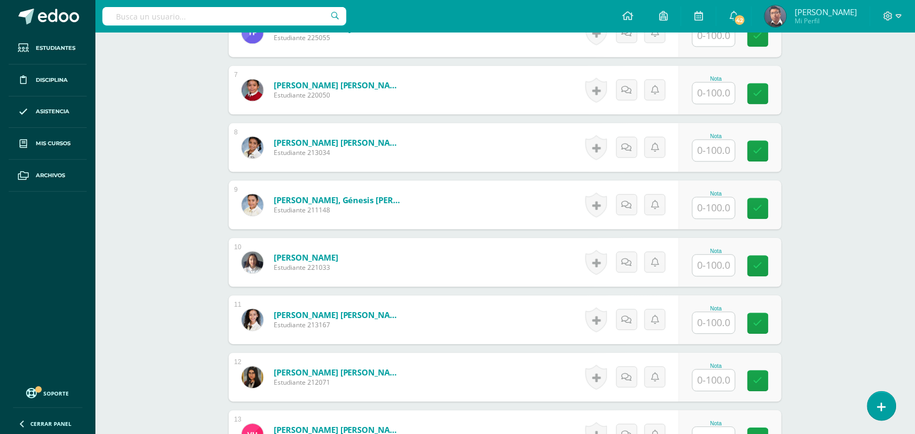
scroll to position [679, 0]
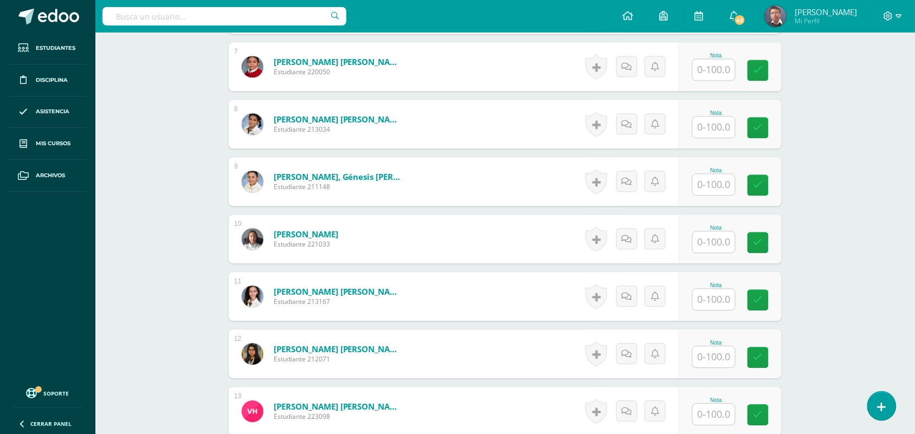
type input "70"
click at [708, 253] on div "Nota" at bounding box center [729, 239] width 103 height 49
click at [711, 239] on input "text" at bounding box center [713, 241] width 42 height 21
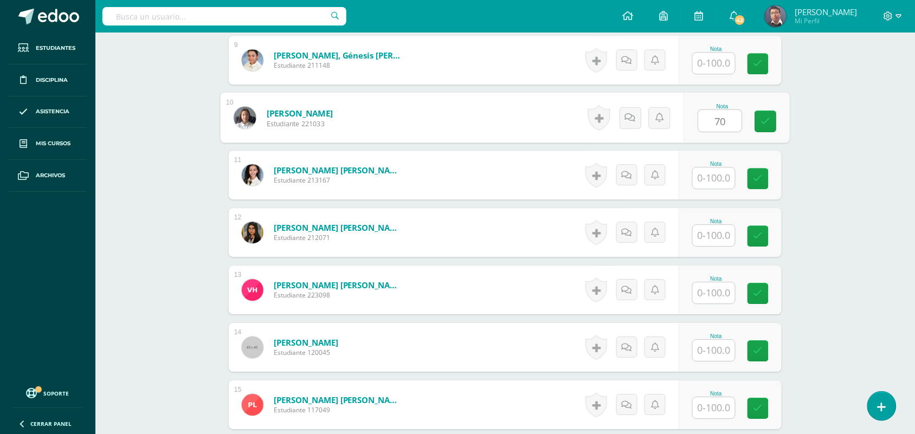
scroll to position [814, 0]
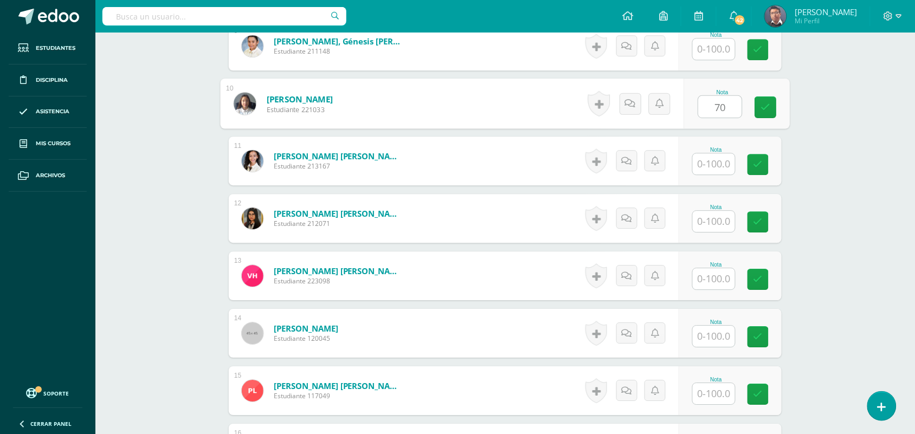
type input "70"
click at [716, 152] on div "Nota" at bounding box center [716, 150] width 48 height 6
click at [715, 153] on input "text" at bounding box center [713, 163] width 42 height 21
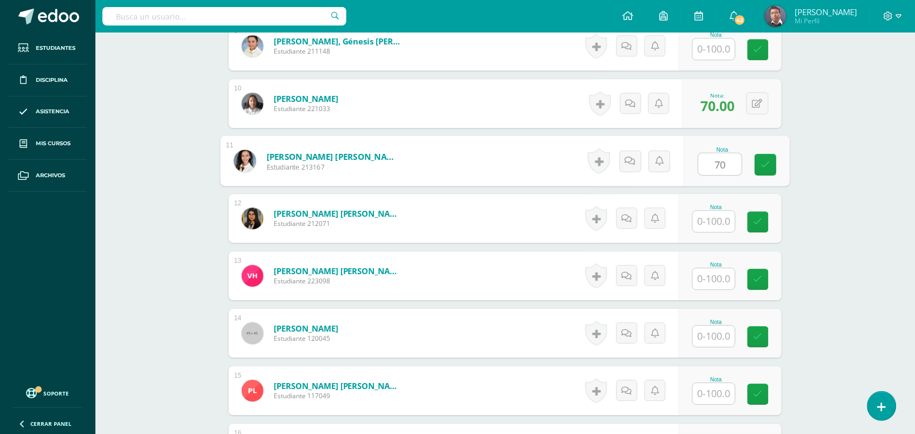
type input "7"
type input "100"
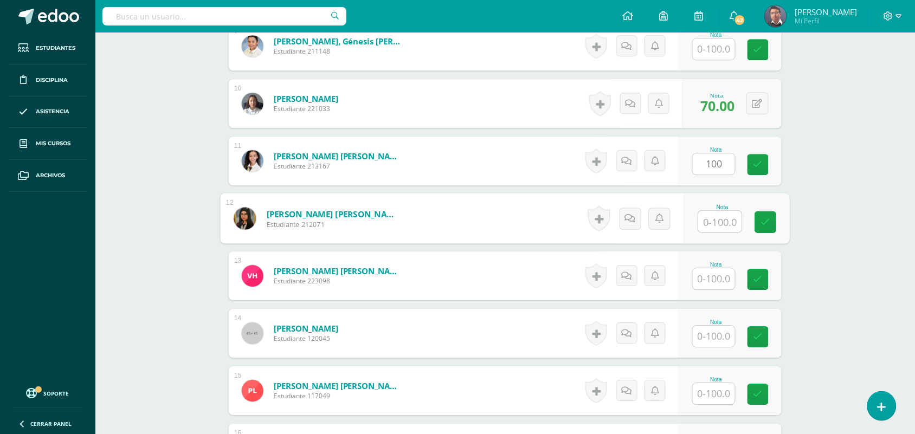
click at [711, 220] on input "text" at bounding box center [719, 222] width 43 height 22
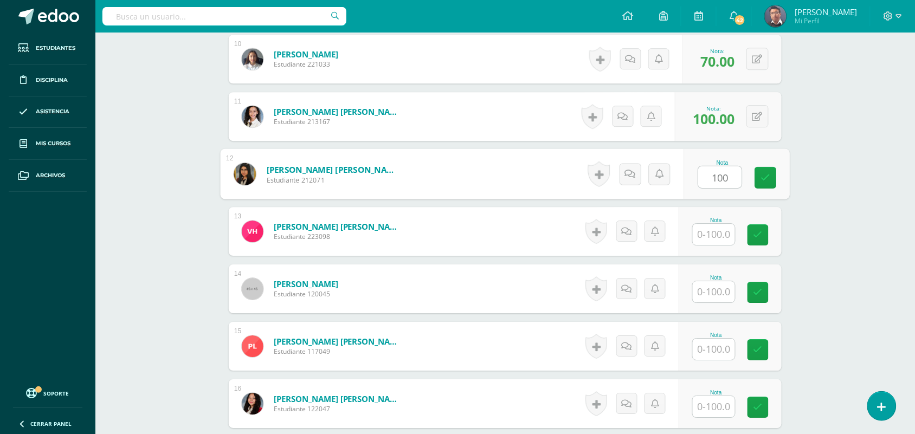
scroll to position [882, 0]
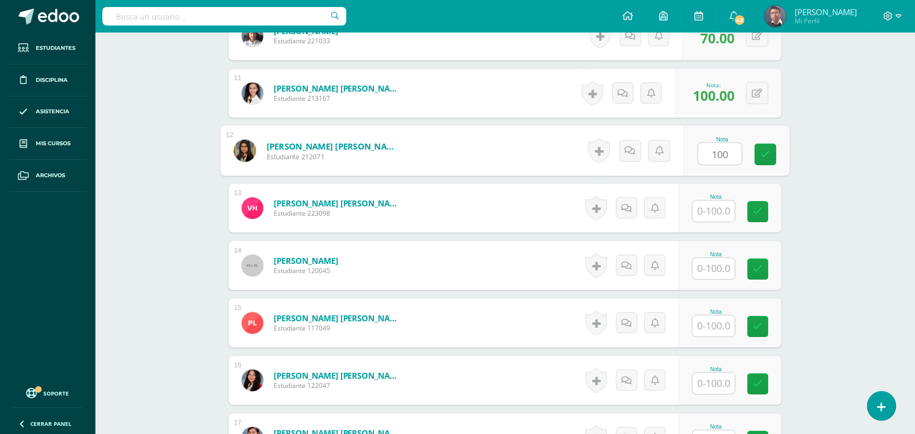
type input "100"
click at [724, 210] on input "text" at bounding box center [713, 210] width 42 height 21
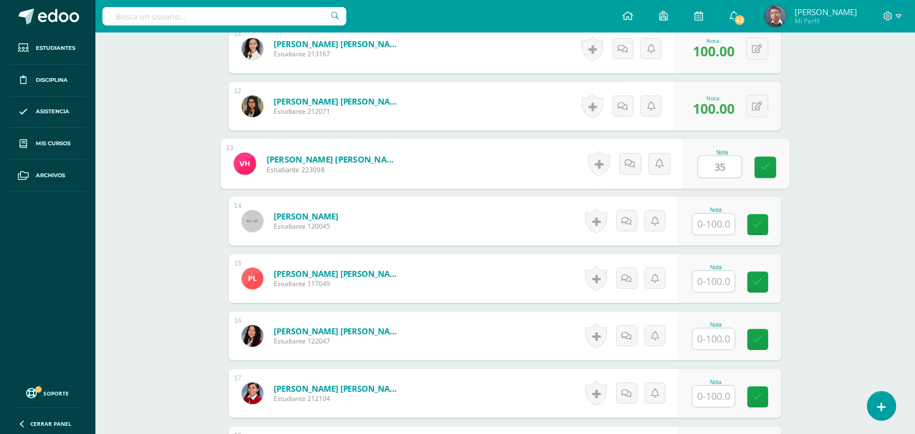
scroll to position [950, 0]
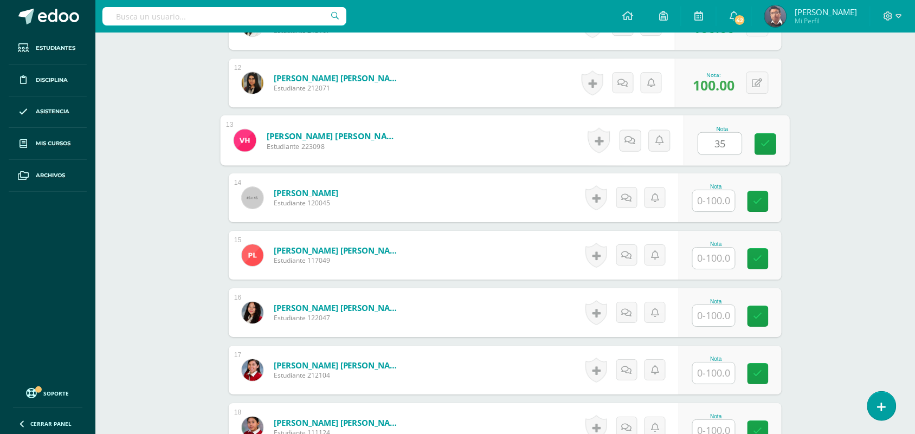
type input "35"
click at [705, 263] on input "text" at bounding box center [713, 258] width 42 height 21
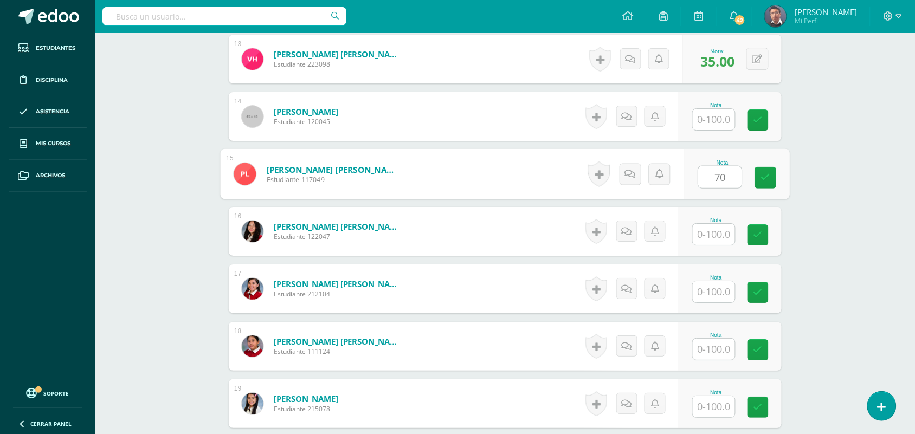
scroll to position [1085, 0]
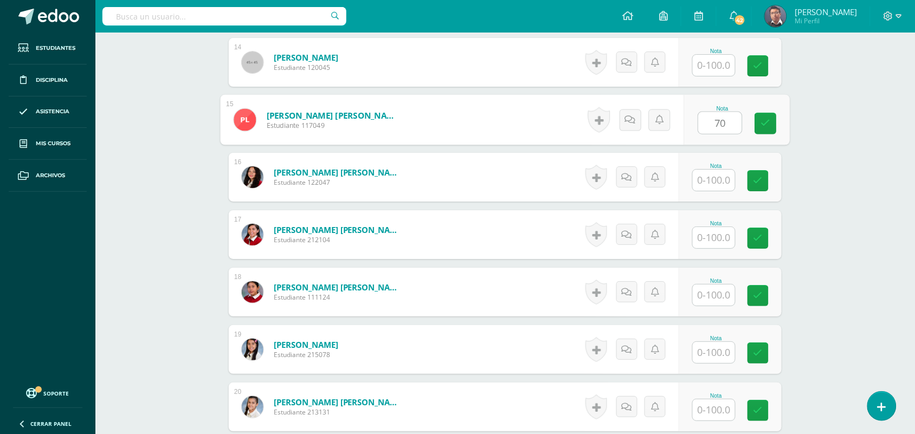
type input "70"
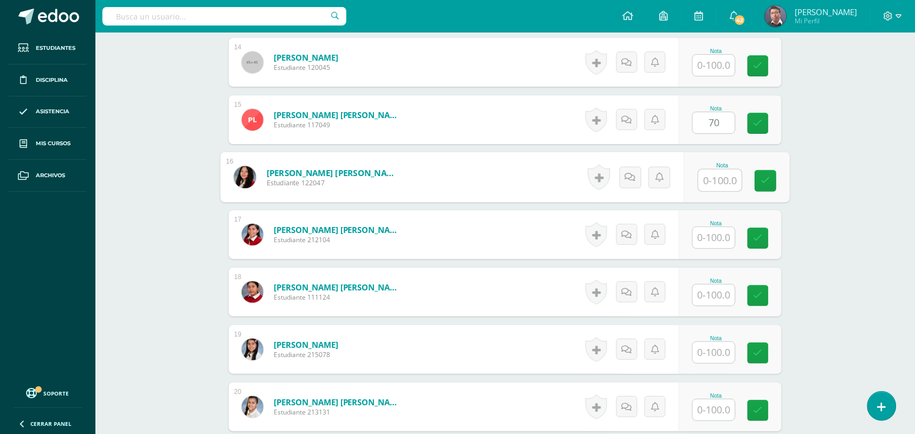
click at [718, 182] on input "text" at bounding box center [719, 181] width 43 height 22
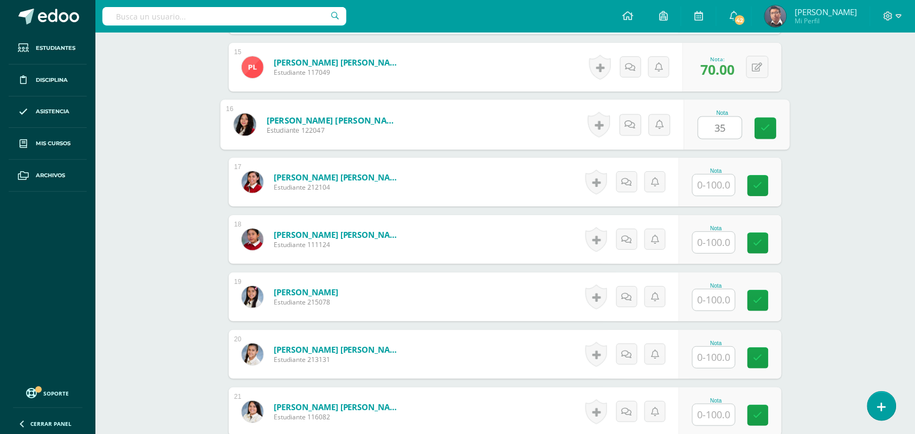
scroll to position [1153, 0]
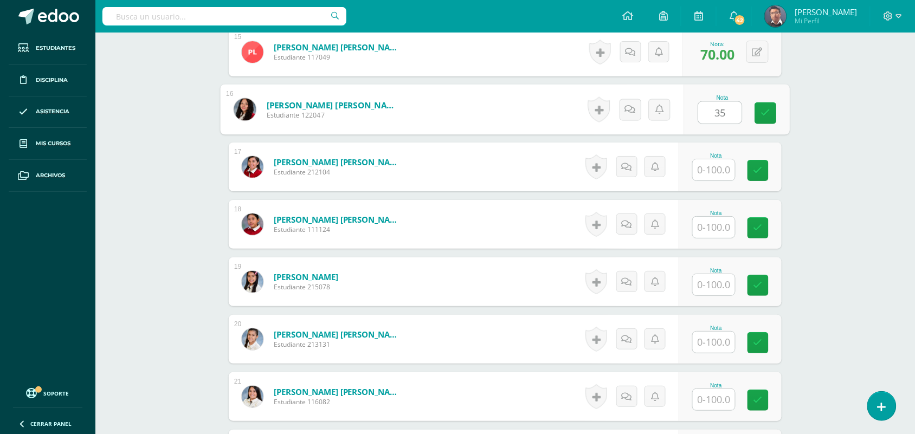
type input "35"
click at [718, 182] on div "Nota" at bounding box center [729, 167] width 103 height 49
click at [718, 166] on input "text" at bounding box center [713, 169] width 42 height 21
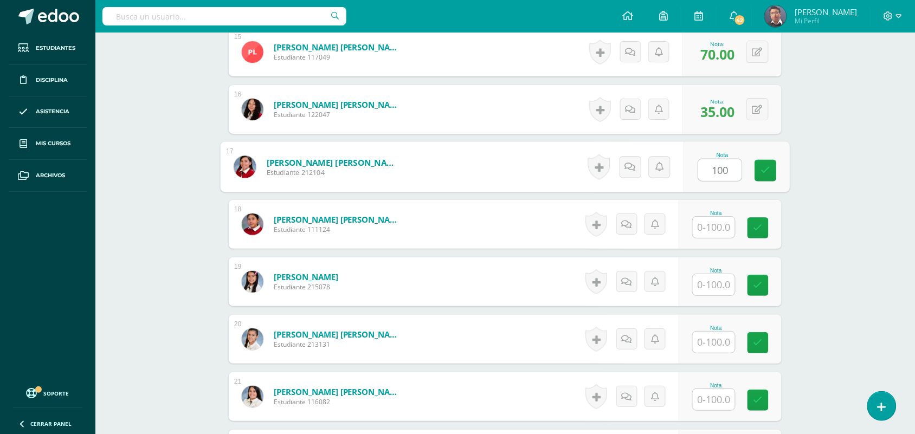
type input "100"
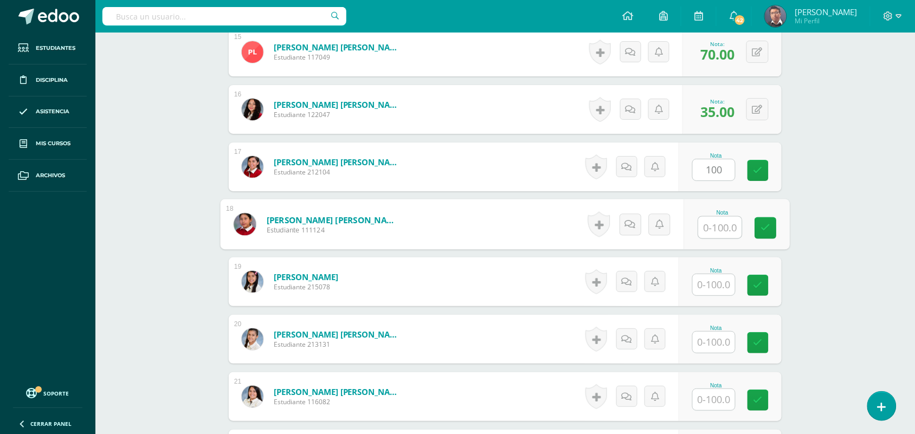
click at [715, 225] on input "text" at bounding box center [719, 228] width 43 height 22
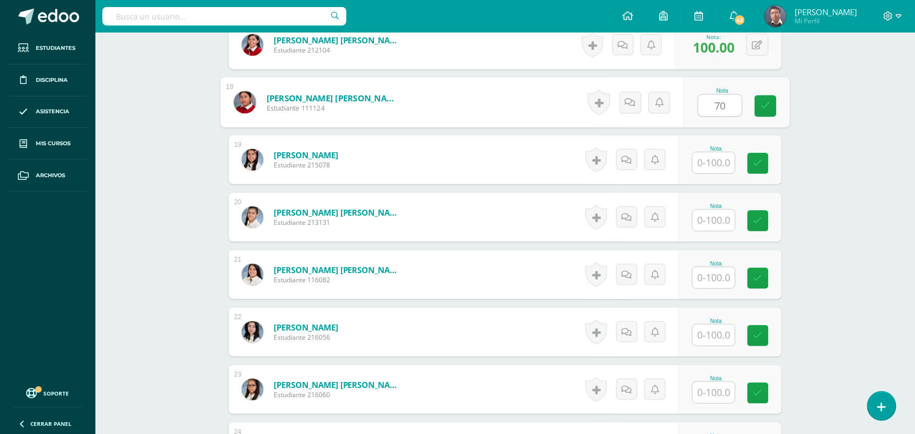
scroll to position [1289, 0]
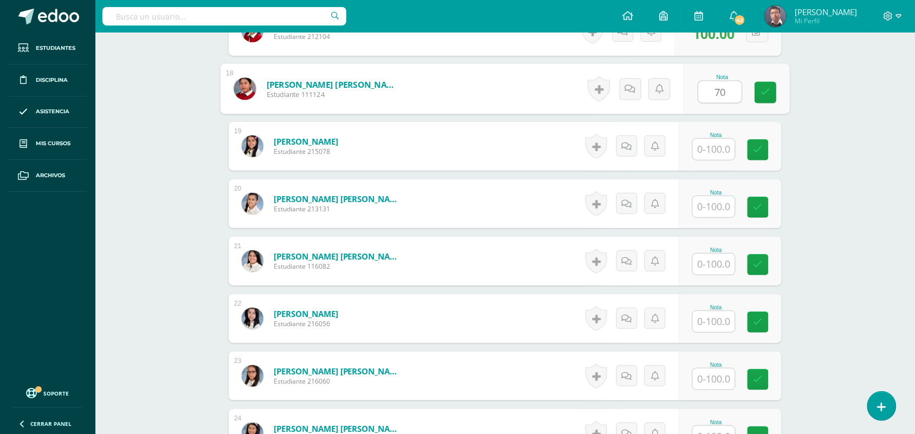
type input "70"
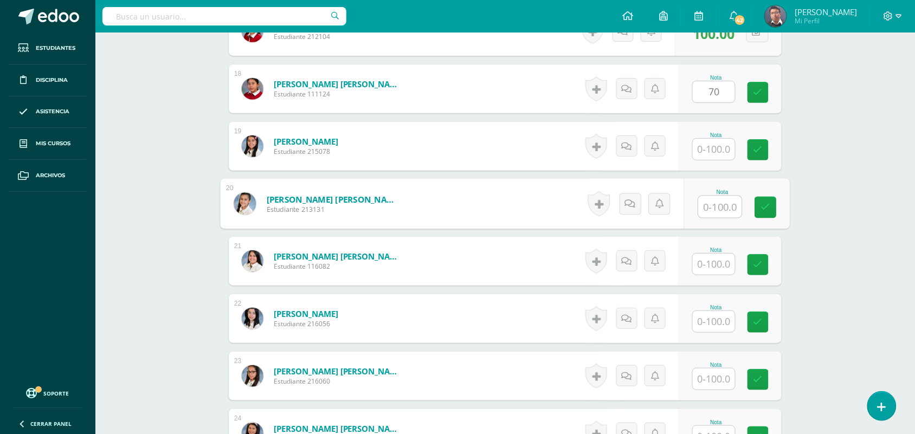
click at [715, 202] on input "text" at bounding box center [719, 207] width 43 height 22
type input "100"
click at [715, 263] on input "text" at bounding box center [713, 264] width 42 height 21
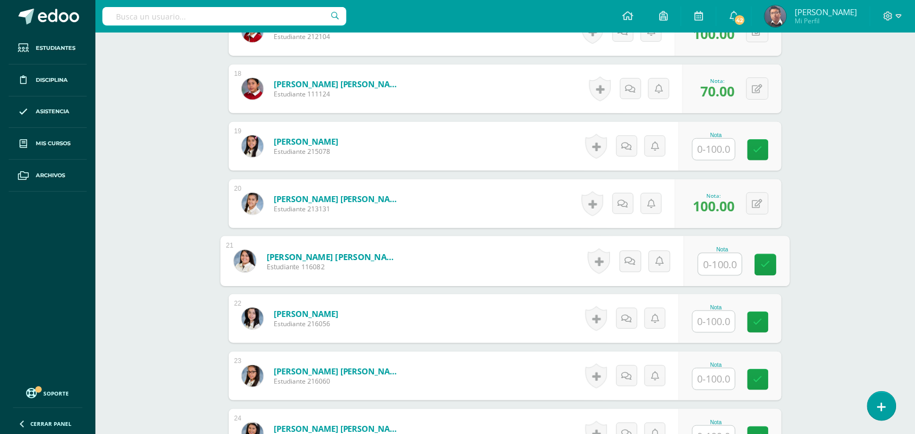
click at [715, 263] on input "text" at bounding box center [719, 265] width 43 height 22
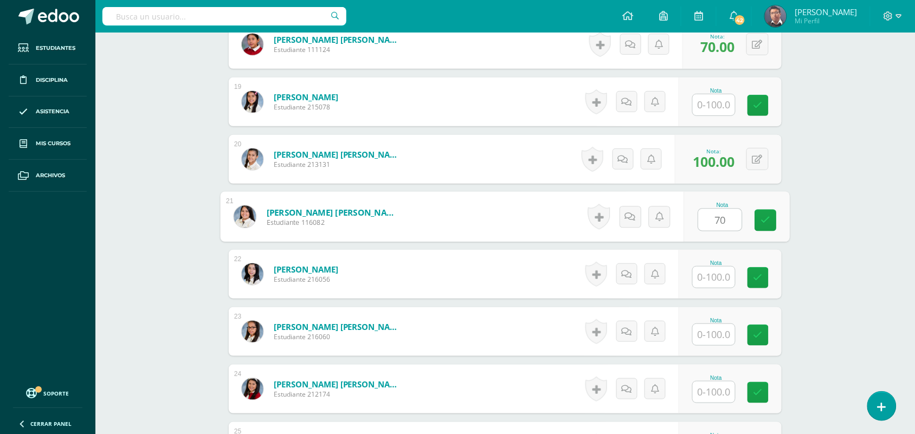
scroll to position [1356, 0]
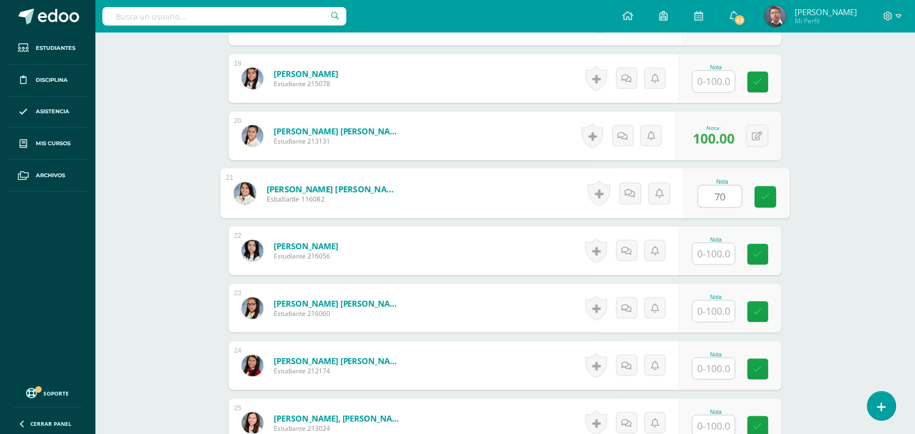
type input "70"
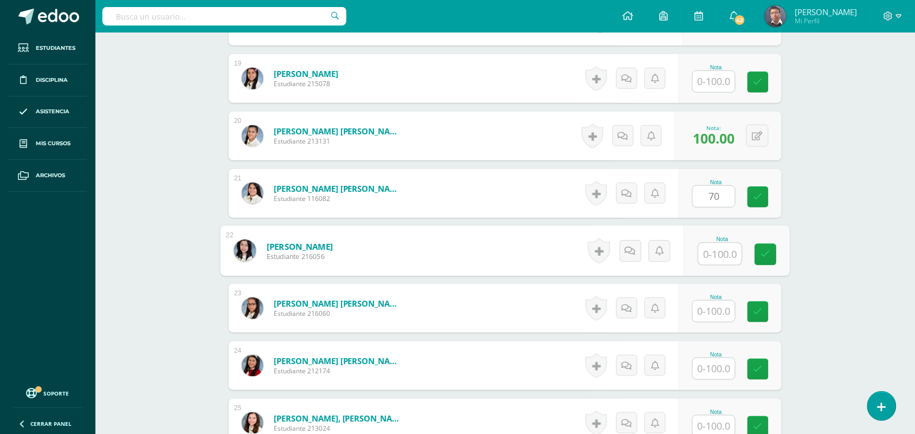
click at [721, 254] on input "text" at bounding box center [719, 254] width 43 height 22
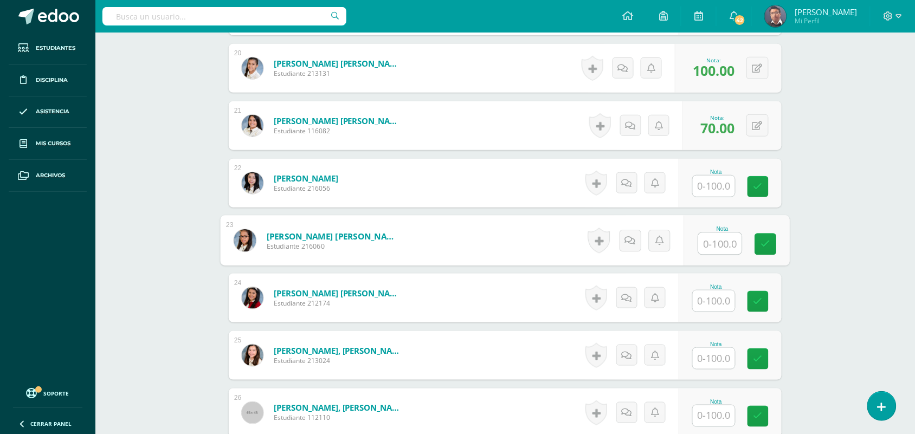
click at [715, 237] on input "text" at bounding box center [719, 244] width 43 height 22
type input "70"
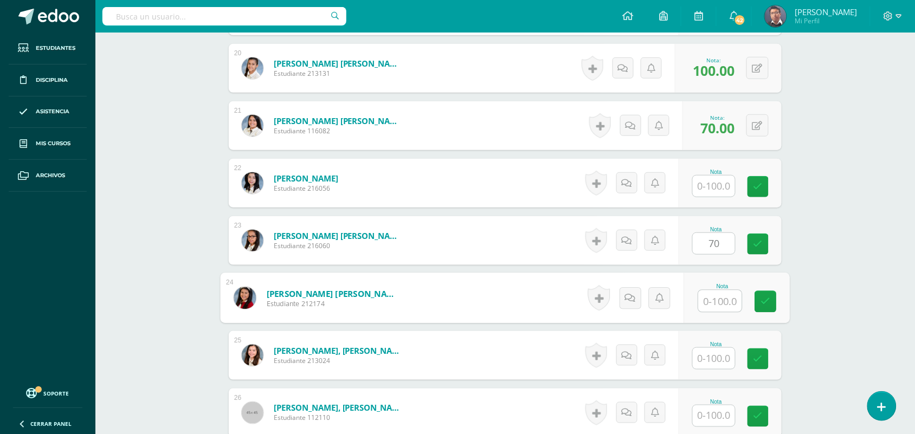
click at [716, 307] on input "text" at bounding box center [719, 301] width 43 height 22
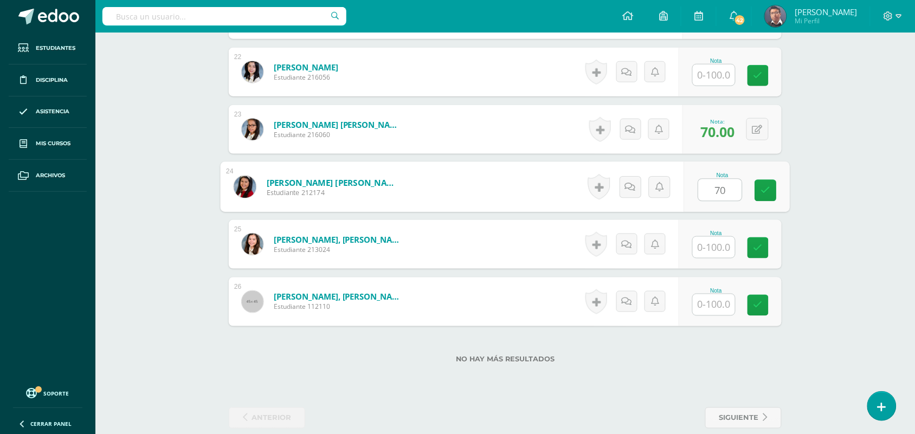
scroll to position [1551, 0]
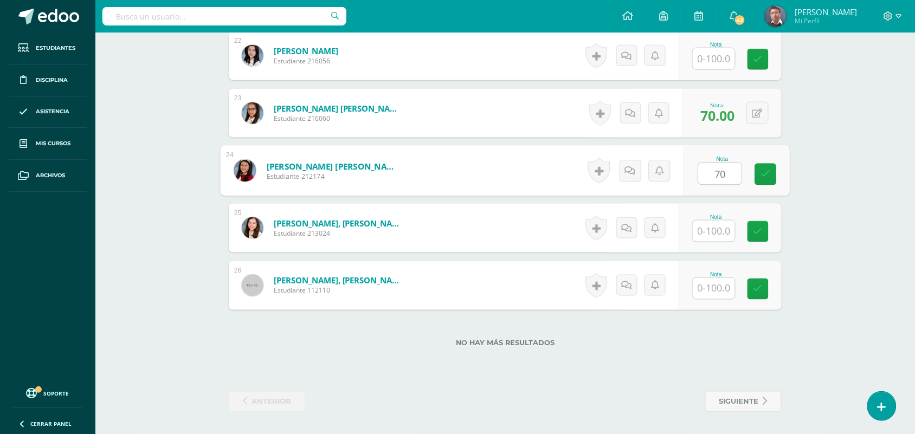
type input "70"
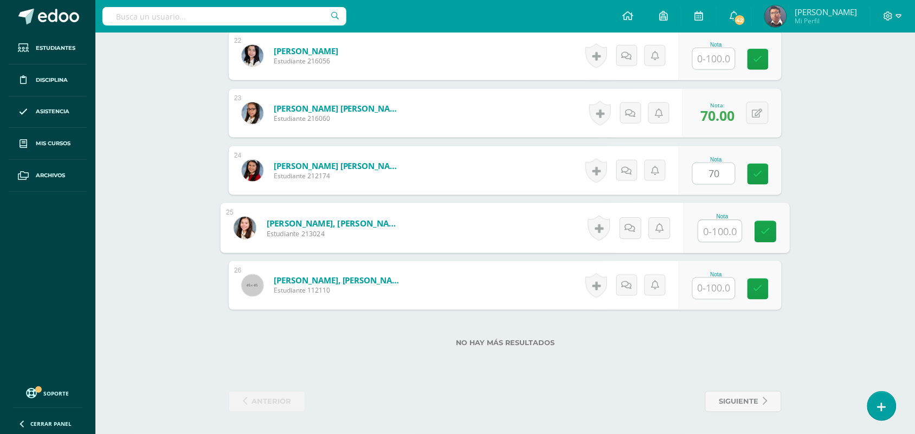
click at [716, 225] on input "text" at bounding box center [719, 232] width 43 height 22
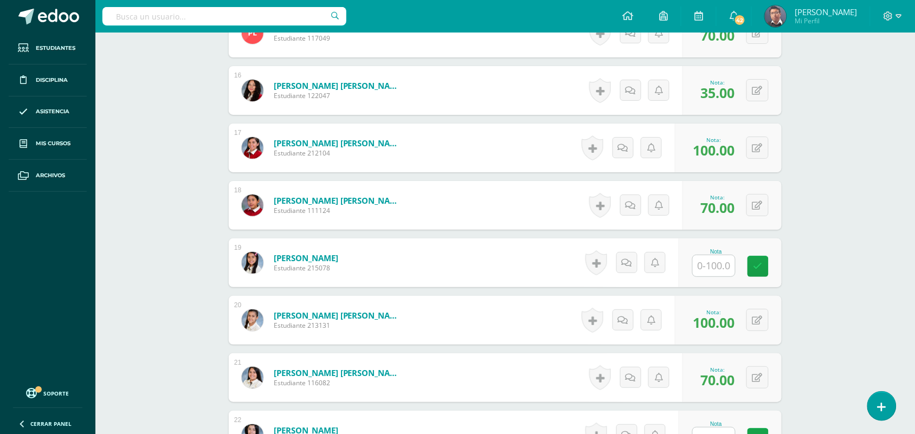
type input "100"
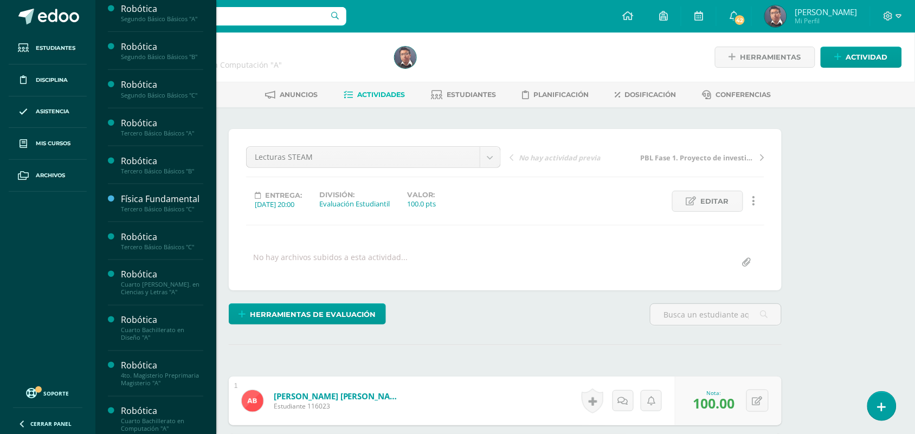
scroll to position [478, 0]
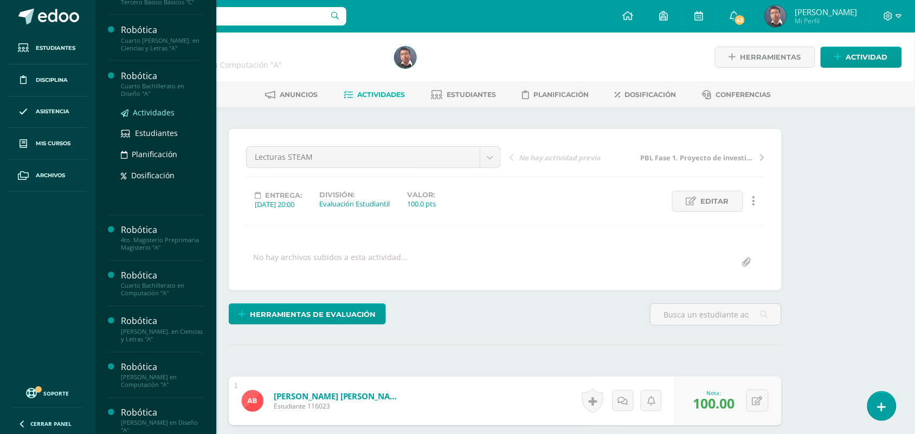
click at [147, 118] on span "Actividades" at bounding box center [154, 112] width 42 height 10
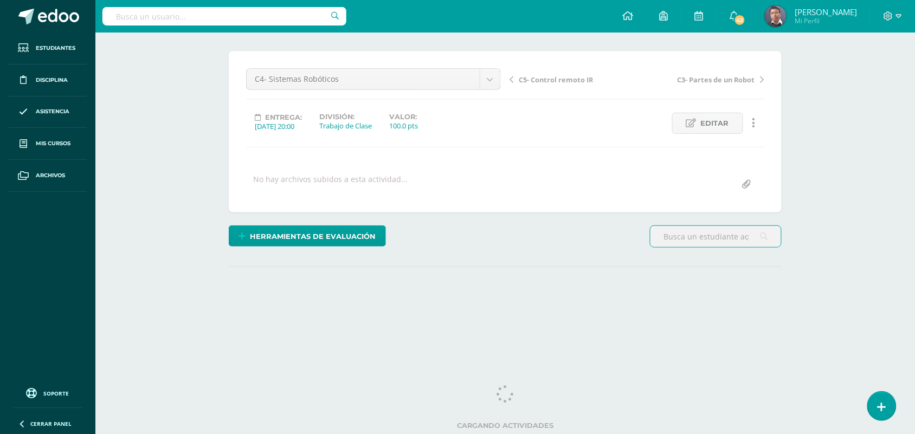
scroll to position [79, 0]
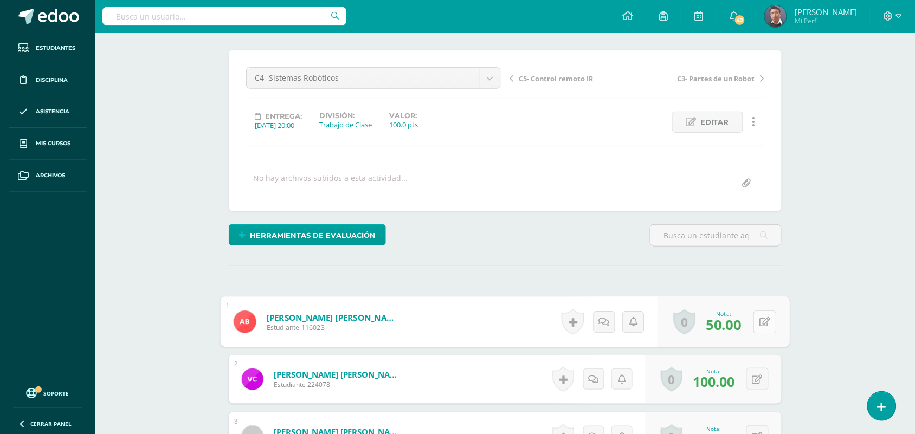
click at [752, 320] on div "0 [GEOGRAPHIC_DATA] Logros obtenidos Aún no hay logros agregados Nota: 50.00" at bounding box center [724, 322] width 132 height 50
click at [760, 318] on icon at bounding box center [765, 320] width 11 height 9
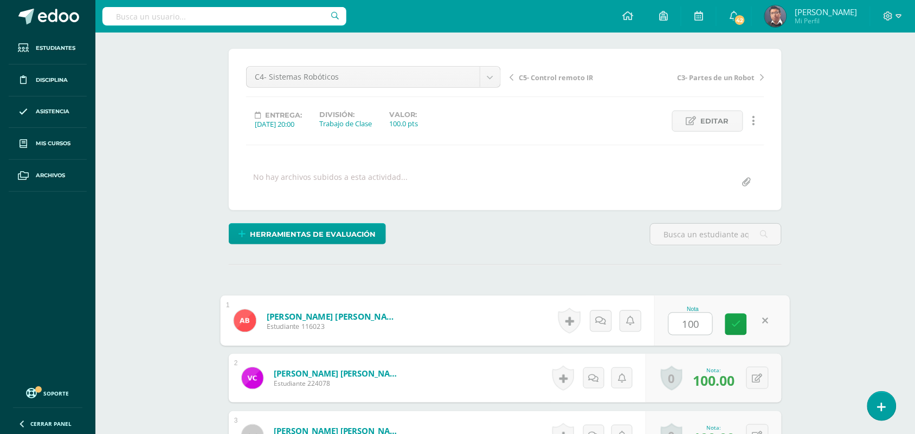
type input "100"
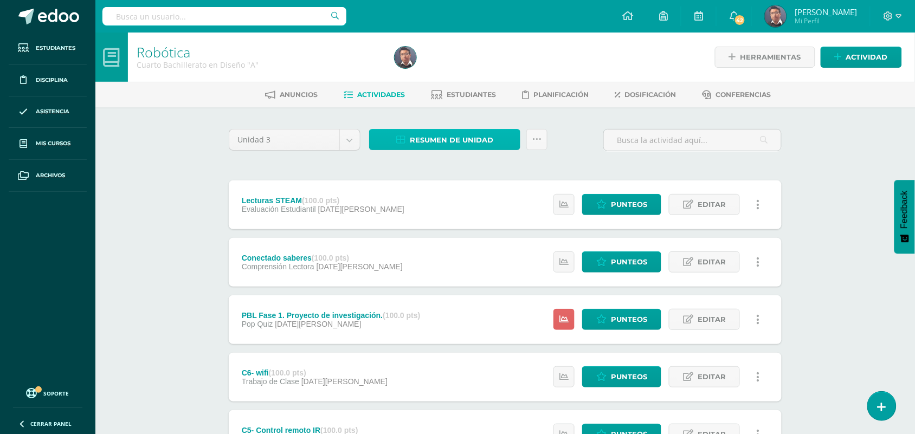
click at [456, 140] on span "Resumen de unidad" at bounding box center [451, 140] width 83 height 20
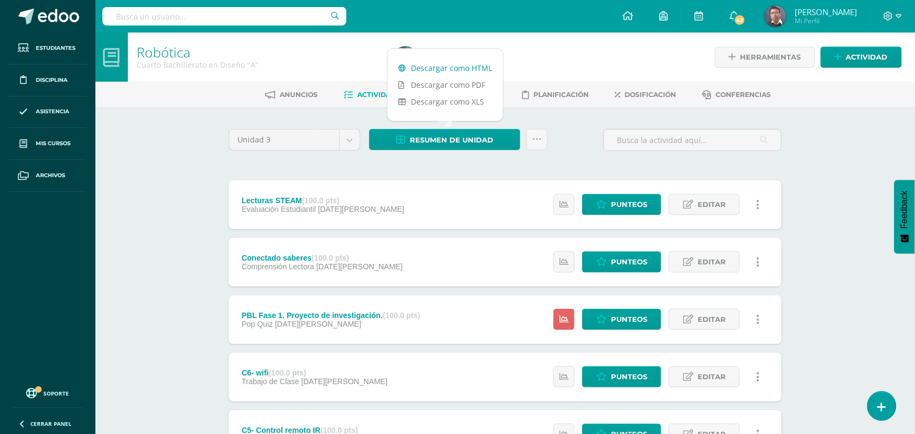
click at [432, 72] on link "Descargar como HTML" at bounding box center [444, 68] width 115 height 17
click at [184, 108] on div "Robótica Cuarto Bachillerato en Diseño "A" Herramientas Detalle de asistencias …" at bounding box center [504, 397] width 819 height 728
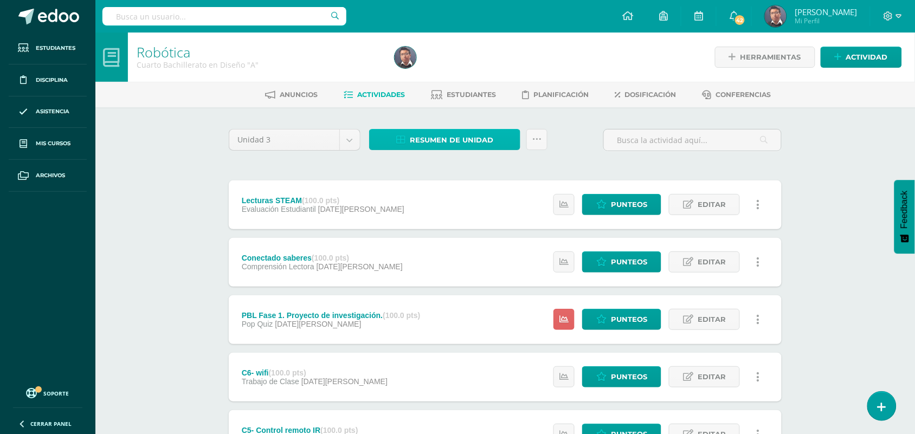
click at [464, 139] on span "Resumen de unidad" at bounding box center [451, 140] width 83 height 20
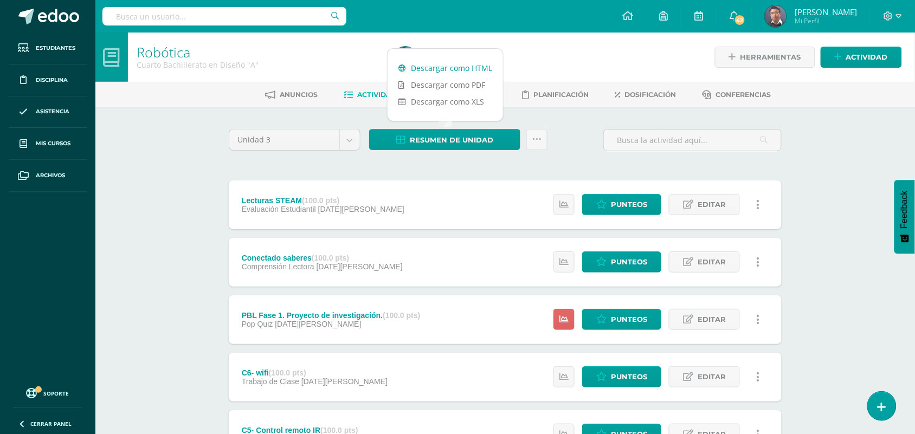
click at [464, 69] on link "Descargar como HTML" at bounding box center [444, 68] width 115 height 17
click at [623, 205] on span "Punteos" at bounding box center [629, 205] width 36 height 20
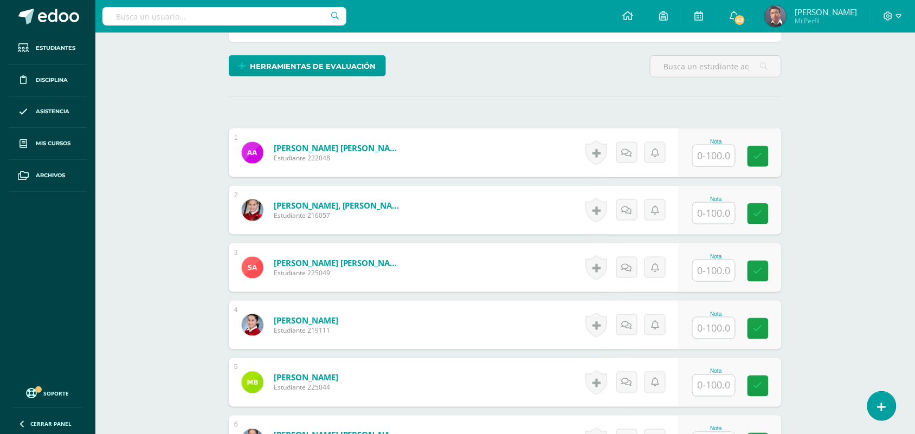
scroll to position [272, 0]
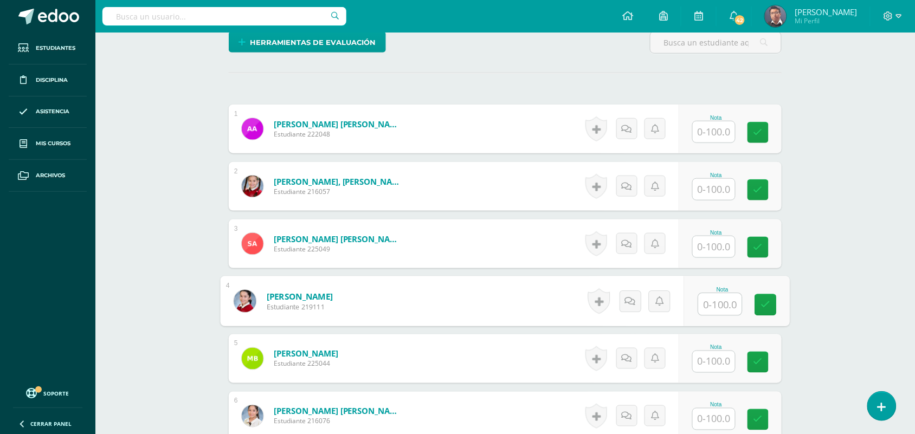
click at [714, 295] on input "text" at bounding box center [719, 305] width 43 height 22
type input "70"
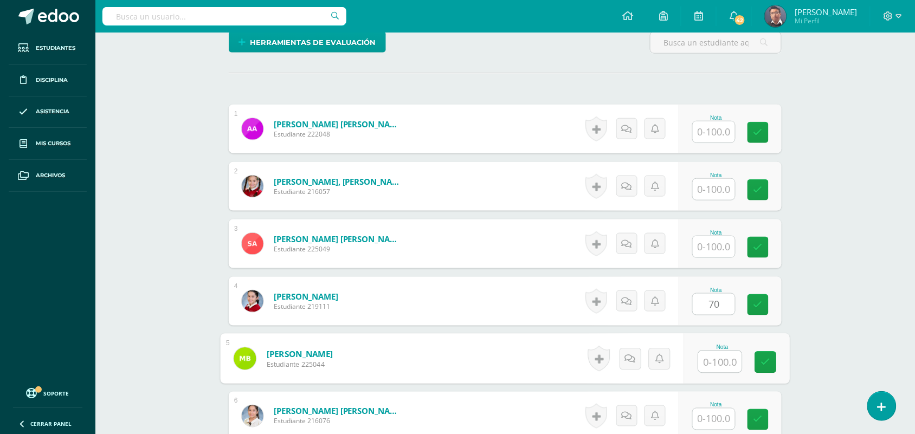
click at [714, 361] on input "text" at bounding box center [719, 362] width 43 height 22
type input "100"
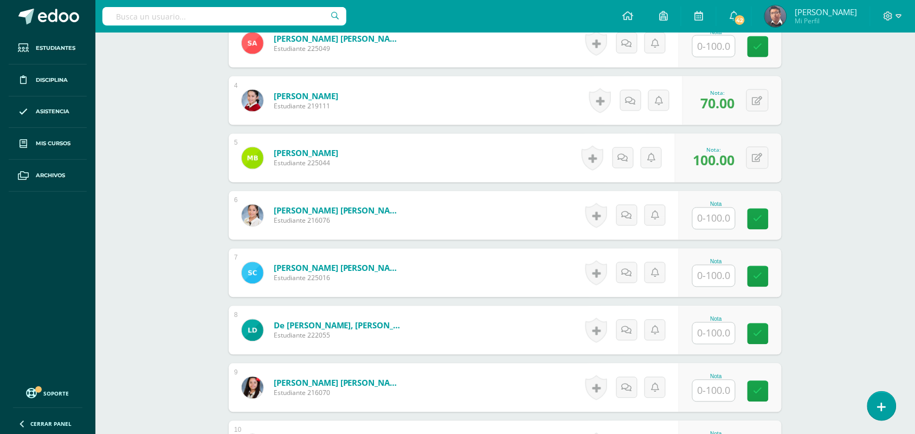
scroll to position [475, 0]
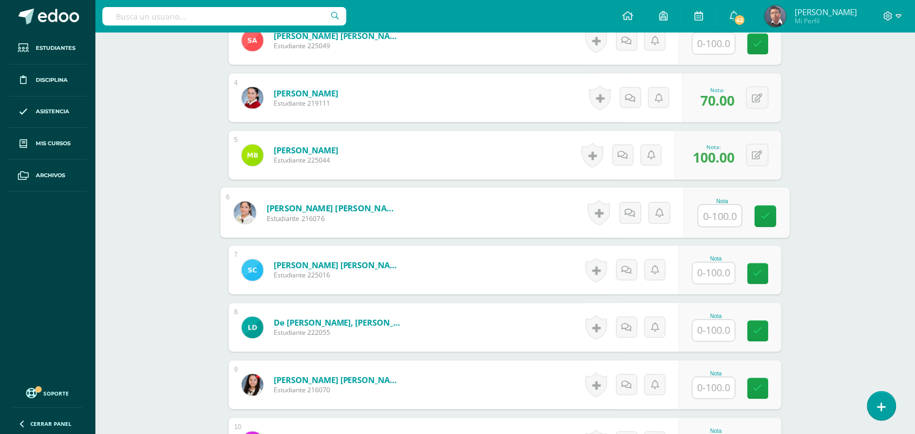
click at [727, 221] on input "text" at bounding box center [719, 216] width 43 height 22
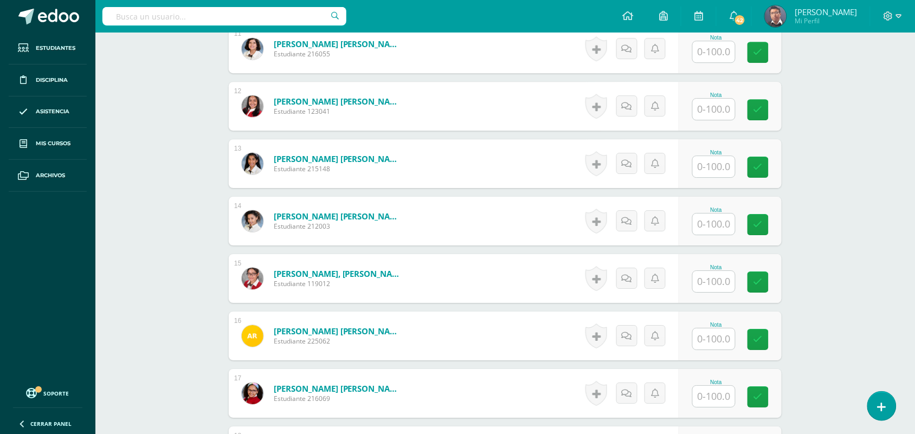
scroll to position [949, 0]
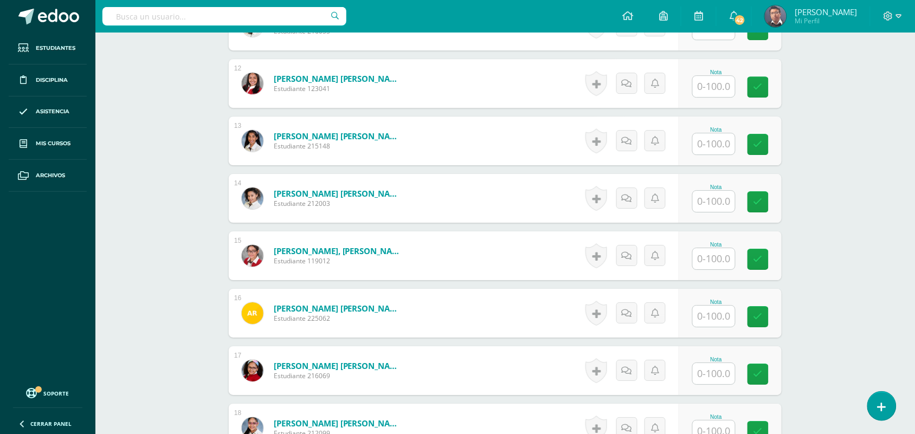
type input "35"
click at [713, 262] on input "text" at bounding box center [713, 258] width 42 height 21
type input "3"
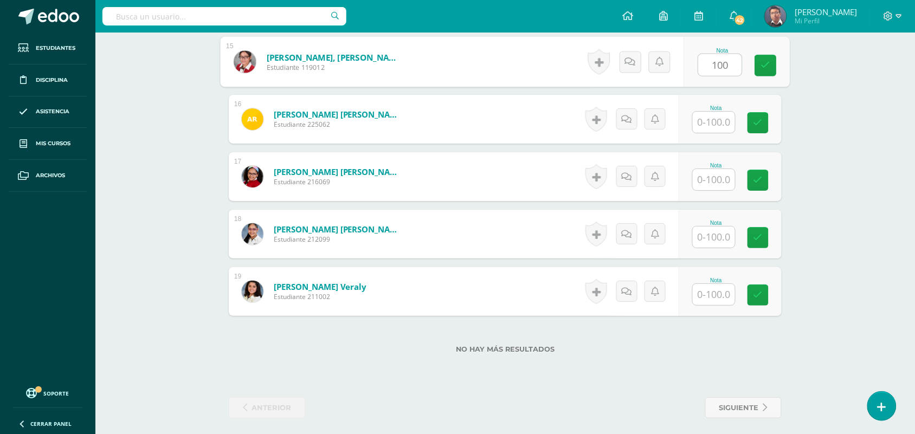
scroll to position [1149, 0]
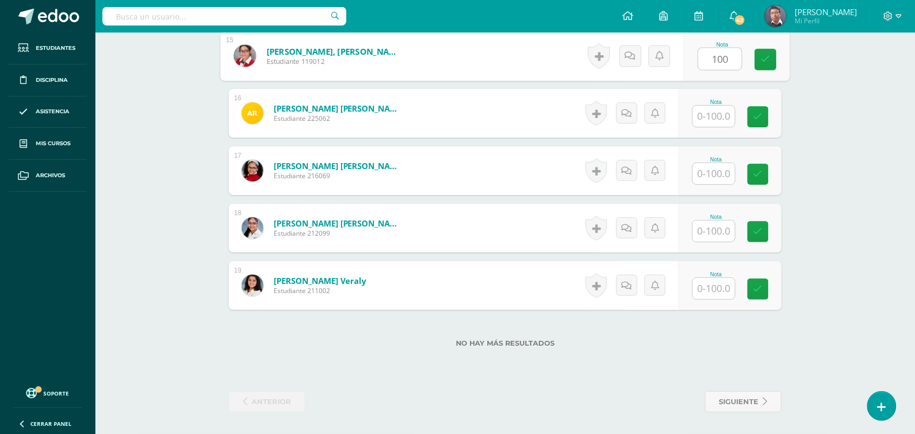
type input "100"
click at [715, 239] on input "text" at bounding box center [713, 231] width 42 height 21
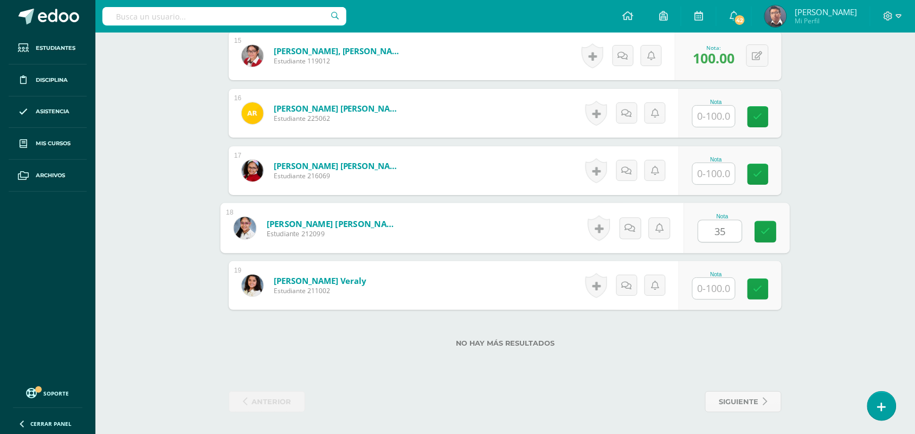
type input "35"
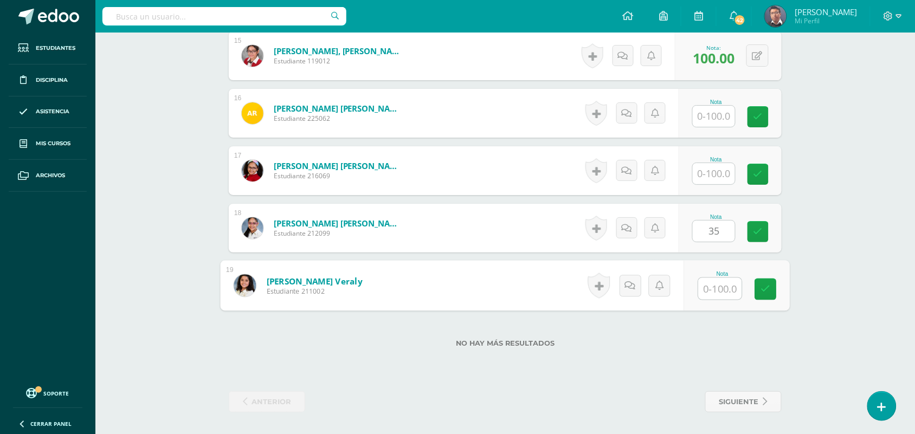
click at [722, 288] on input "text" at bounding box center [719, 289] width 43 height 22
type input "53"
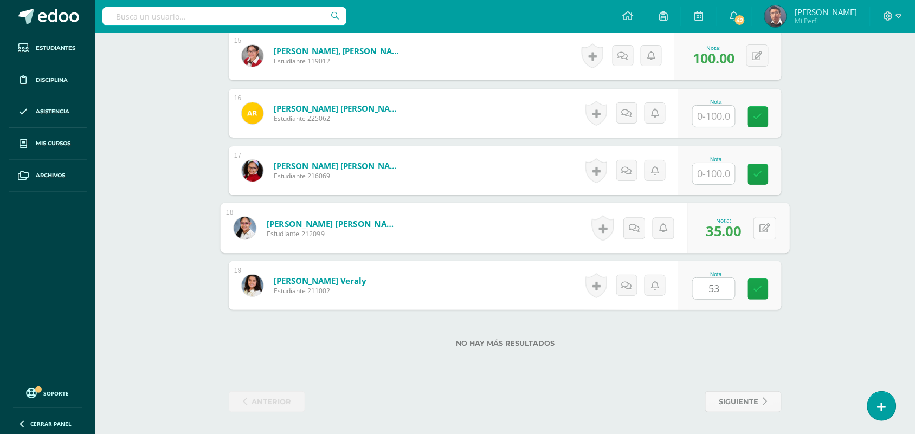
click at [754, 224] on button at bounding box center [764, 228] width 23 height 23
type input "70"
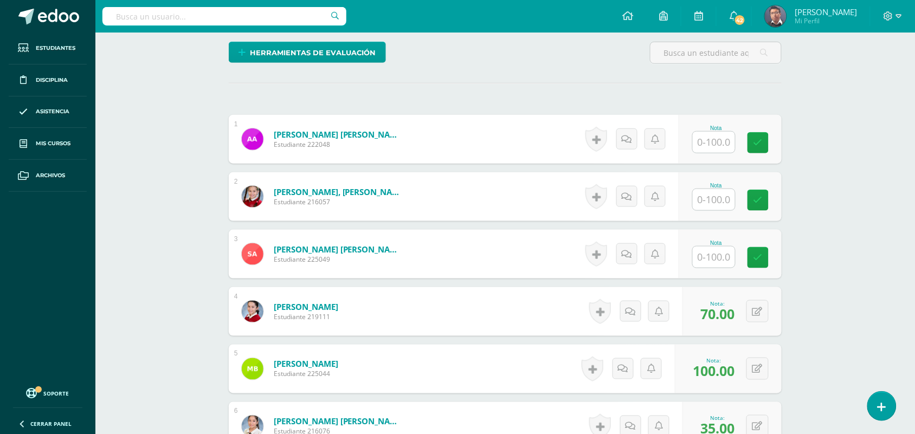
scroll to position [0, 0]
